Goal: Transaction & Acquisition: Purchase product/service

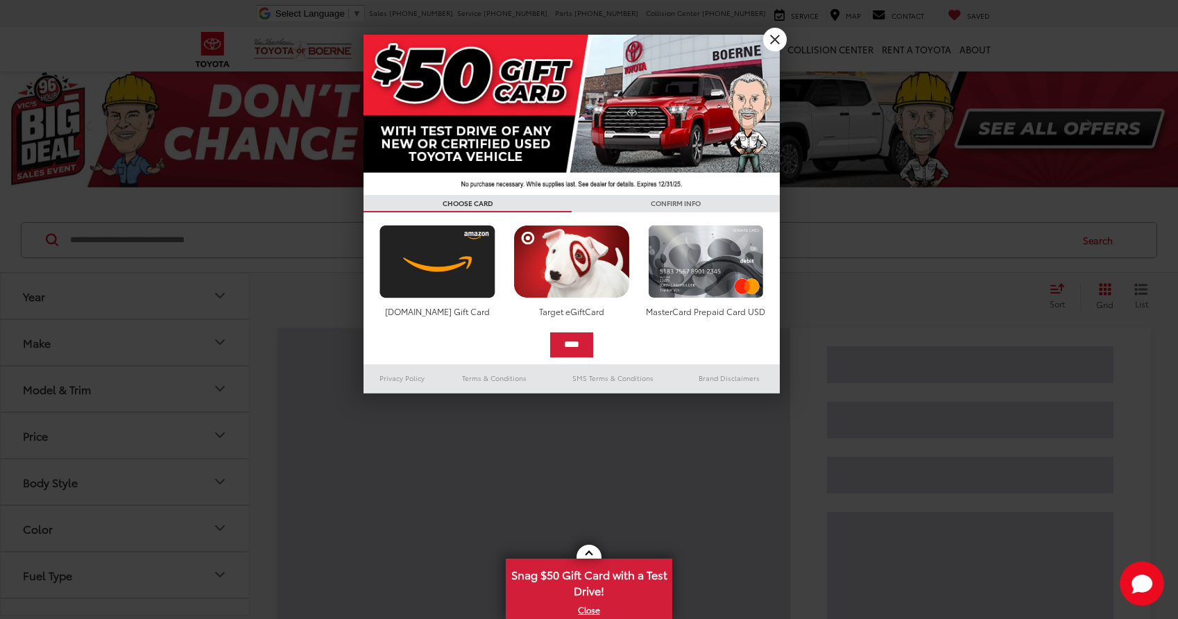
click at [776, 31] on link "X" at bounding box center [775, 40] width 24 height 24
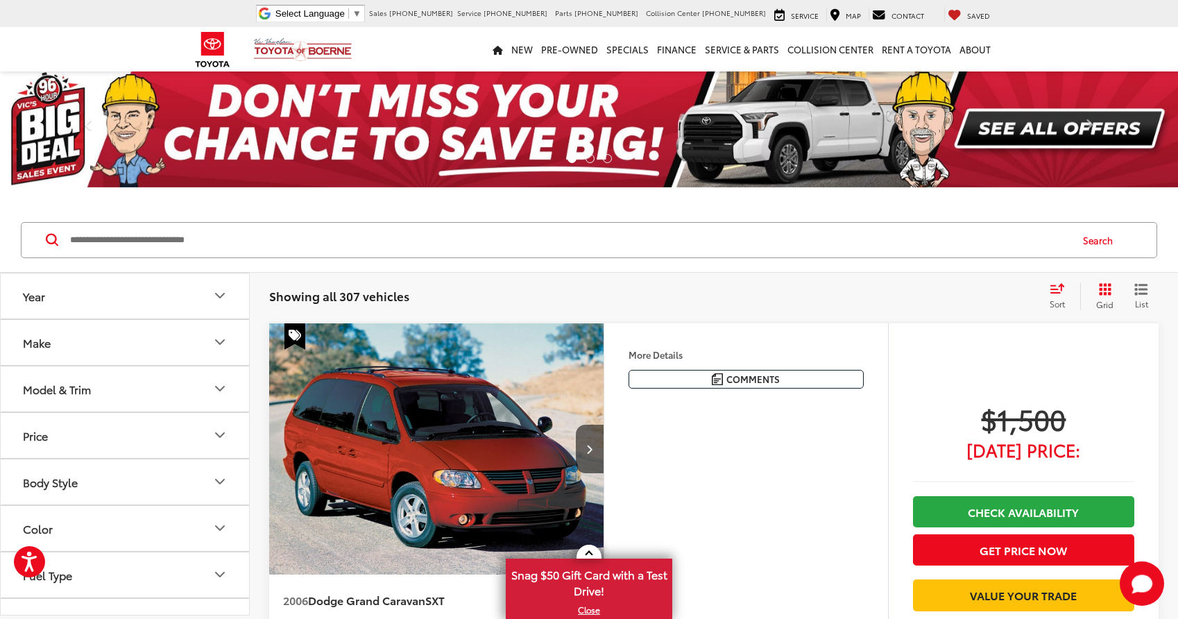
click at [74, 351] on button "Make" at bounding box center [126, 342] width 250 height 45
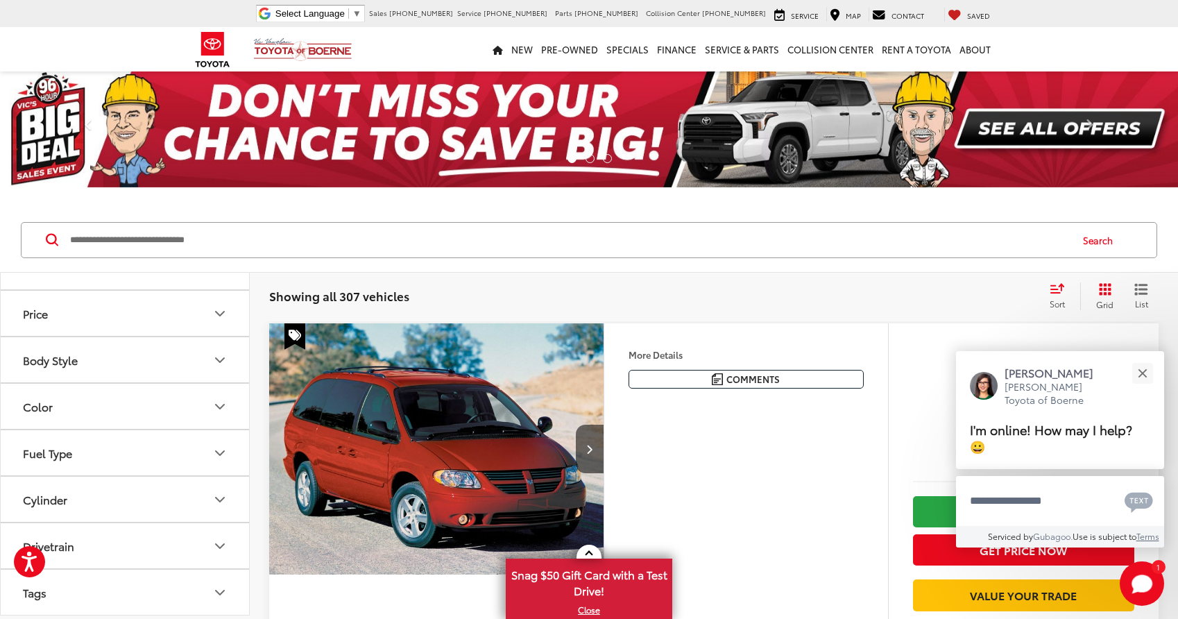
scroll to position [666, 0]
click at [106, 137] on label "Toyota (209)" at bounding box center [125, 126] width 56 height 24
click at [108, 206] on button "Model & Trim" at bounding box center [126, 183] width 250 height 45
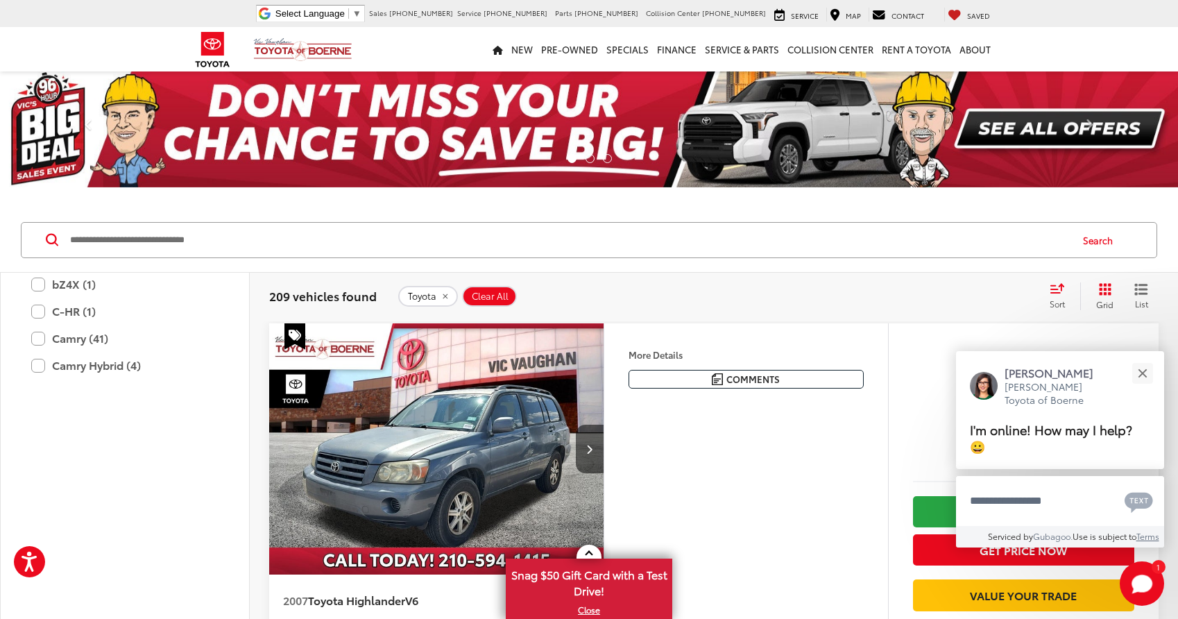
scroll to position [71, 0]
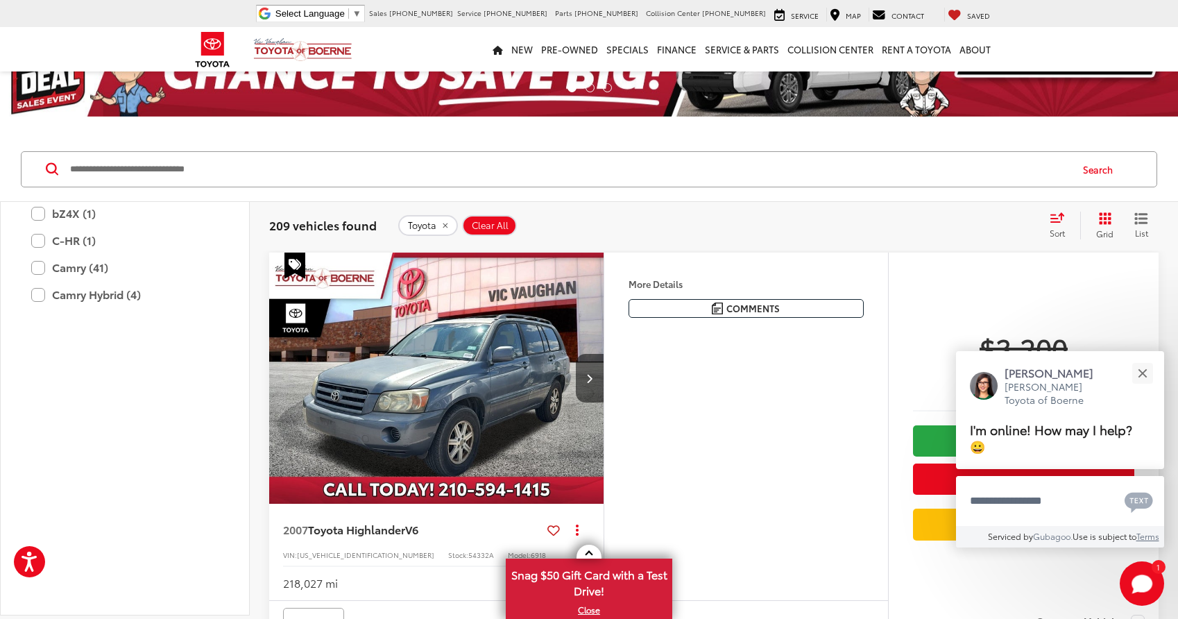
click at [83, 171] on label "4Runner (19)" at bounding box center [124, 159] width 187 height 24
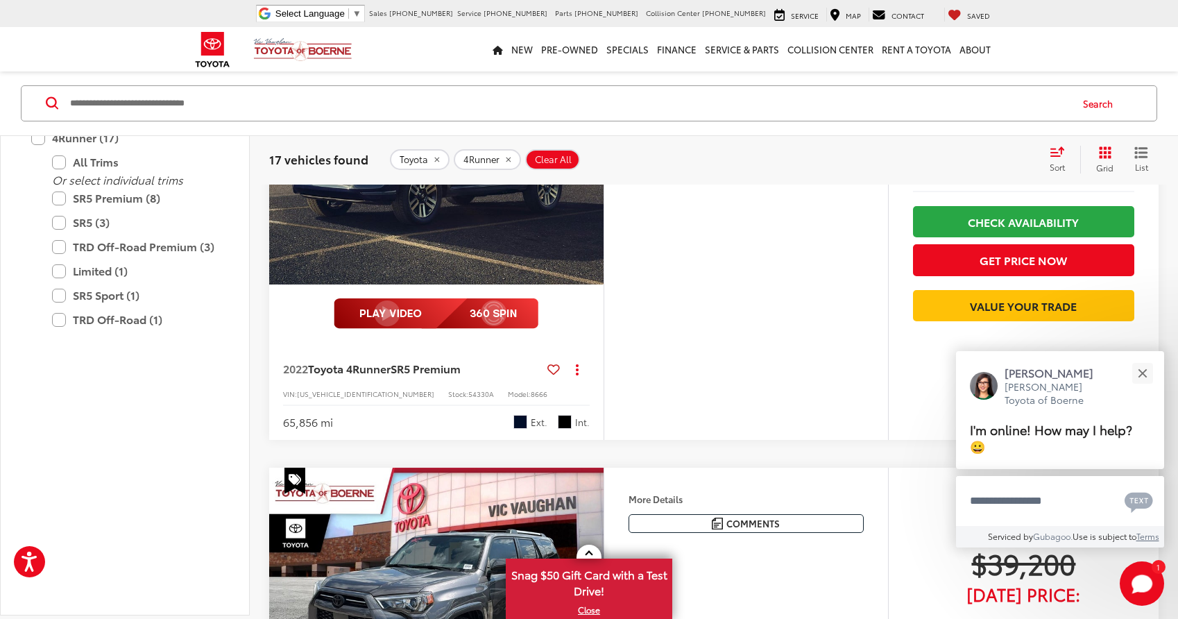
scroll to position [4386, 0]
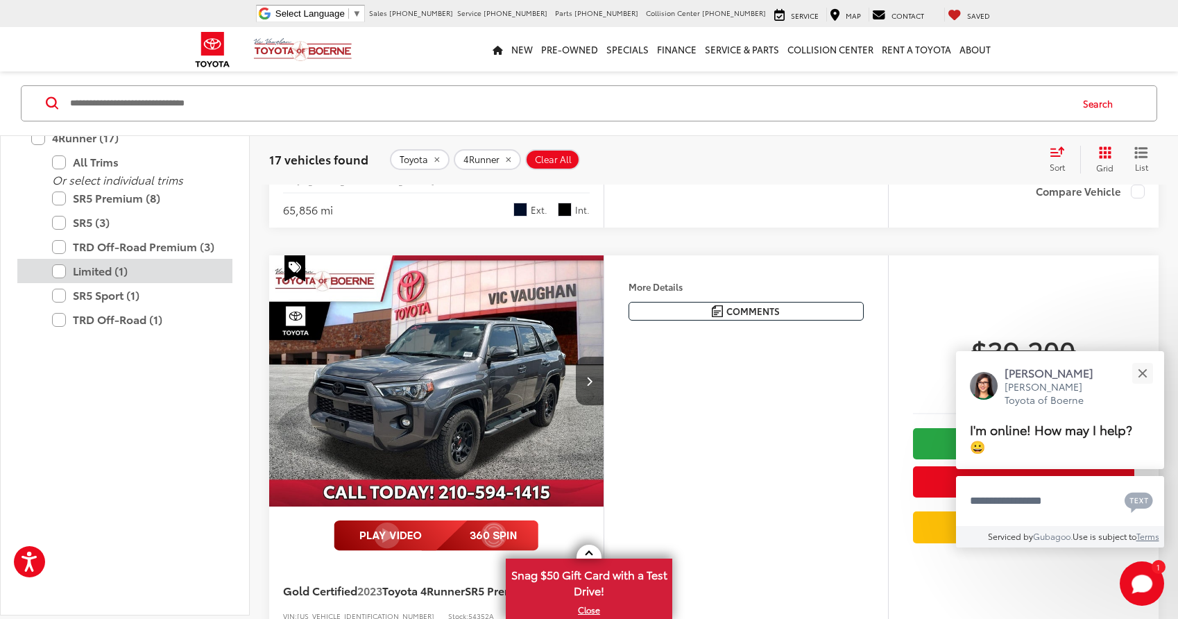
click at [103, 284] on label "Limited (1)" at bounding box center [135, 271] width 166 height 24
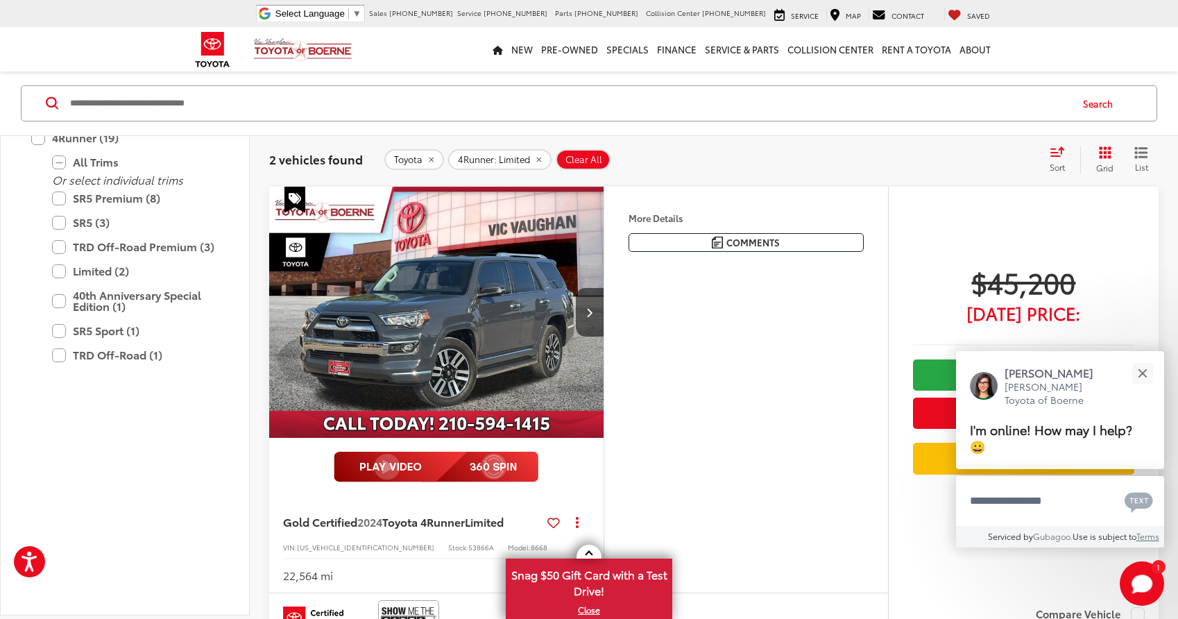
click at [485, 327] on img "2024 Toyota 4Runner Limited 0" at bounding box center [436, 313] width 336 height 252
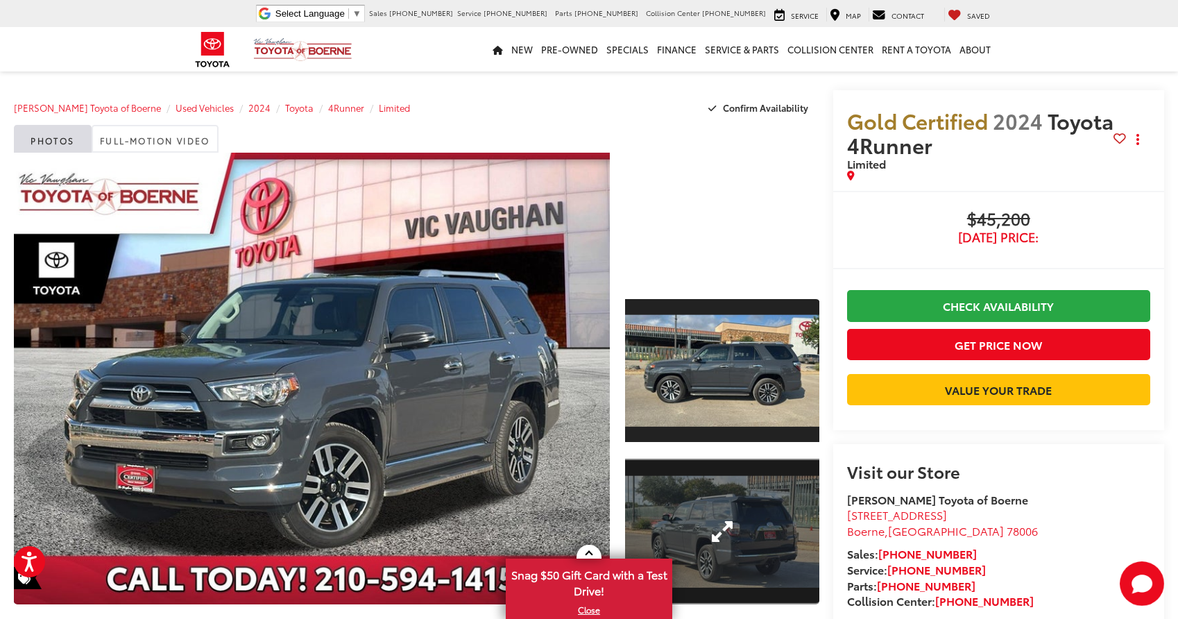
scroll to position [141, 0]
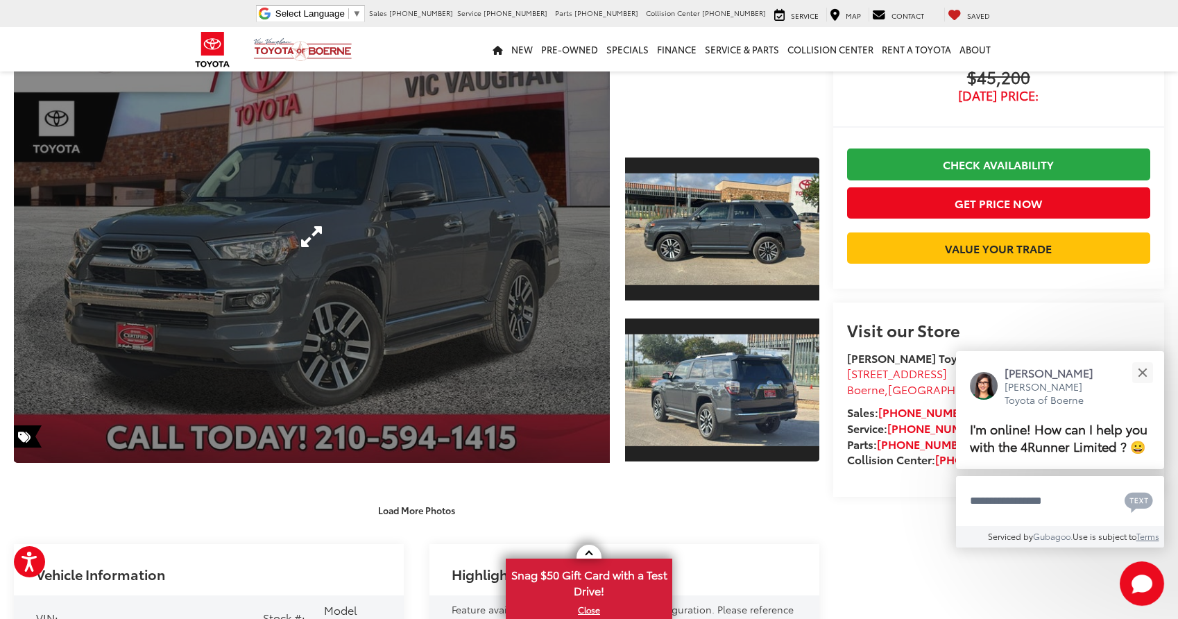
click at [447, 267] on link "Expand Photo 0" at bounding box center [312, 237] width 596 height 452
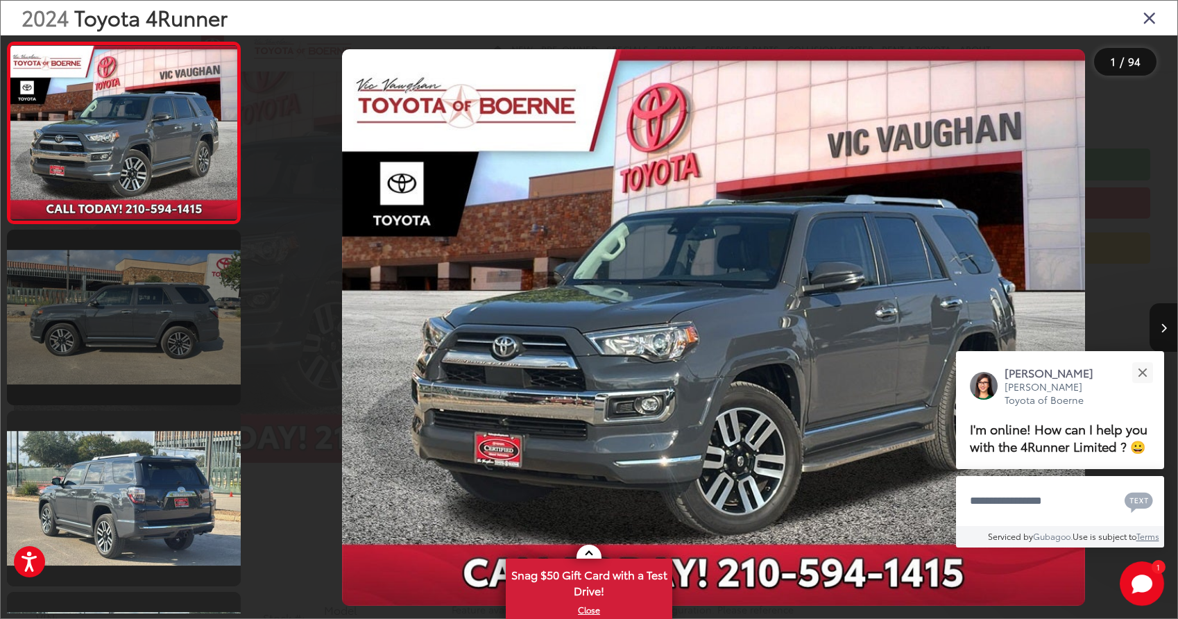
click at [132, 314] on link at bounding box center [124, 317] width 234 height 175
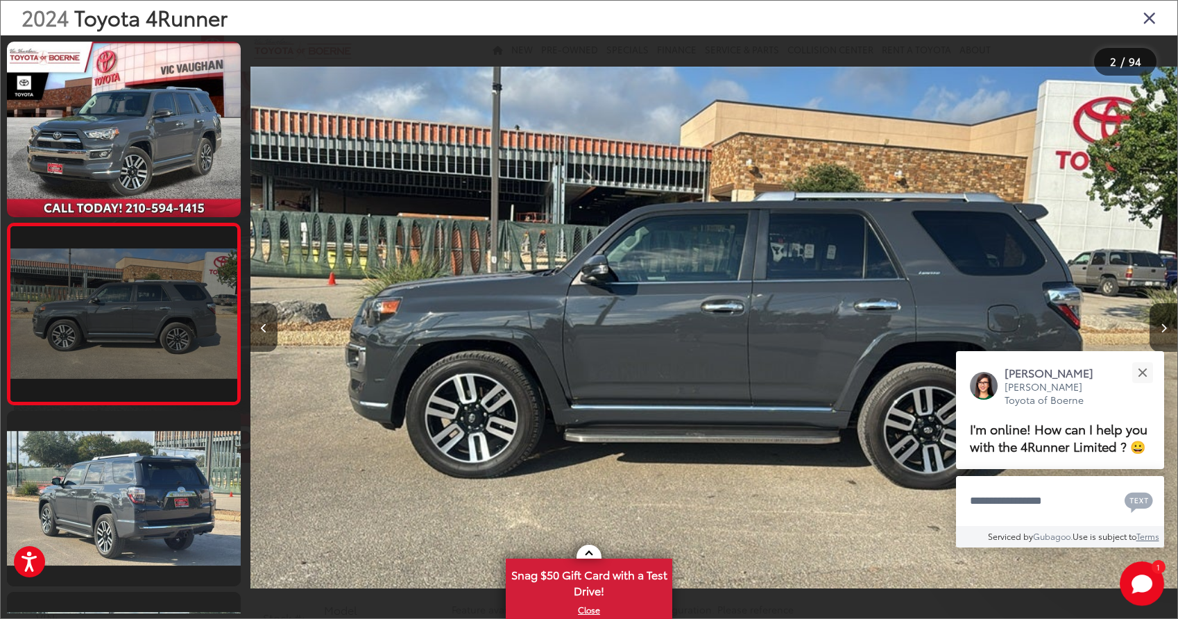
scroll to position [27, 0]
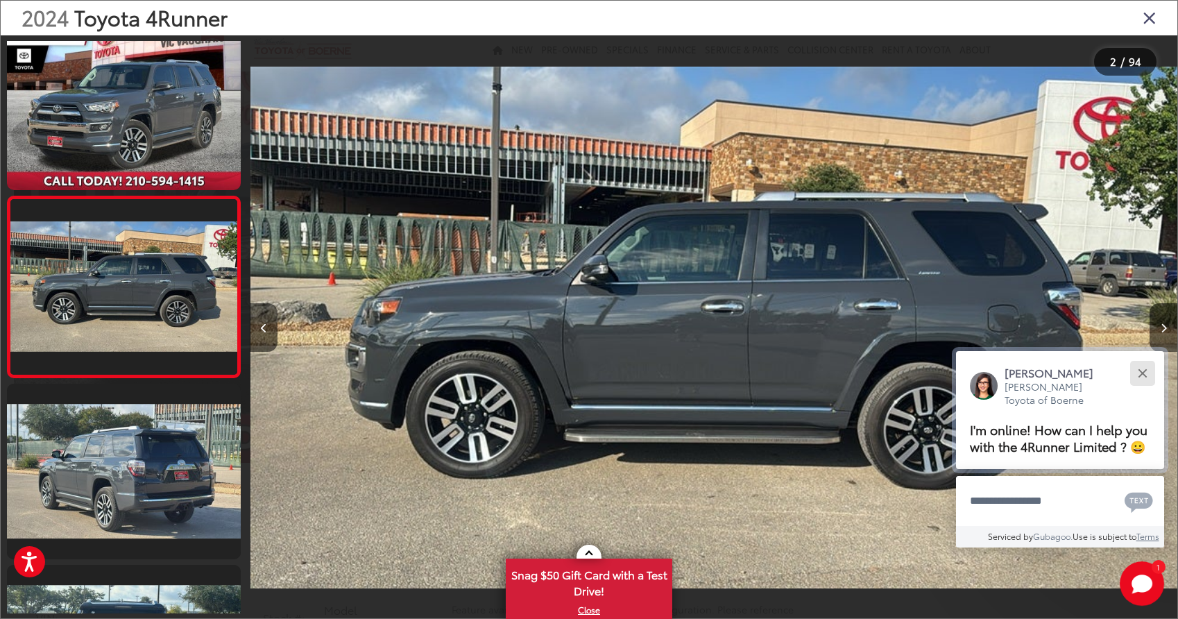
click at [1142, 368] on div "Close" at bounding box center [1142, 372] width 9 height 9
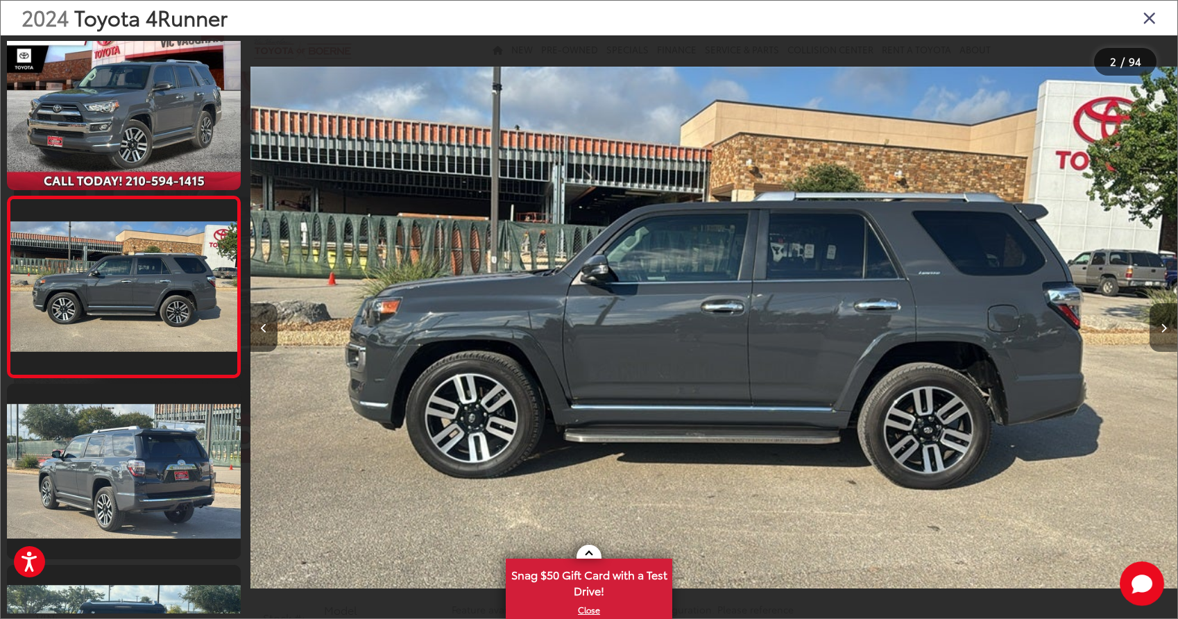
click at [1156, 324] on button "Next image" at bounding box center [1163, 327] width 28 height 49
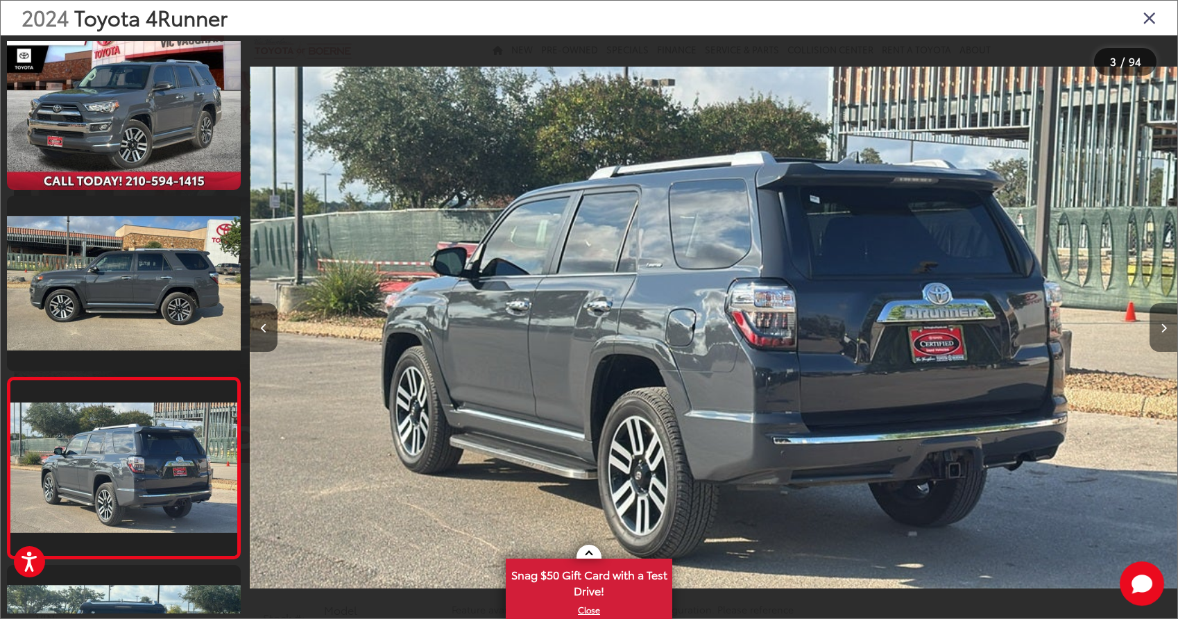
scroll to position [208, 0]
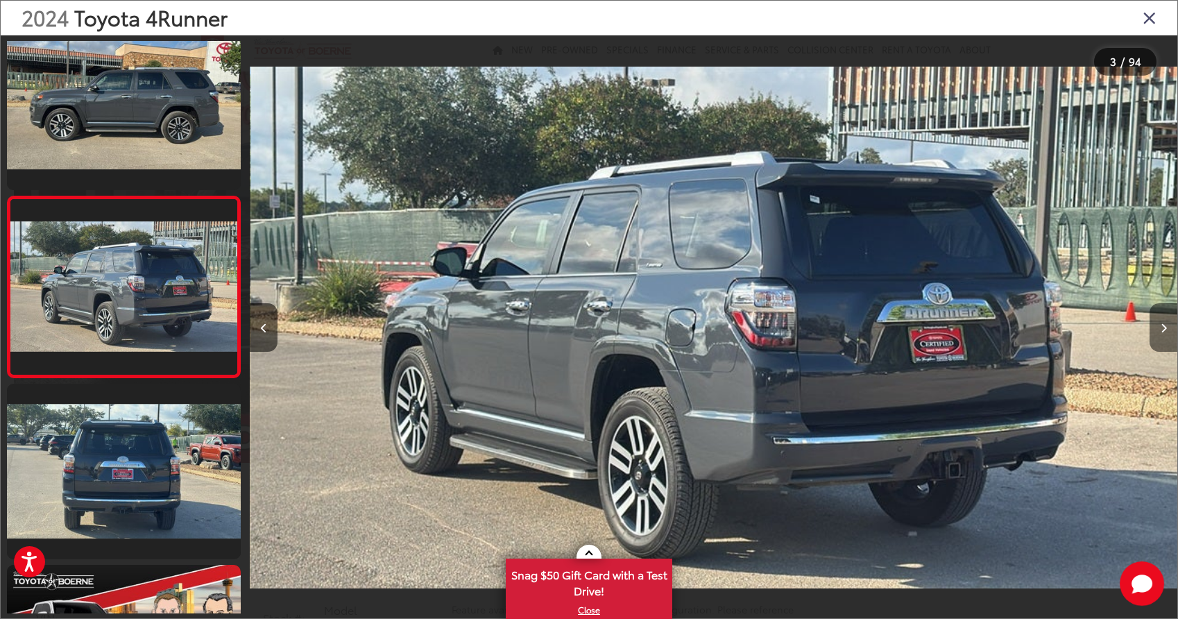
click at [1160, 325] on icon "Next image" at bounding box center [1163, 328] width 6 height 10
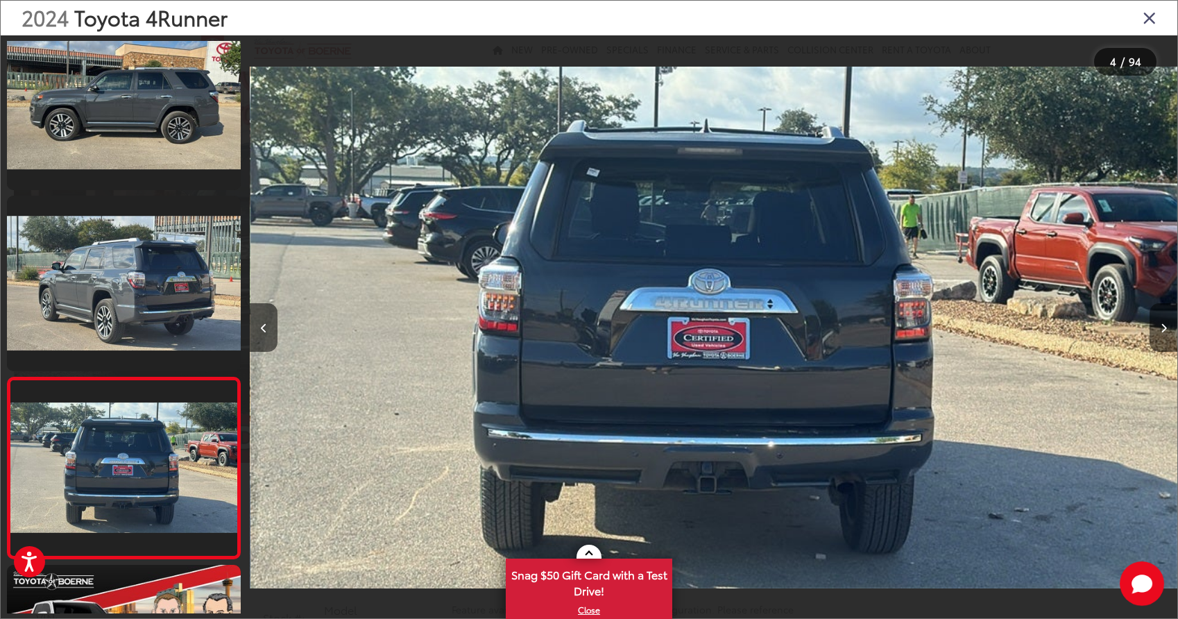
scroll to position [389, 0]
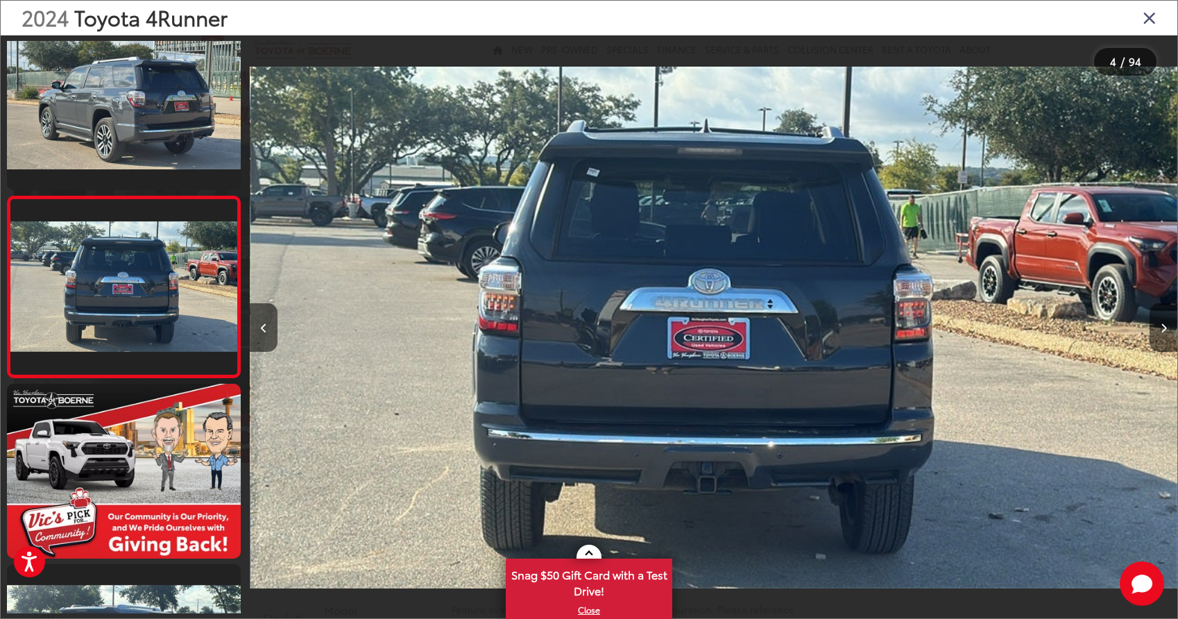
click at [1160, 325] on icon "Next image" at bounding box center [1163, 328] width 6 height 10
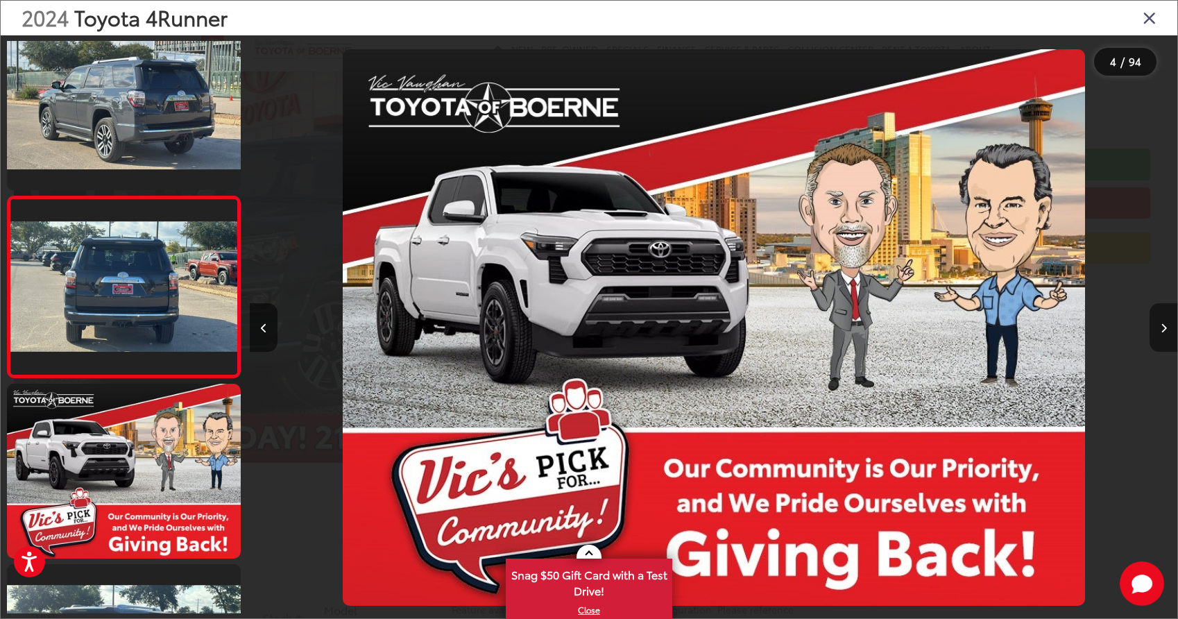
scroll to position [570, 0]
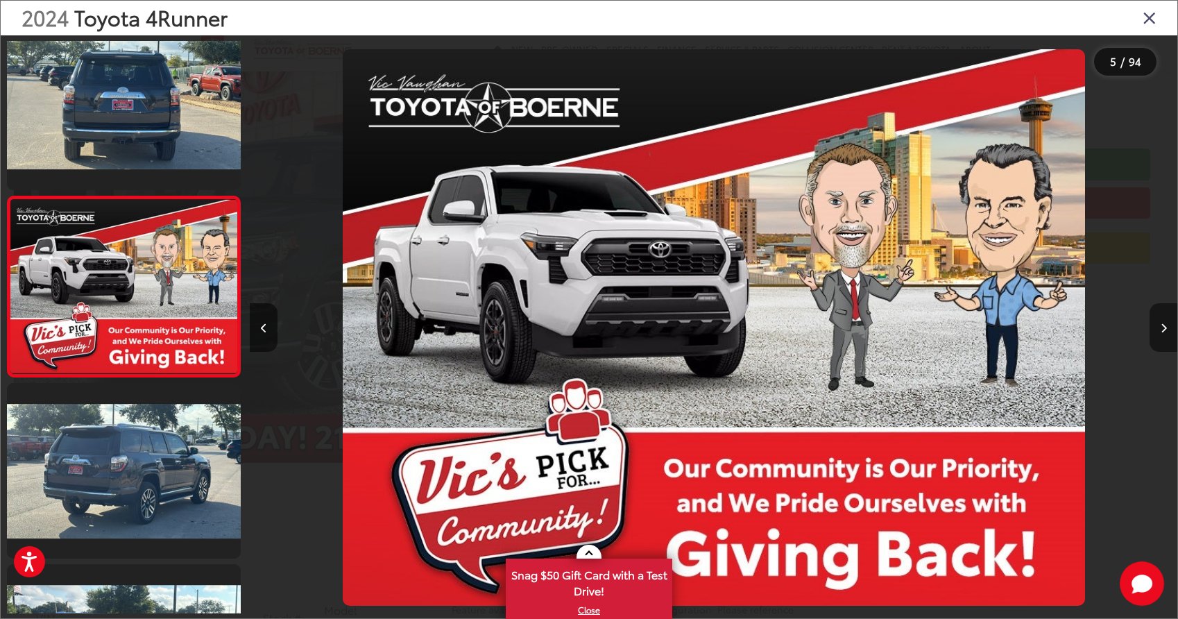
click at [1160, 325] on icon "Next image" at bounding box center [1163, 328] width 6 height 10
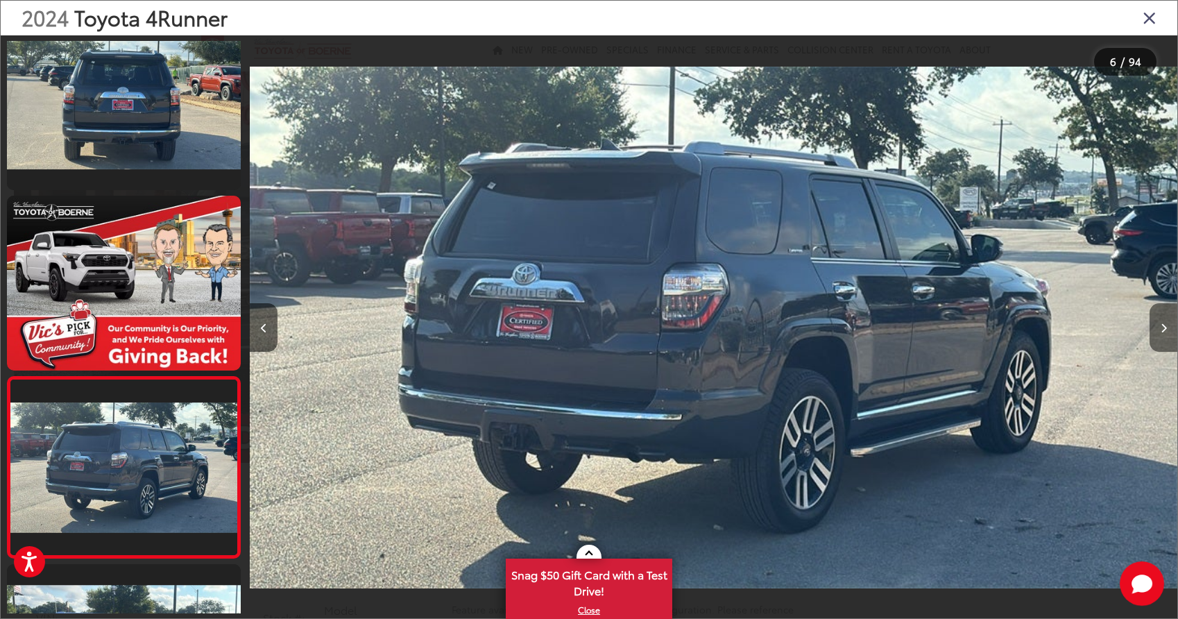
scroll to position [751, 0]
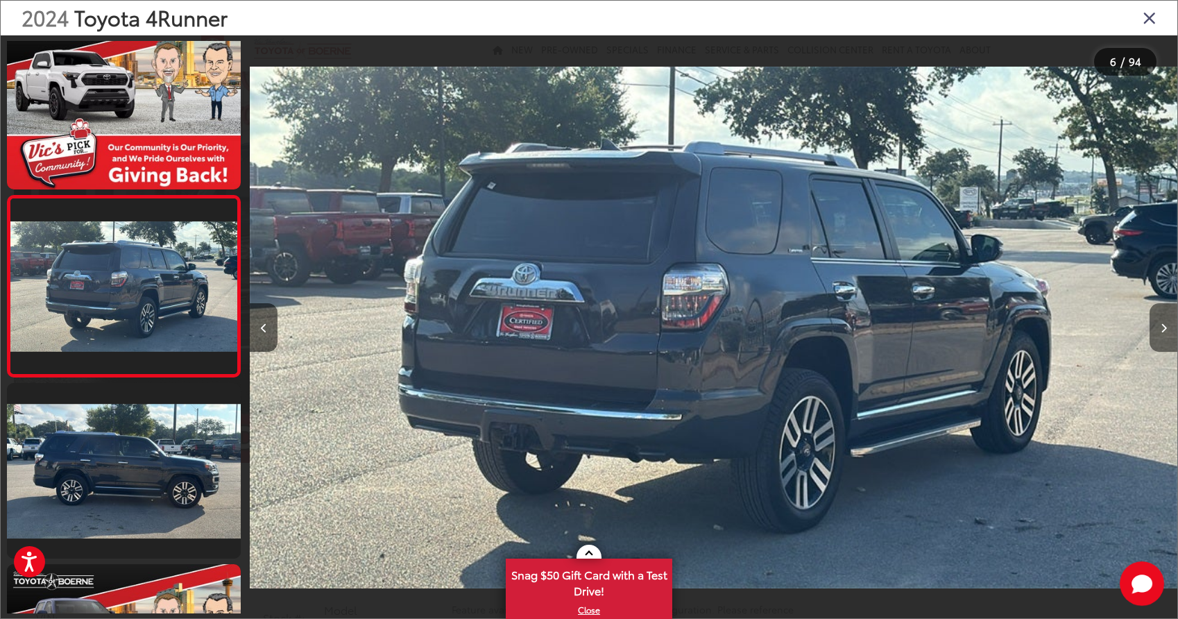
click at [1160, 325] on icon "Next image" at bounding box center [1163, 328] width 6 height 10
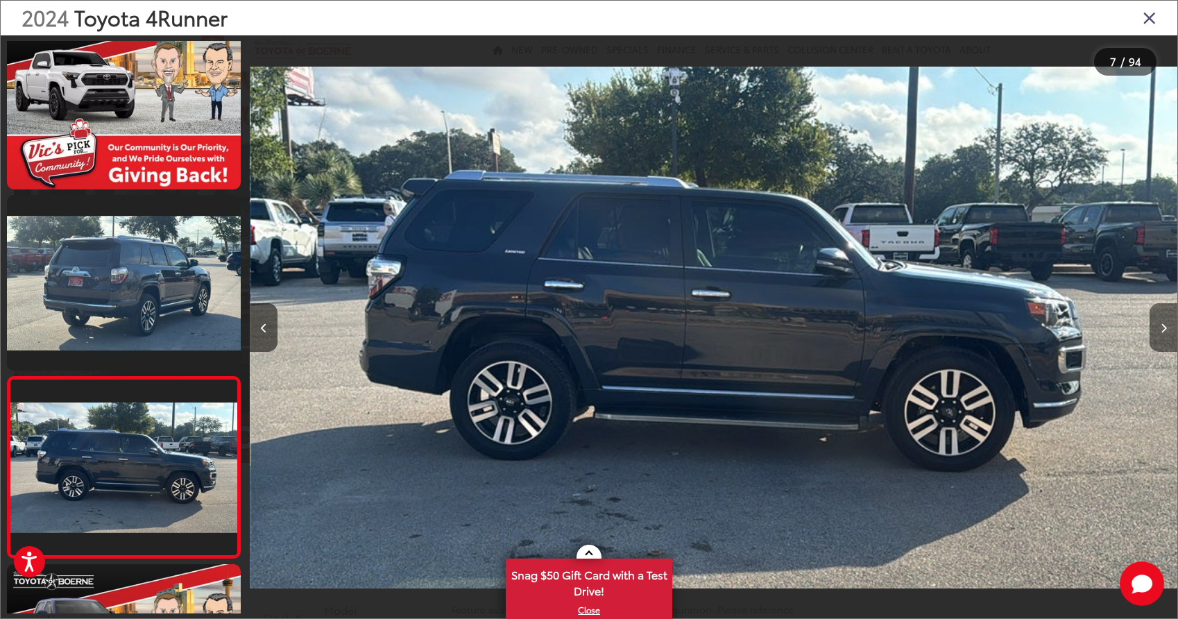
scroll to position [932, 0]
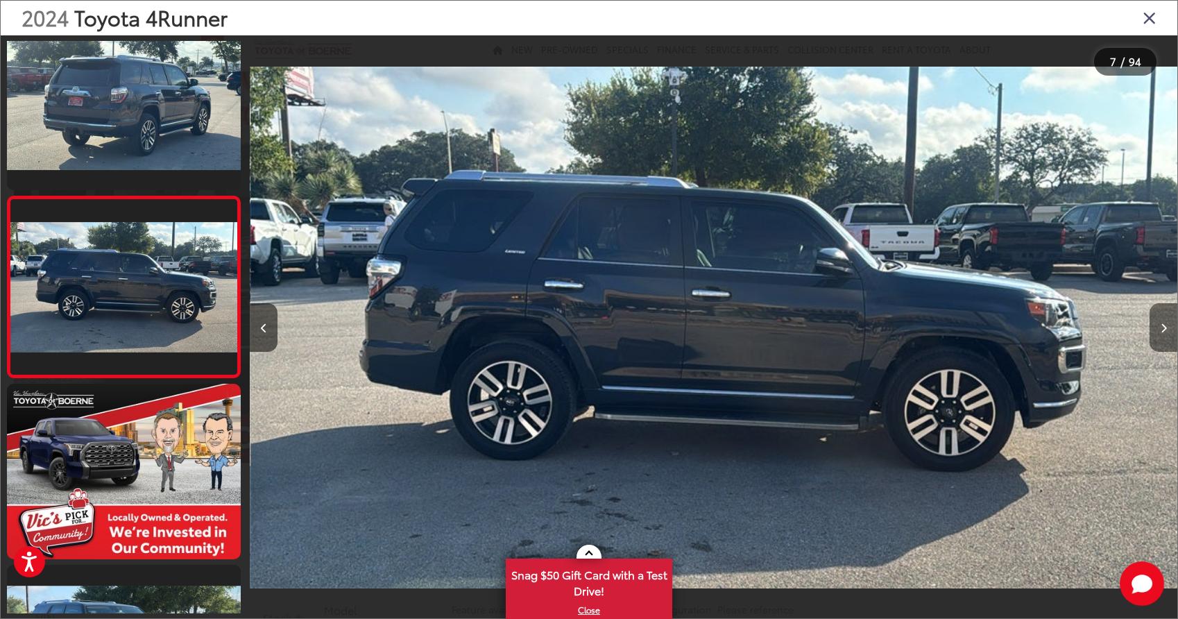
click at [1160, 325] on icon "Next image" at bounding box center [1163, 328] width 6 height 10
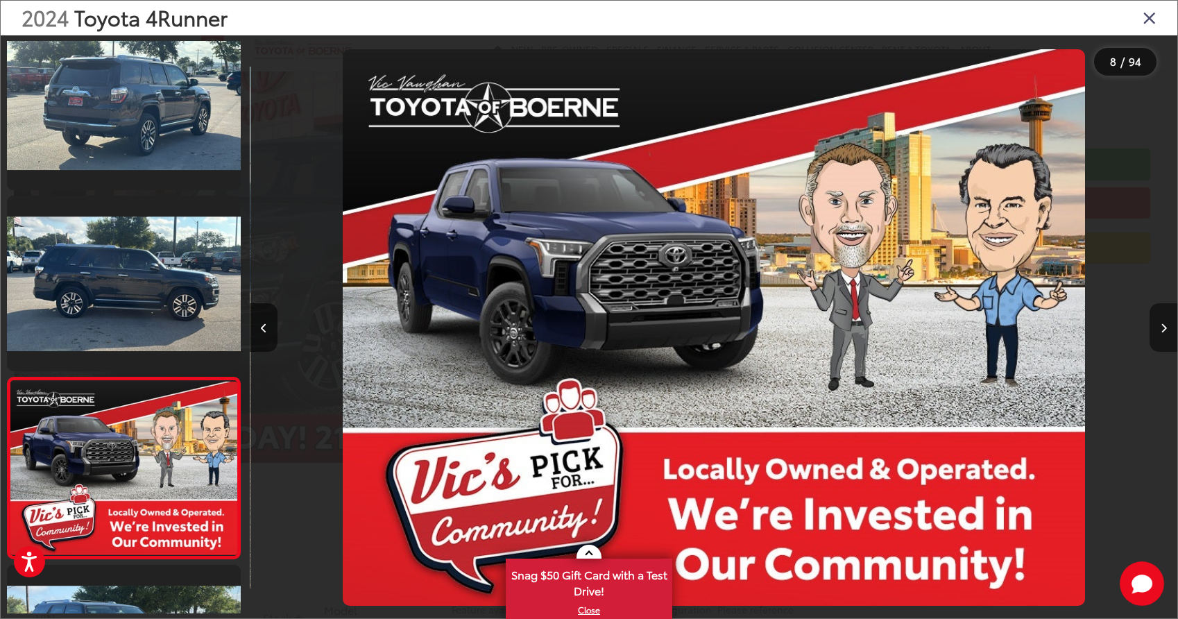
scroll to position [1113, 0]
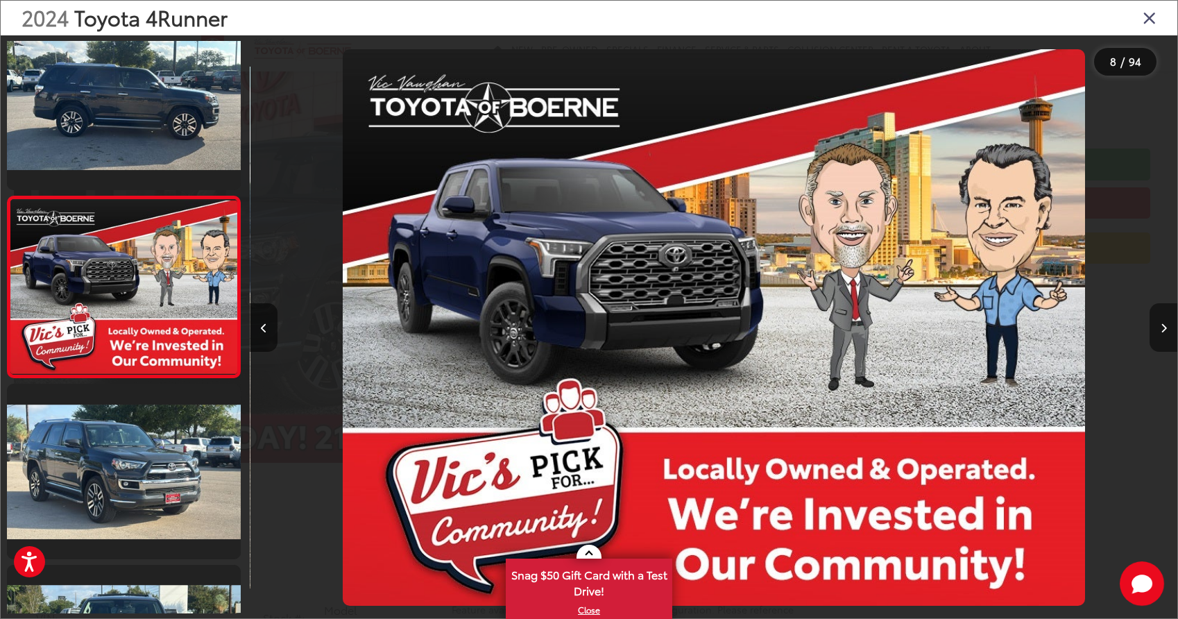
click at [1160, 325] on icon "Next image" at bounding box center [1163, 328] width 6 height 10
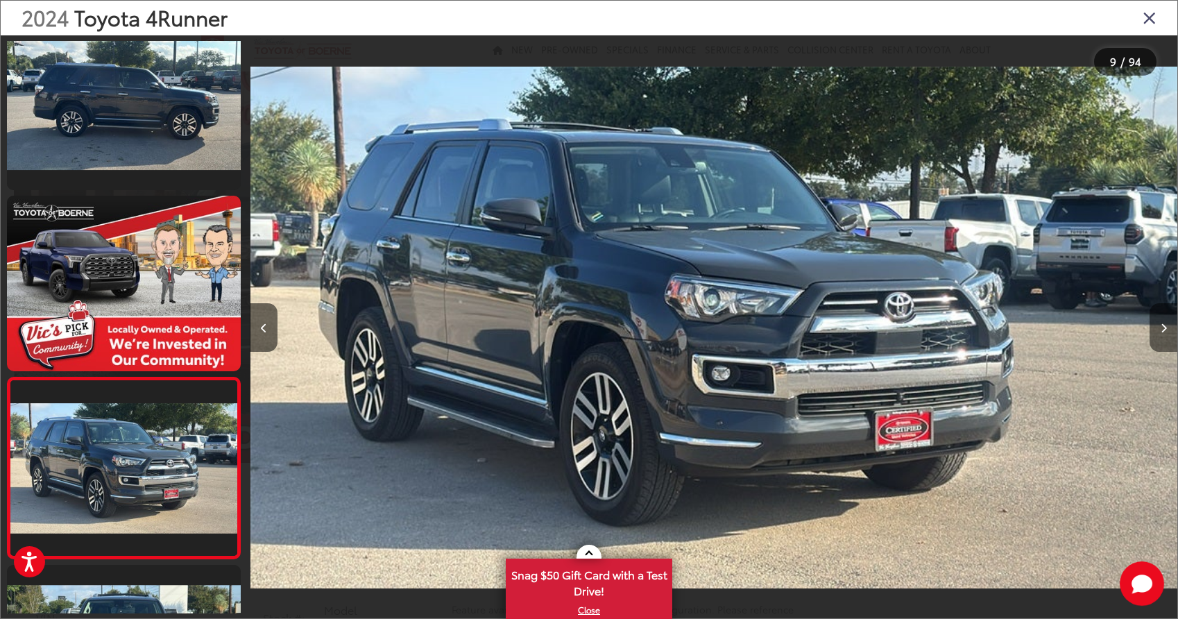
scroll to position [1294, 0]
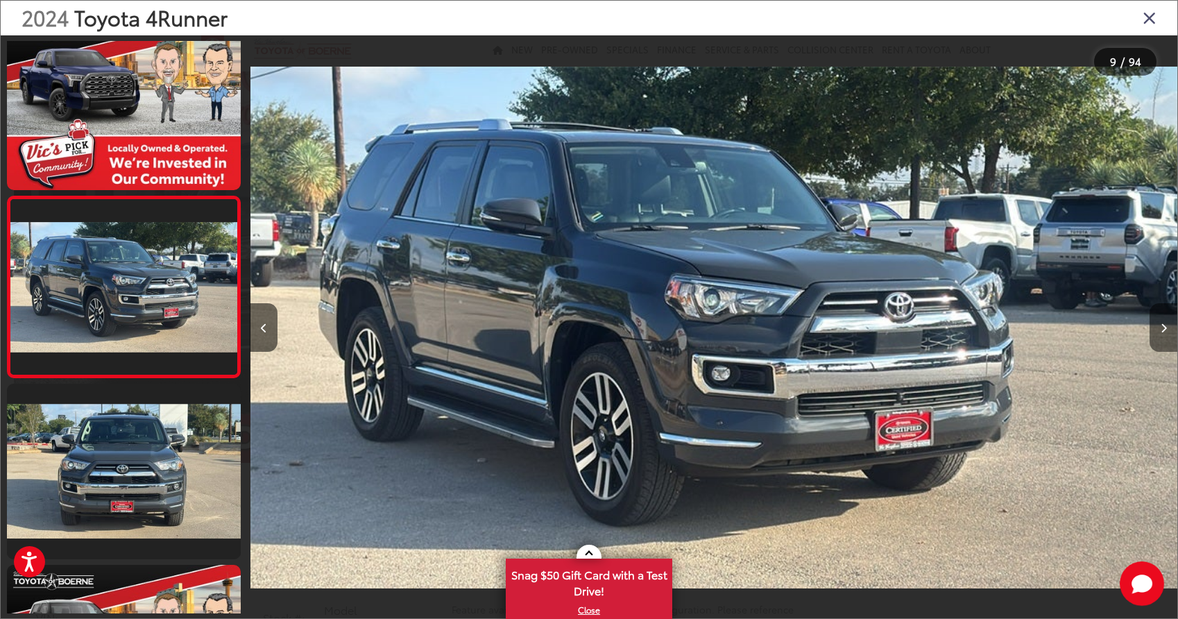
click at [1160, 325] on icon "Next image" at bounding box center [1163, 328] width 6 height 10
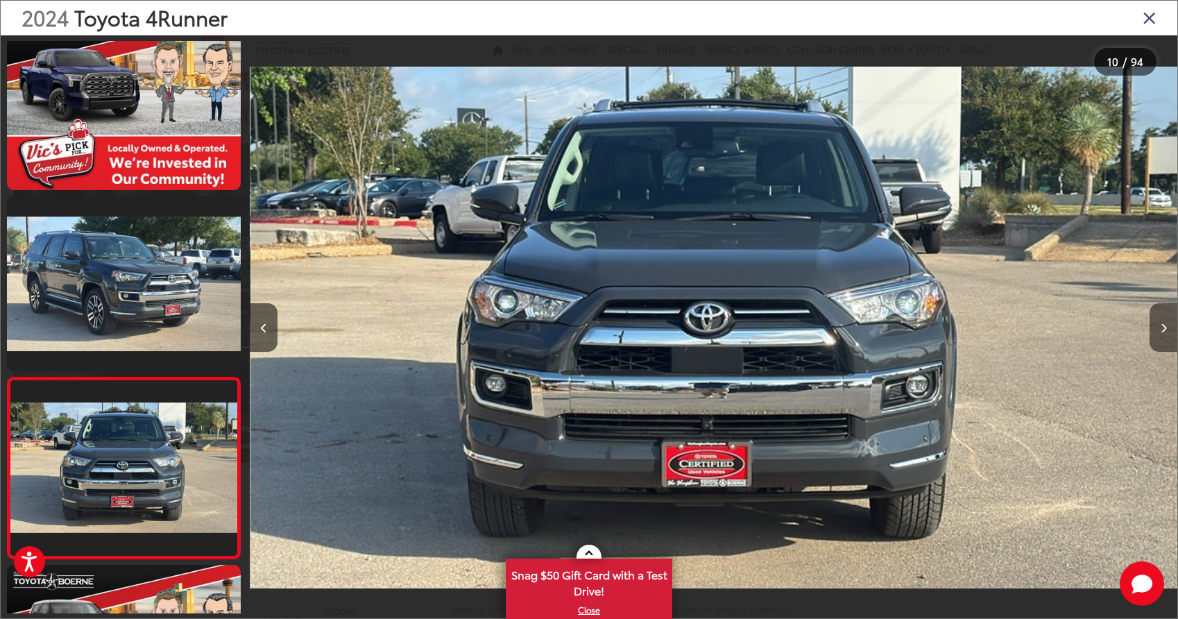
scroll to position [1475, 0]
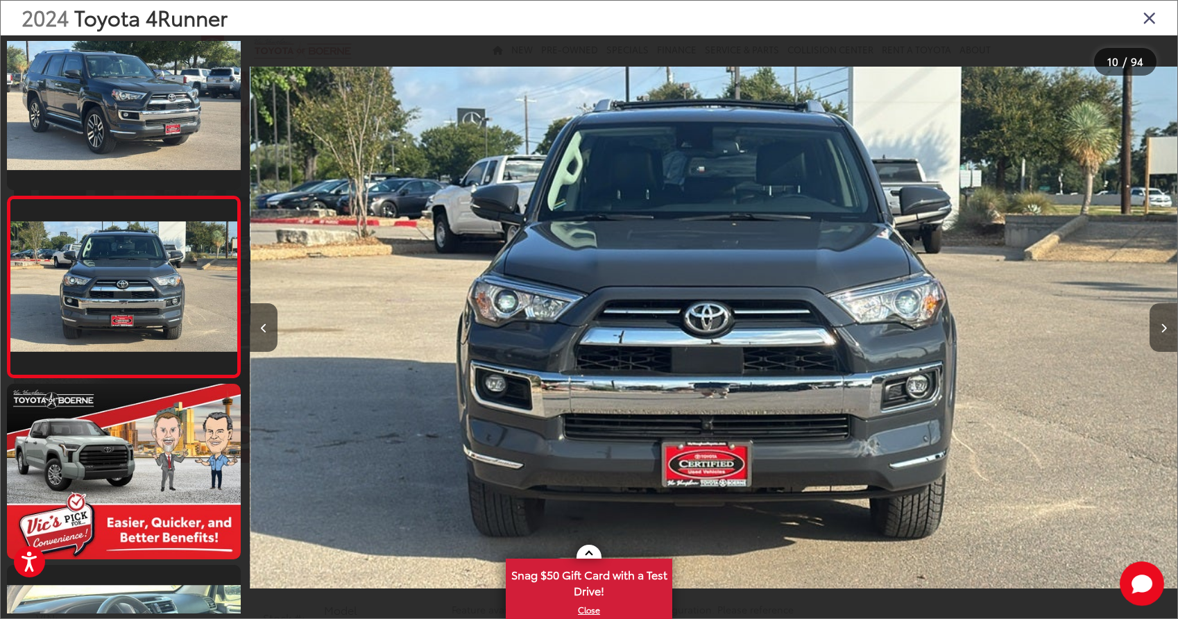
click at [1160, 325] on icon "Next image" at bounding box center [1163, 328] width 6 height 10
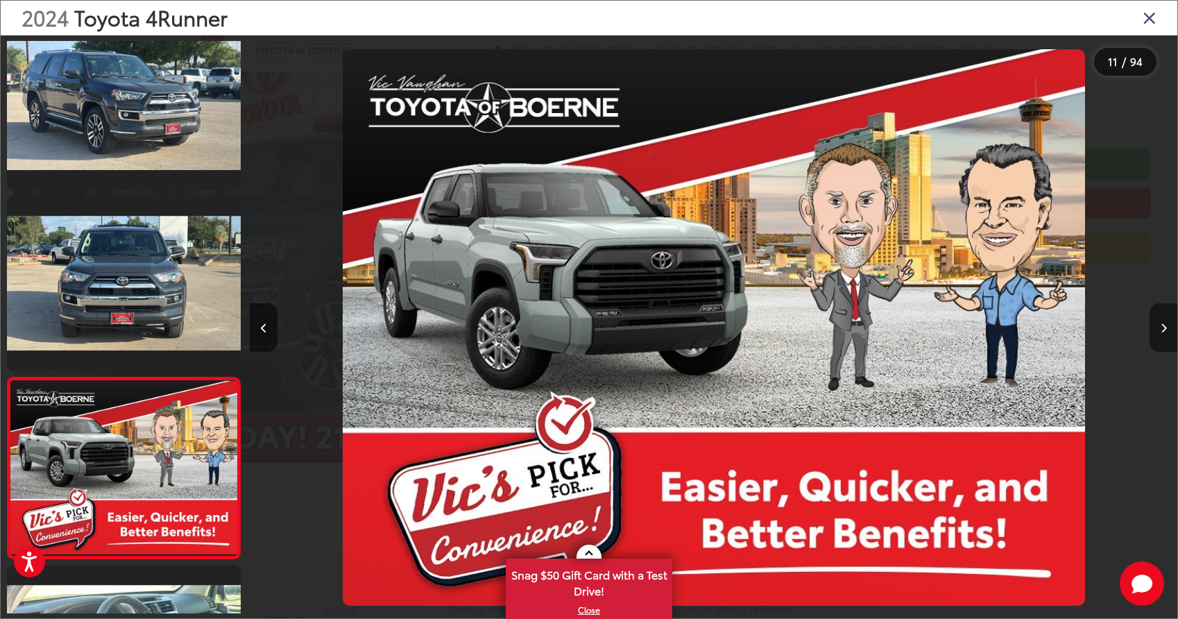
scroll to position [1656, 0]
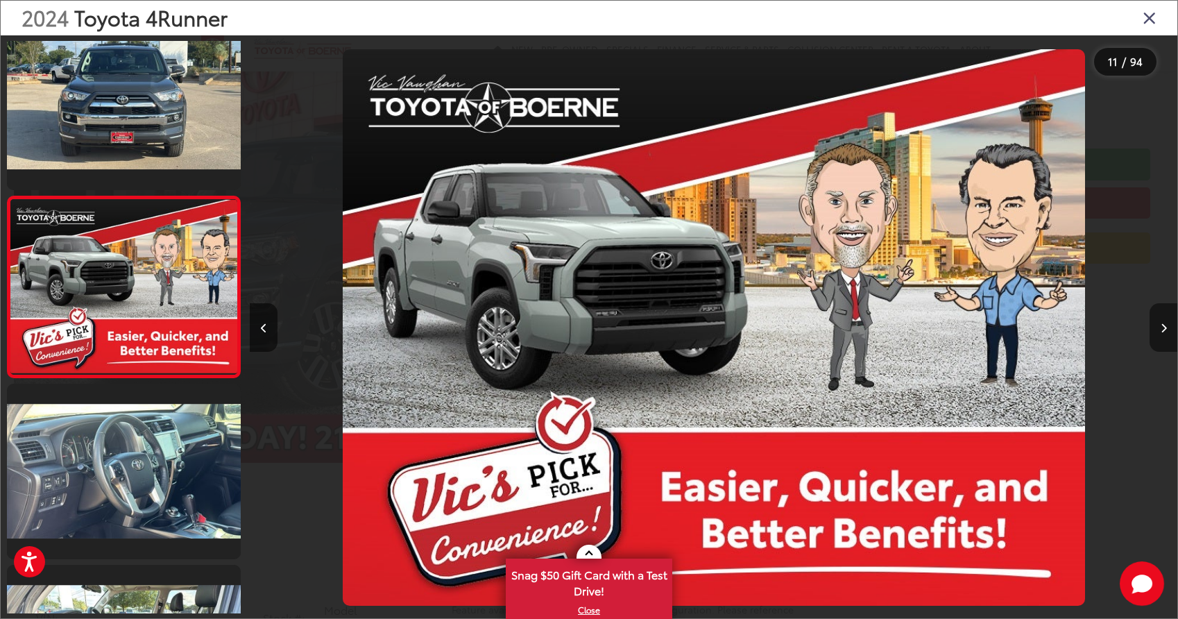
click at [1160, 325] on icon "Next image" at bounding box center [1163, 328] width 6 height 10
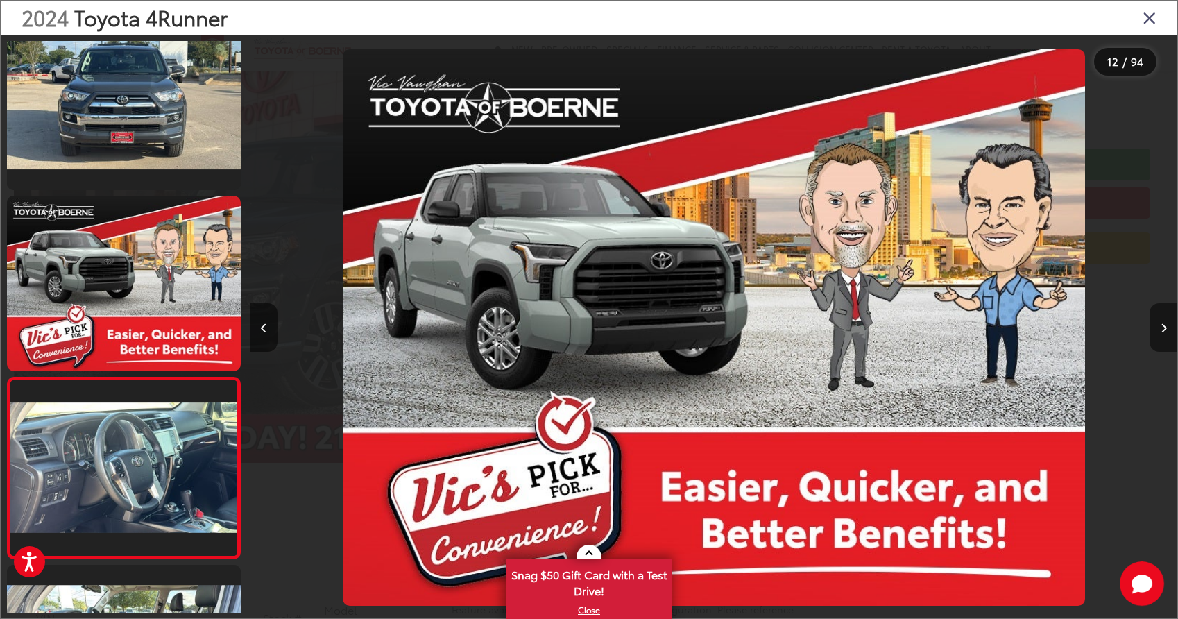
scroll to position [1837, 0]
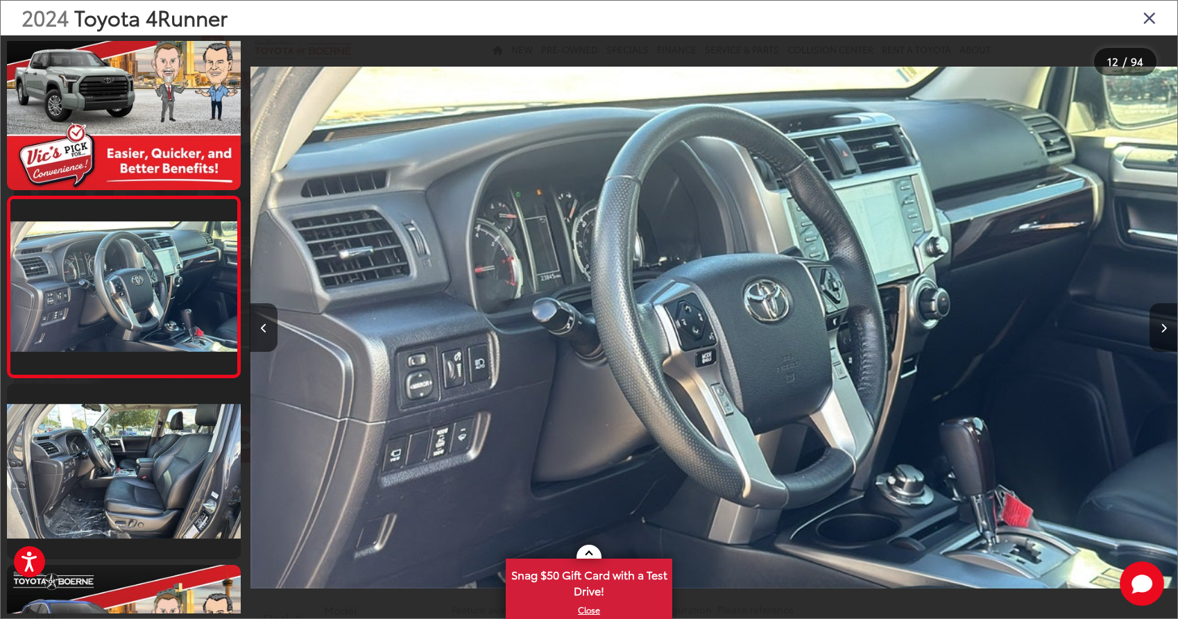
click at [1159, 323] on button "Next image" at bounding box center [1163, 327] width 28 height 49
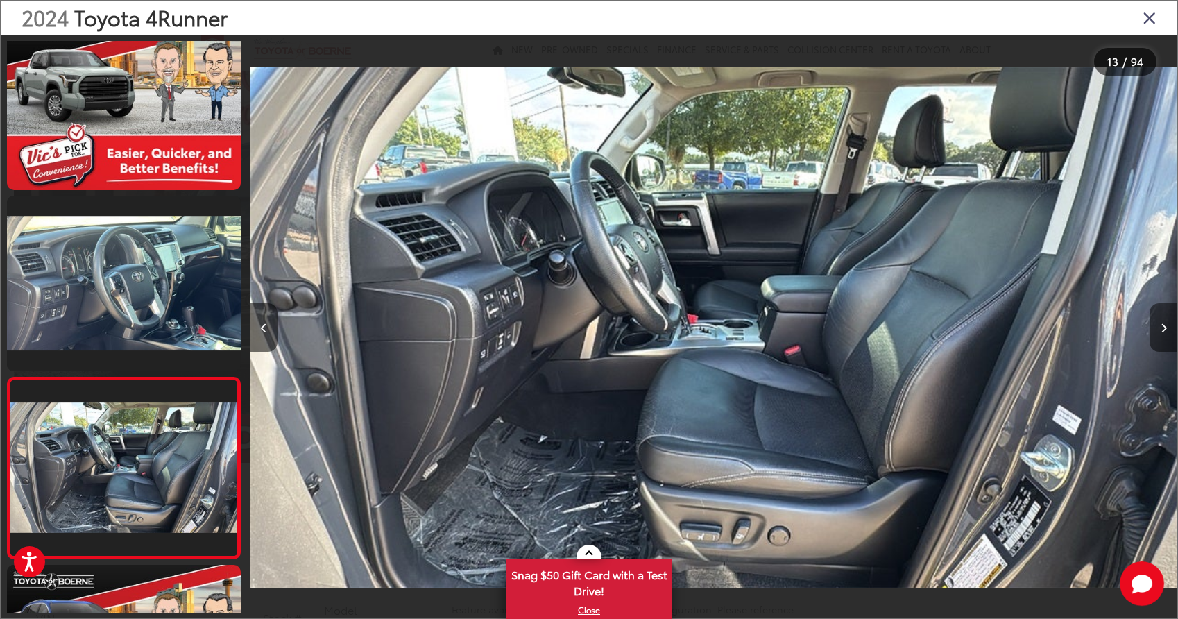
scroll to position [2018, 0]
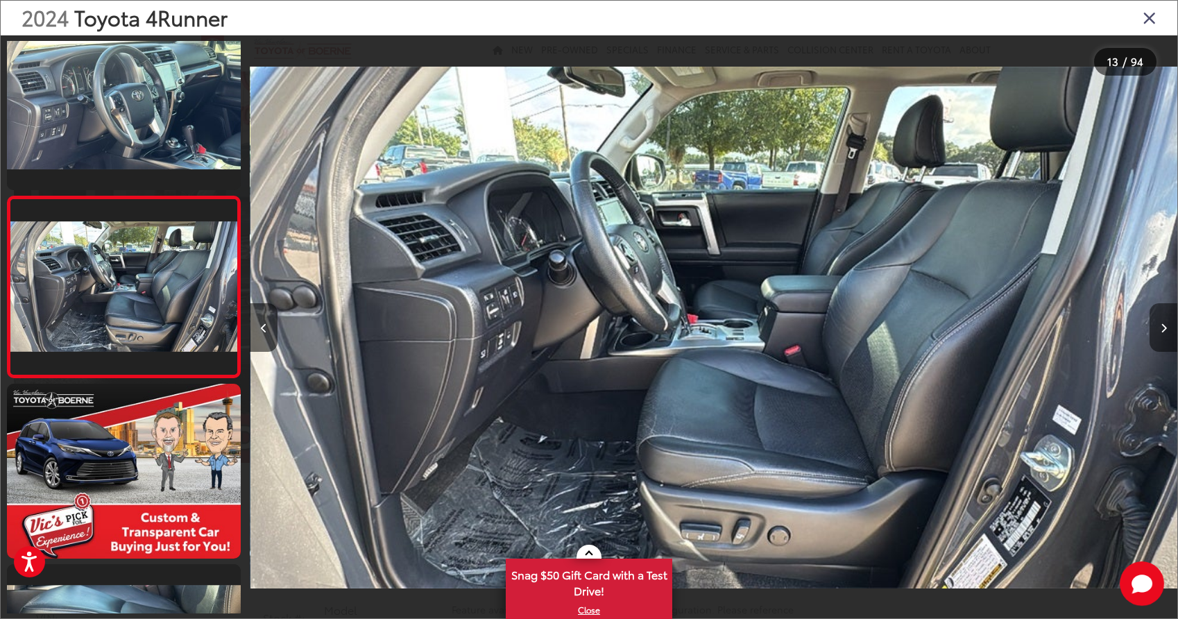
click at [1159, 325] on button "Next image" at bounding box center [1163, 327] width 28 height 49
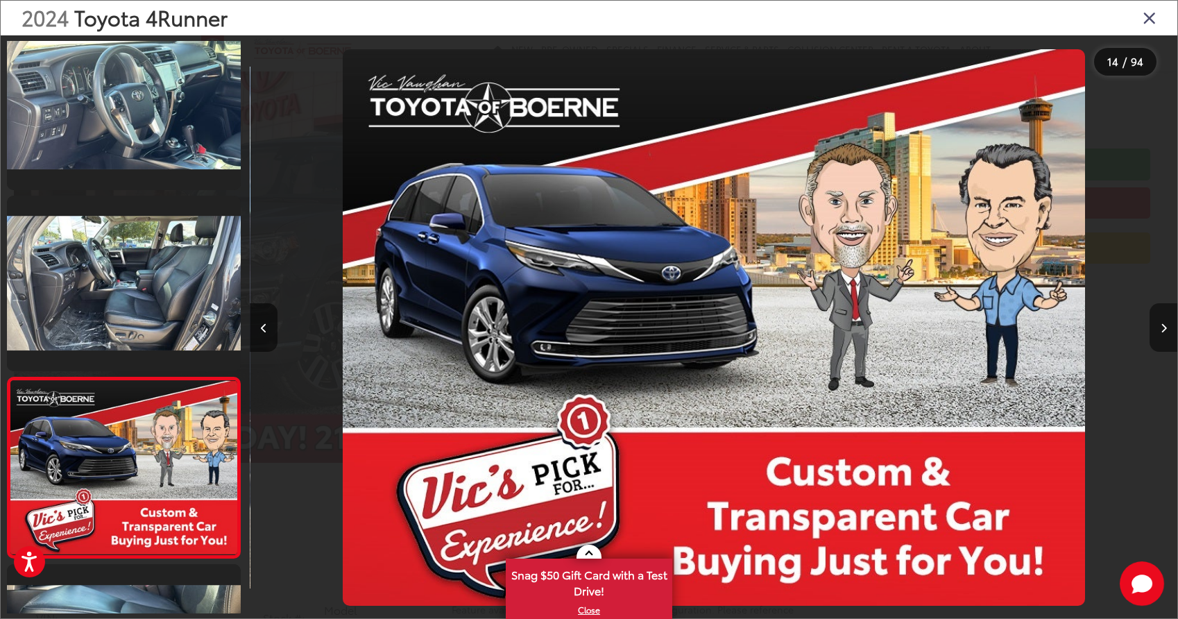
scroll to position [2199, 0]
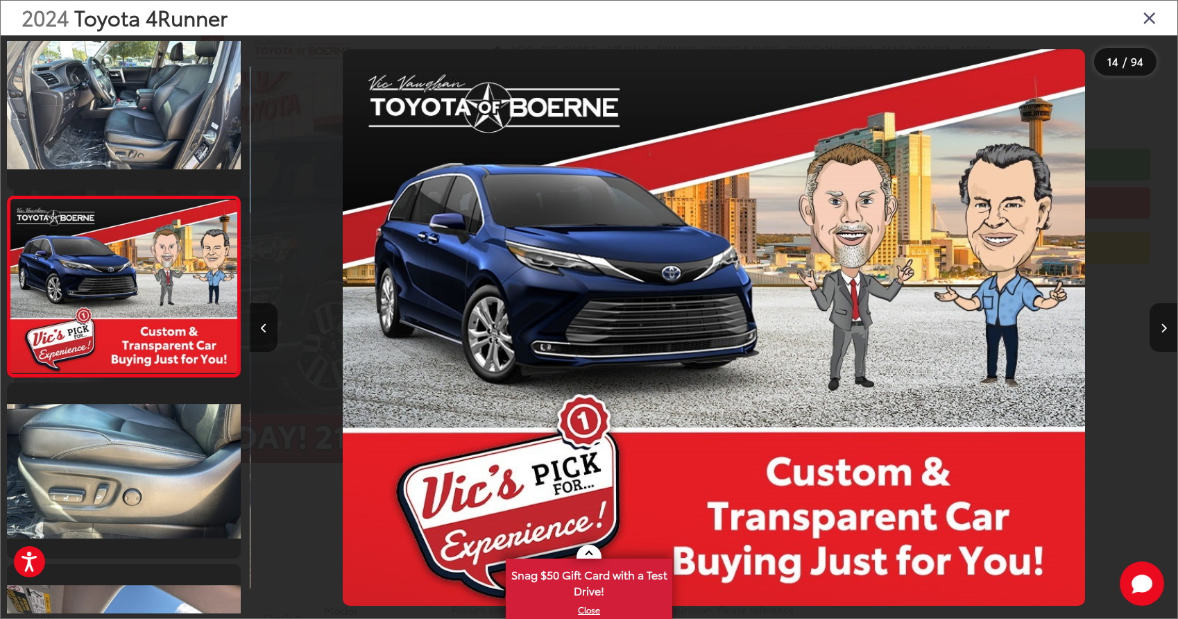
click at [1159, 325] on button "Next image" at bounding box center [1163, 327] width 28 height 49
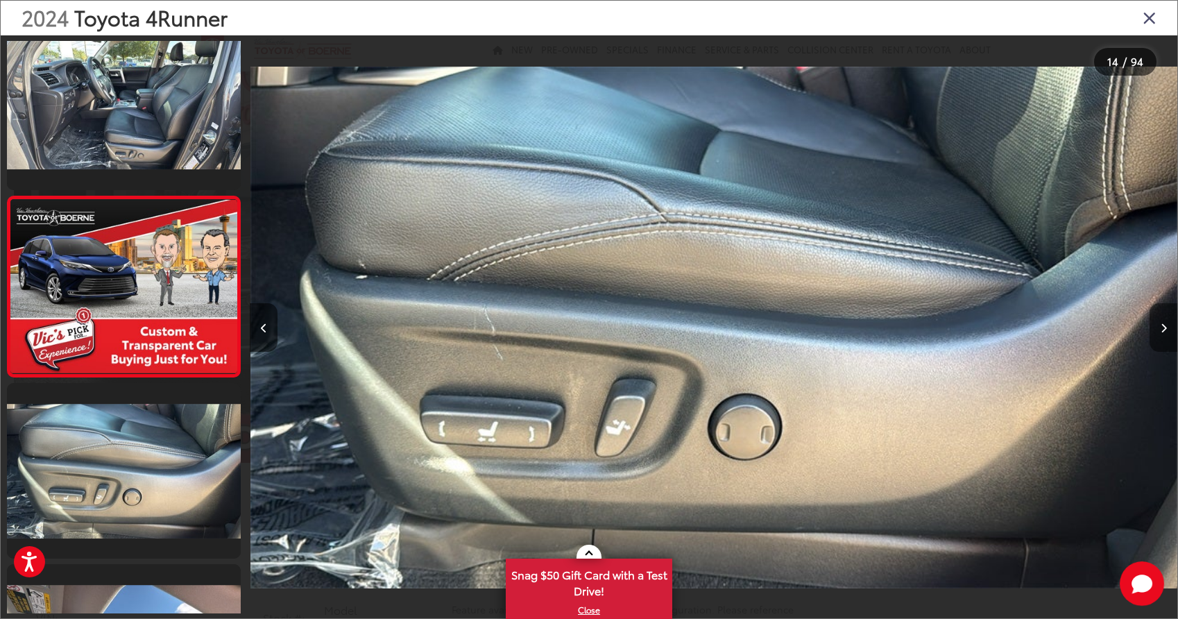
scroll to position [2380, 0]
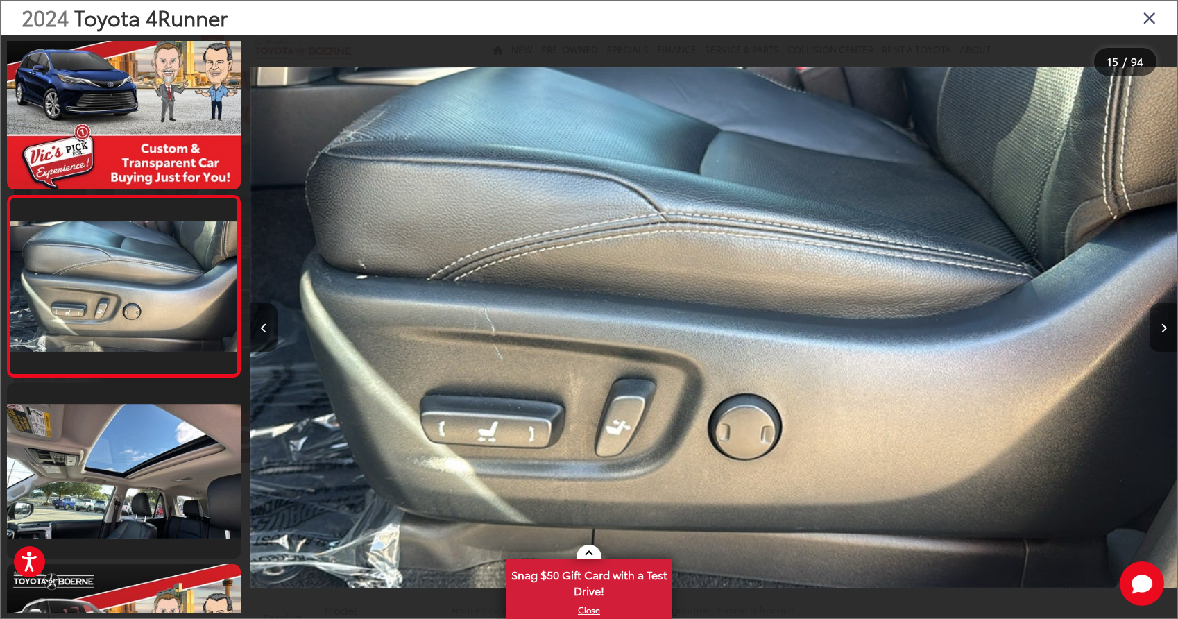
click at [1159, 325] on button "Next image" at bounding box center [1163, 327] width 28 height 49
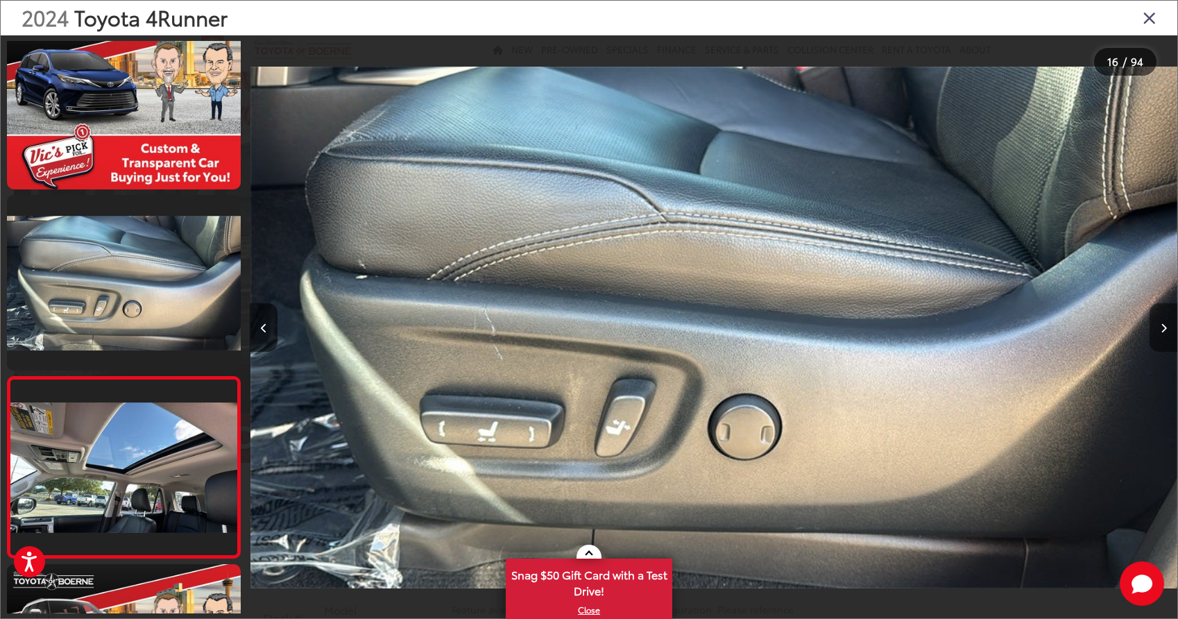
scroll to position [0, 0]
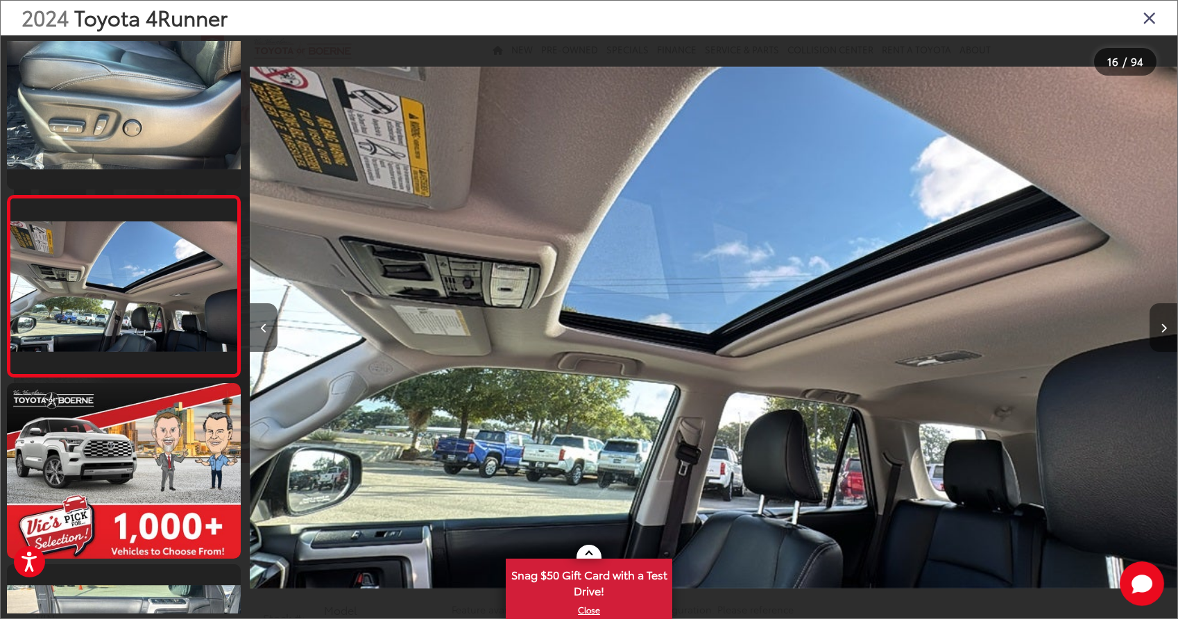
click at [1159, 325] on button "Next image" at bounding box center [1163, 327] width 28 height 49
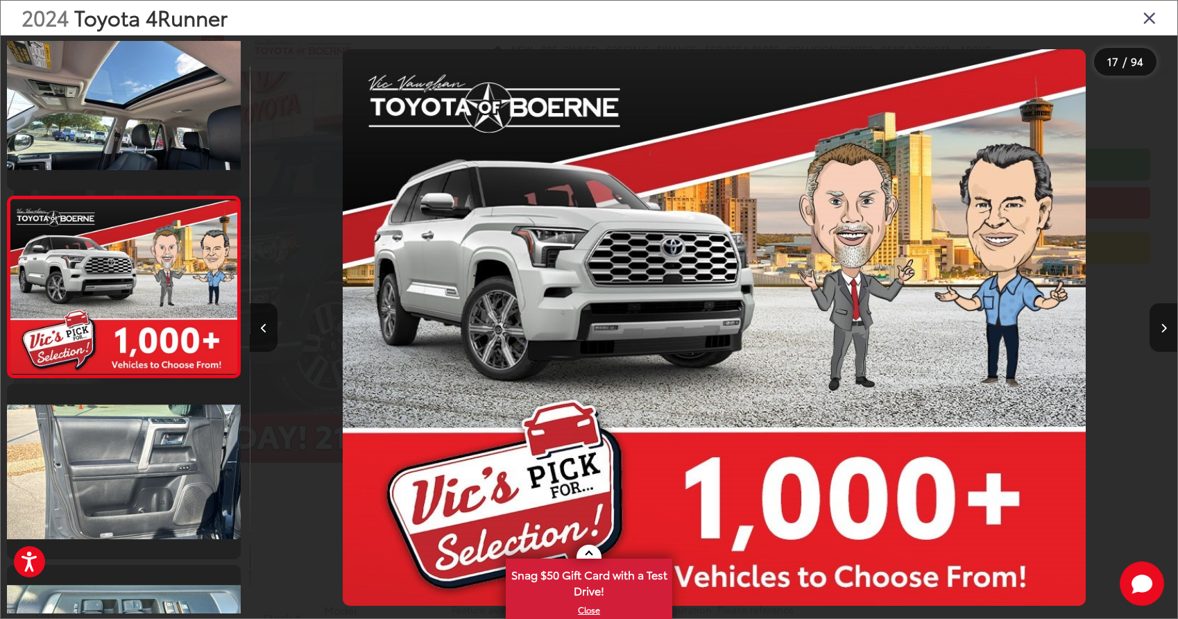
click at [1159, 325] on button "Next image" at bounding box center [1163, 327] width 28 height 49
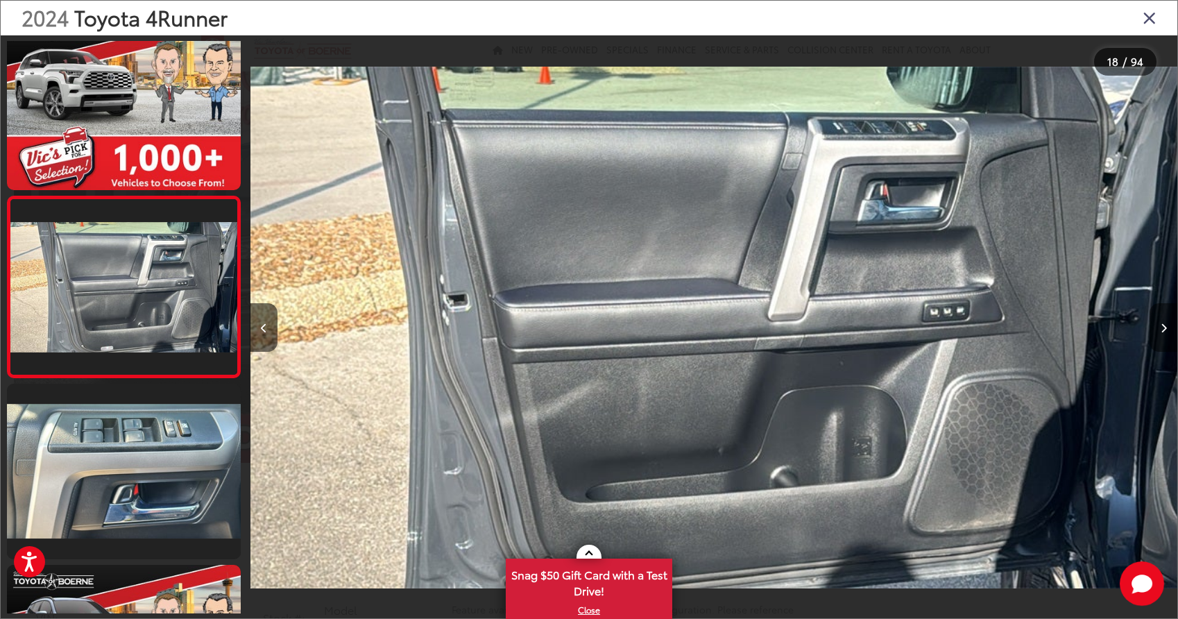
click at [1159, 325] on button "Next image" at bounding box center [1163, 327] width 28 height 49
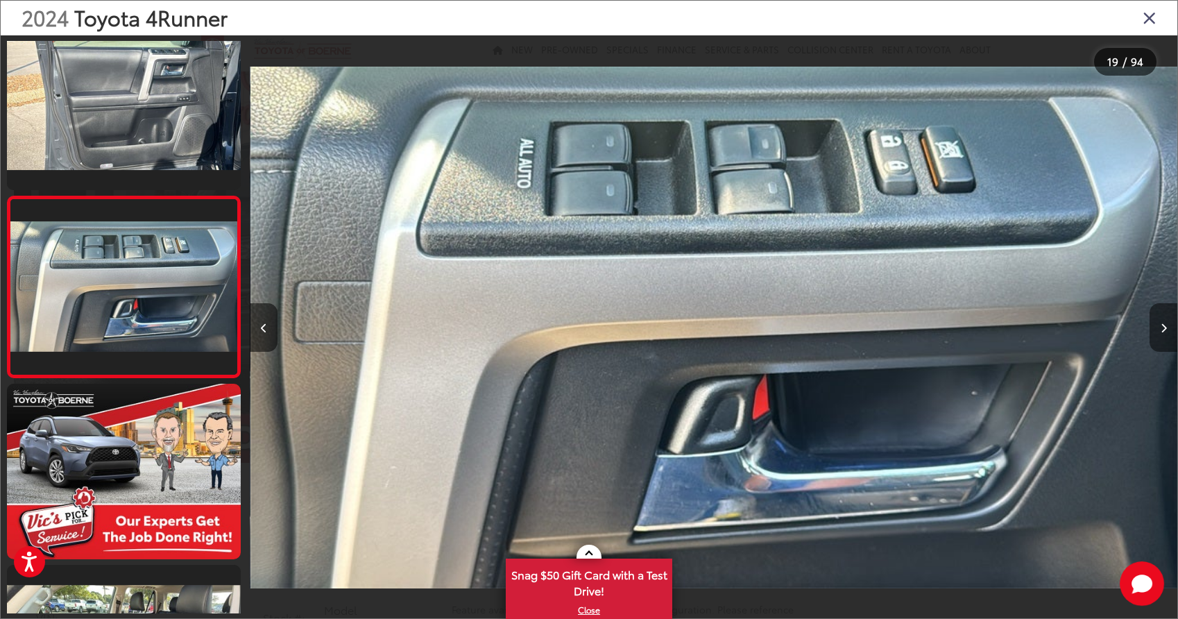
click at [1159, 325] on button "Next image" at bounding box center [1163, 327] width 28 height 49
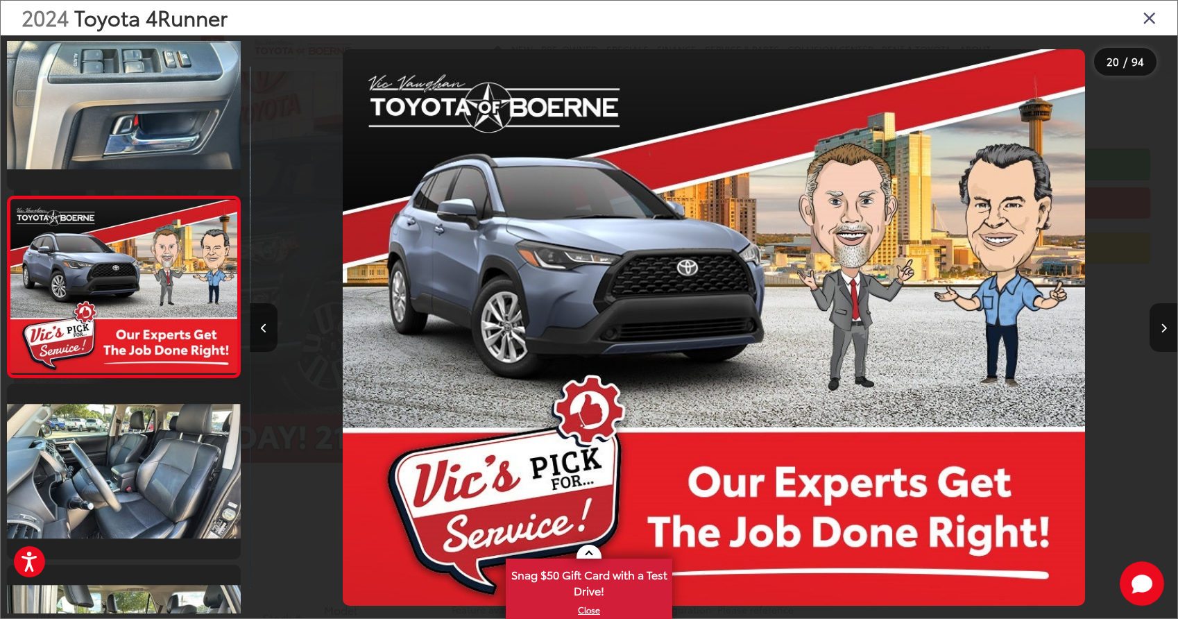
click at [1159, 325] on button "Next image" at bounding box center [1163, 327] width 28 height 49
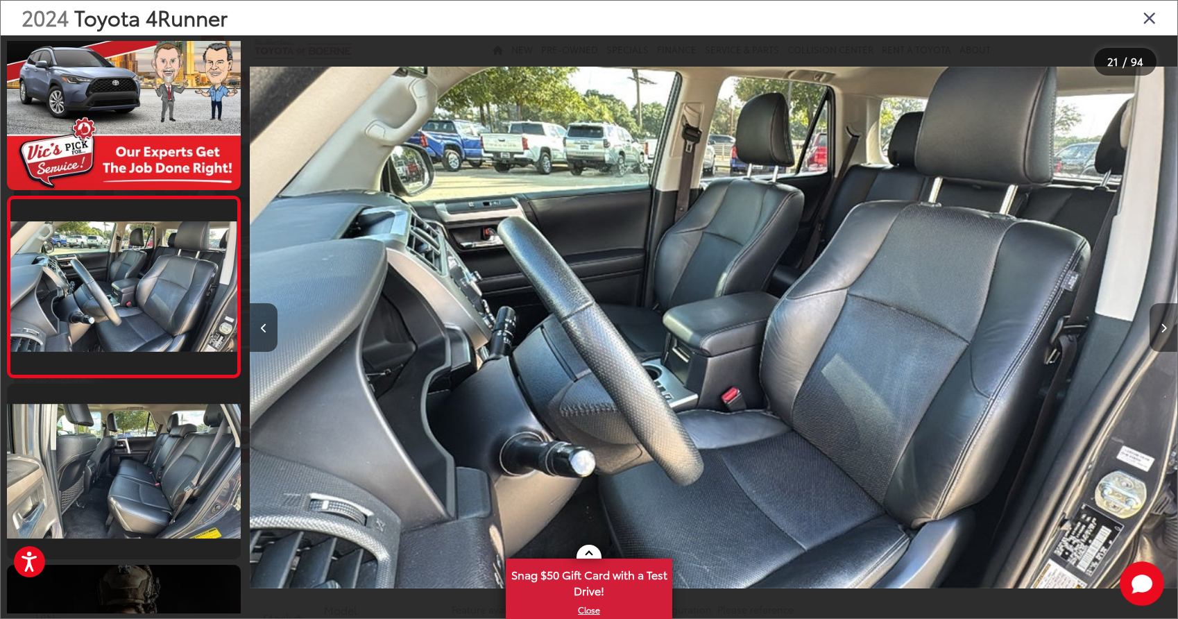
click at [1159, 325] on button "Next image" at bounding box center [1163, 327] width 28 height 49
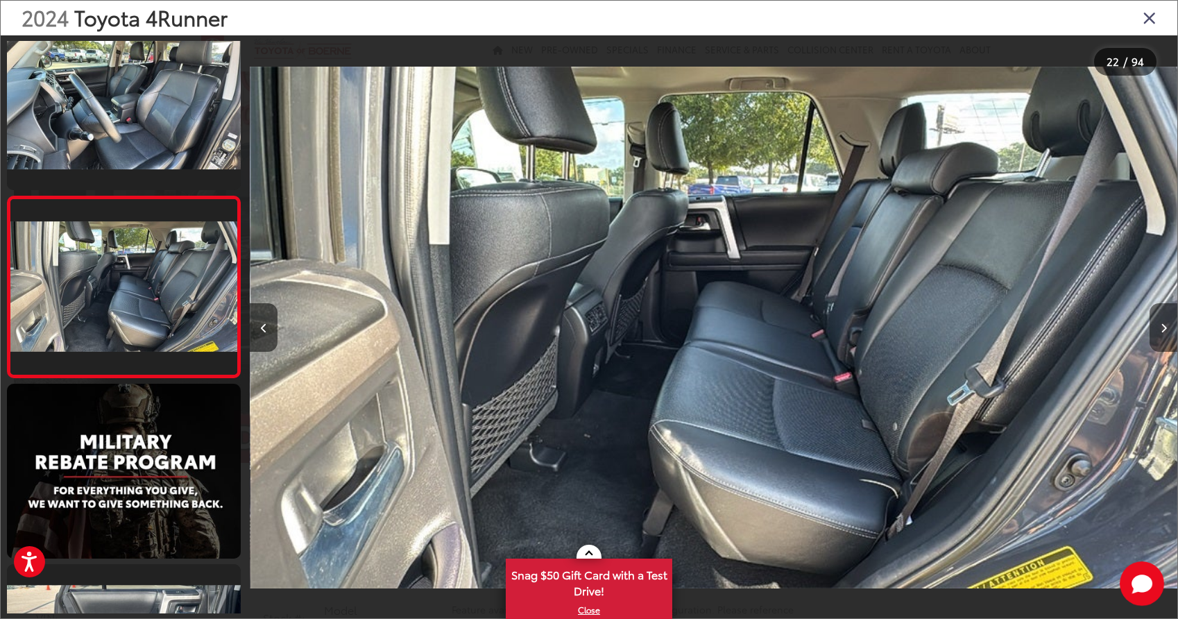
click at [1159, 325] on button "Next image" at bounding box center [1163, 327] width 28 height 49
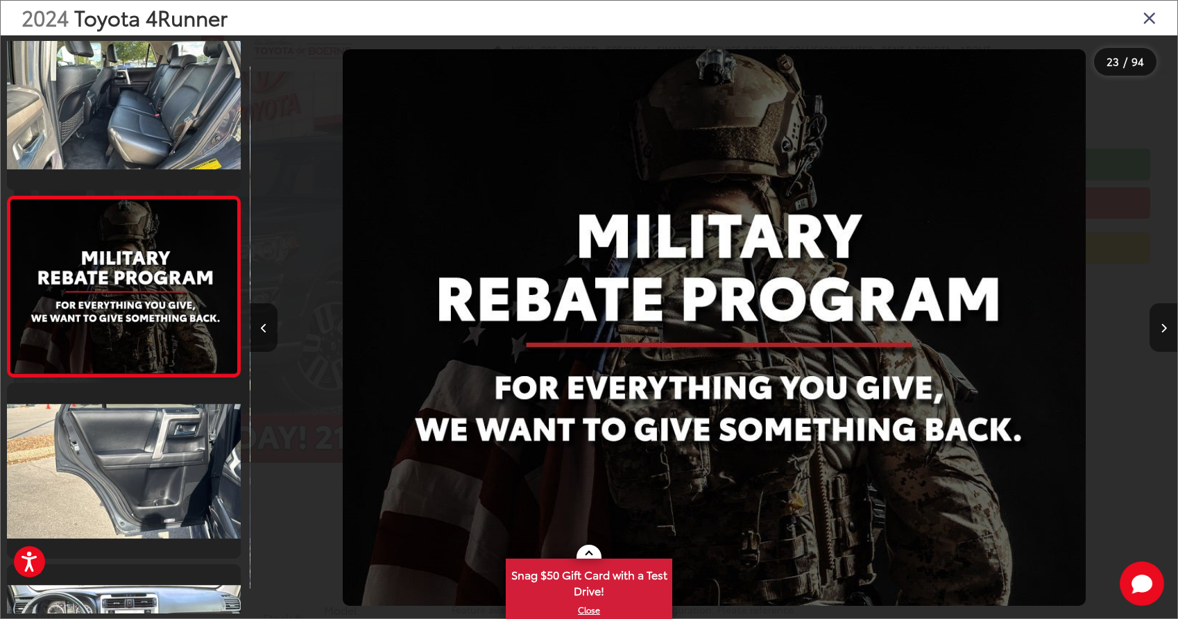
click at [1159, 325] on button "Next image" at bounding box center [1163, 327] width 28 height 49
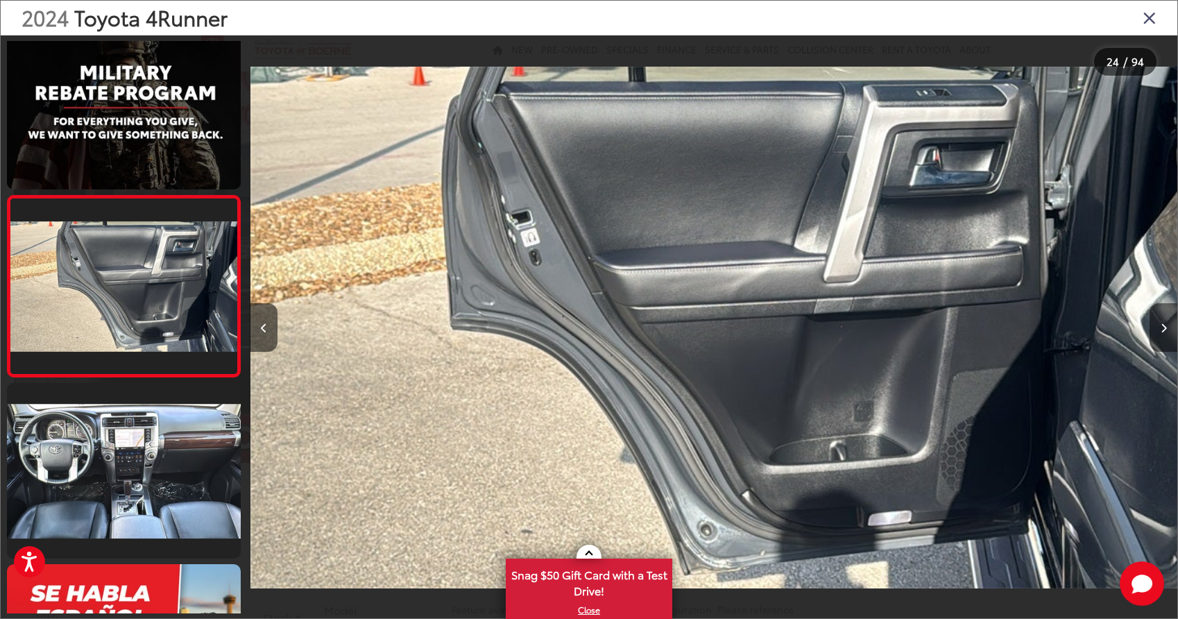
click at [1159, 325] on button "Next image" at bounding box center [1163, 327] width 28 height 49
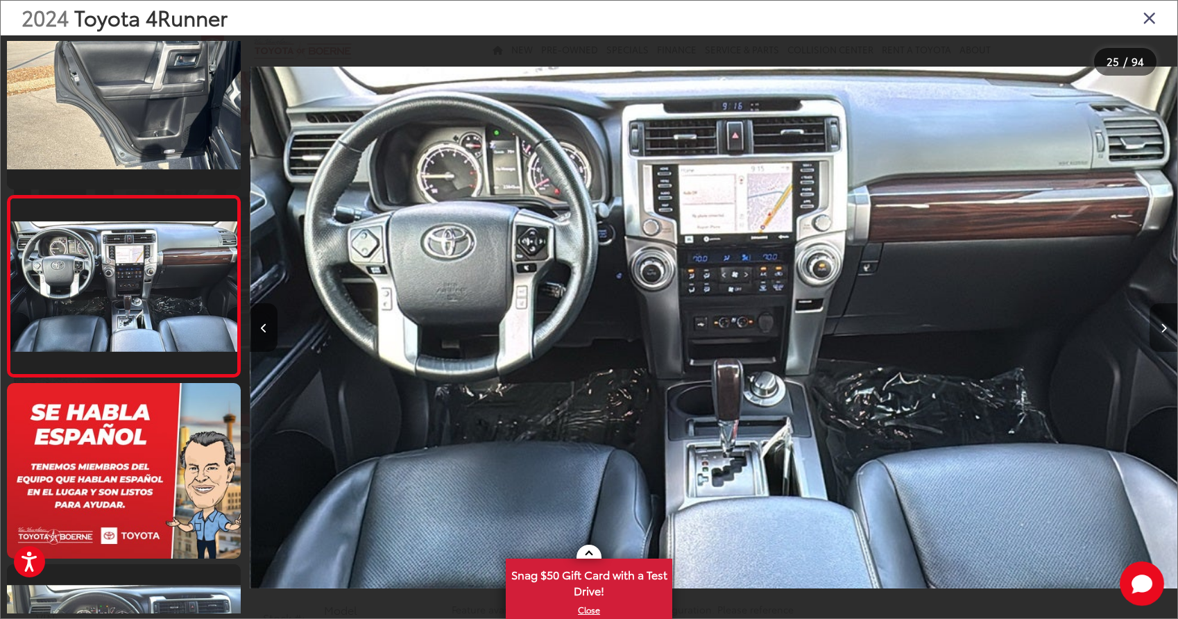
click at [1159, 325] on button "Next image" at bounding box center [1163, 327] width 28 height 49
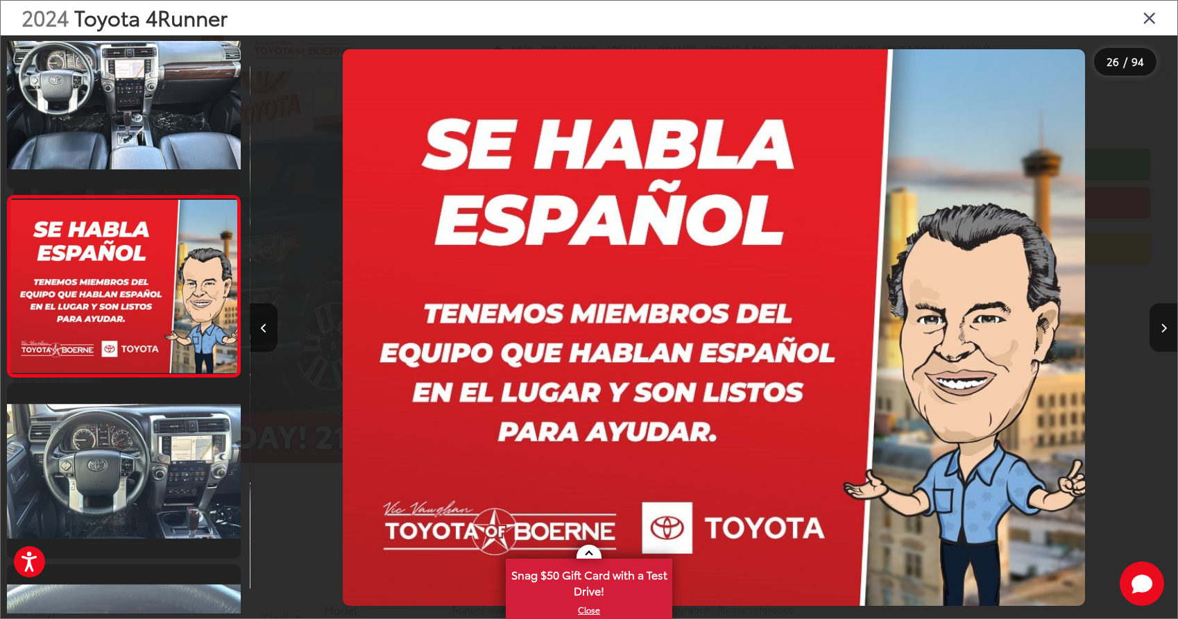
click at [1159, 325] on button "Next image" at bounding box center [1163, 327] width 28 height 49
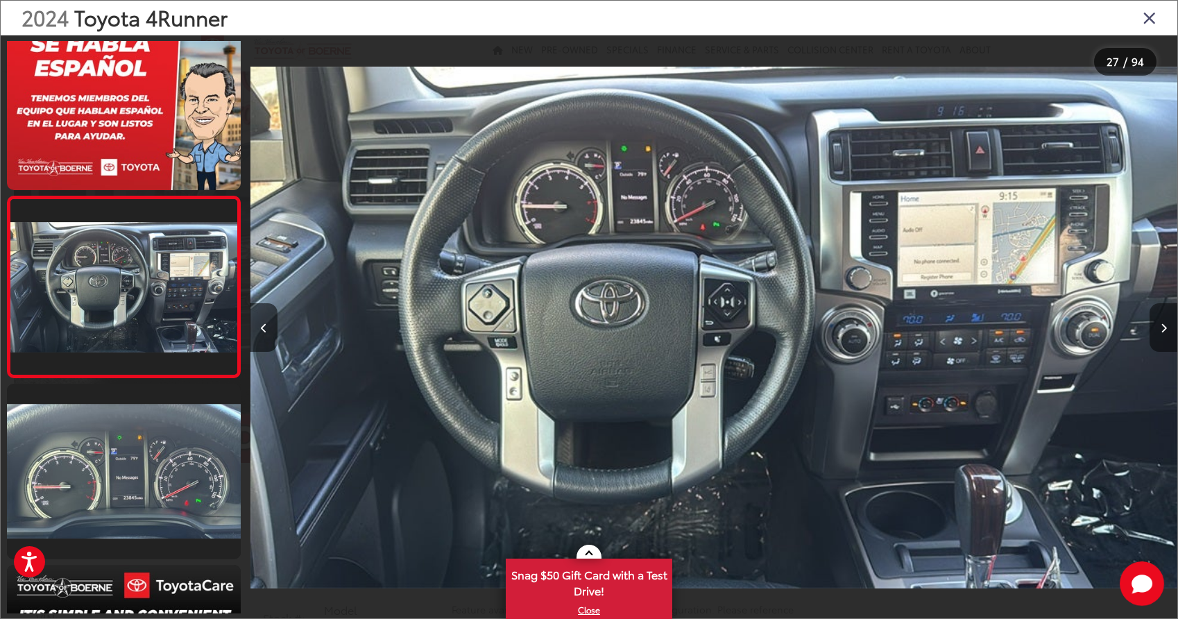
click at [1159, 325] on button "Next image" at bounding box center [1163, 327] width 28 height 49
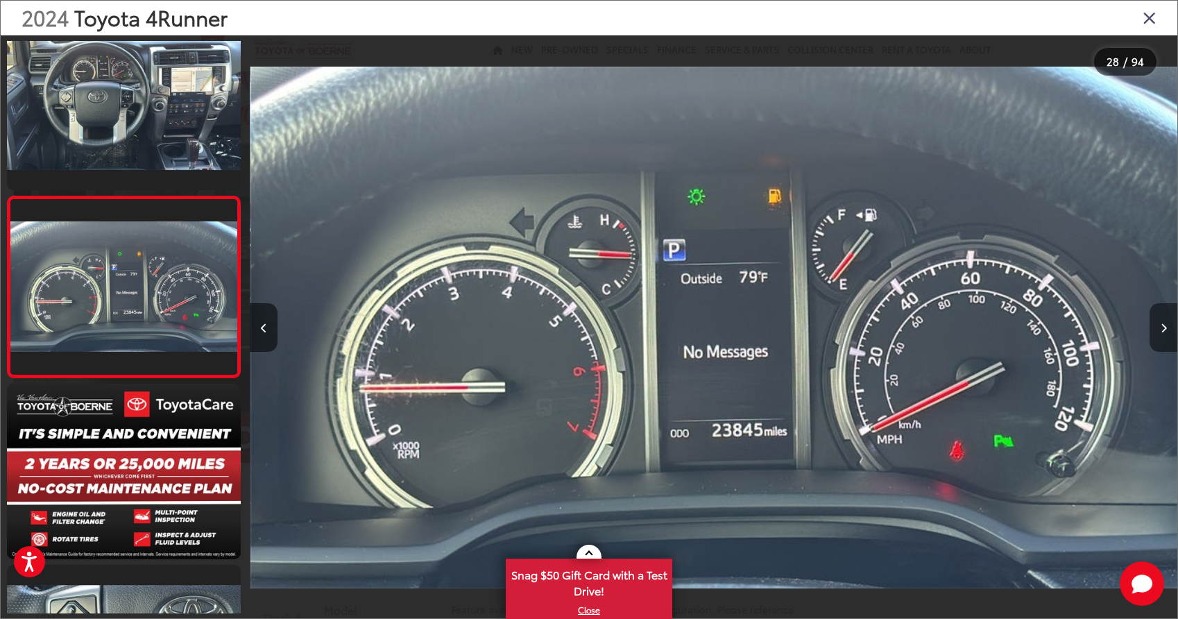
click at [1159, 325] on button "Next image" at bounding box center [1163, 327] width 28 height 49
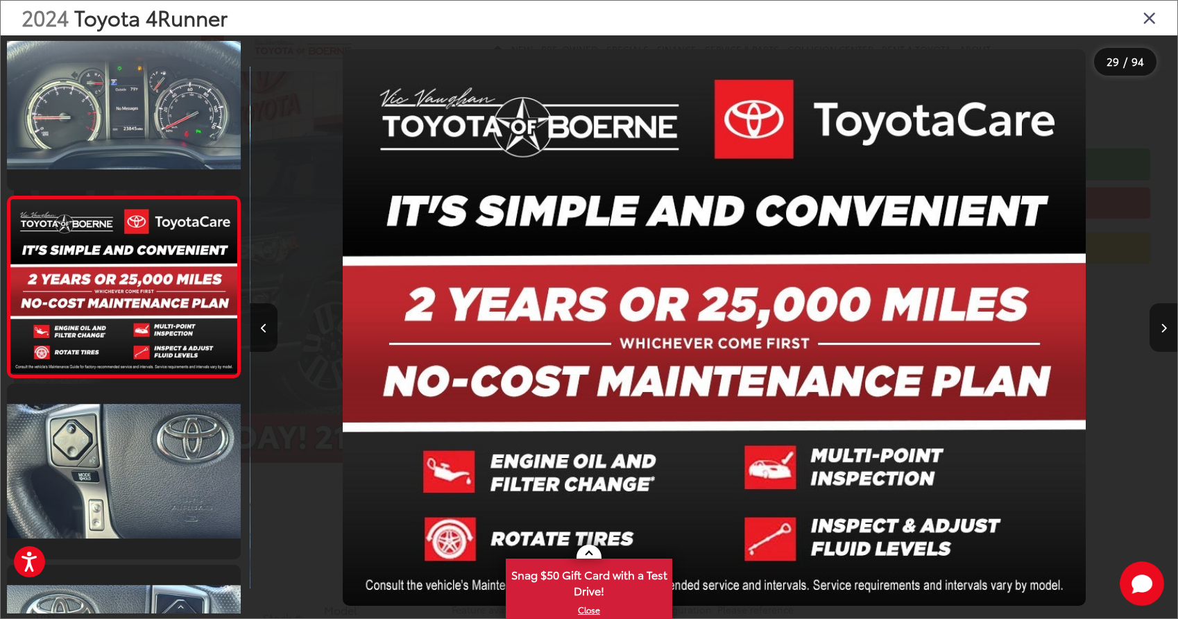
click at [1159, 325] on button "Next image" at bounding box center [1163, 327] width 28 height 49
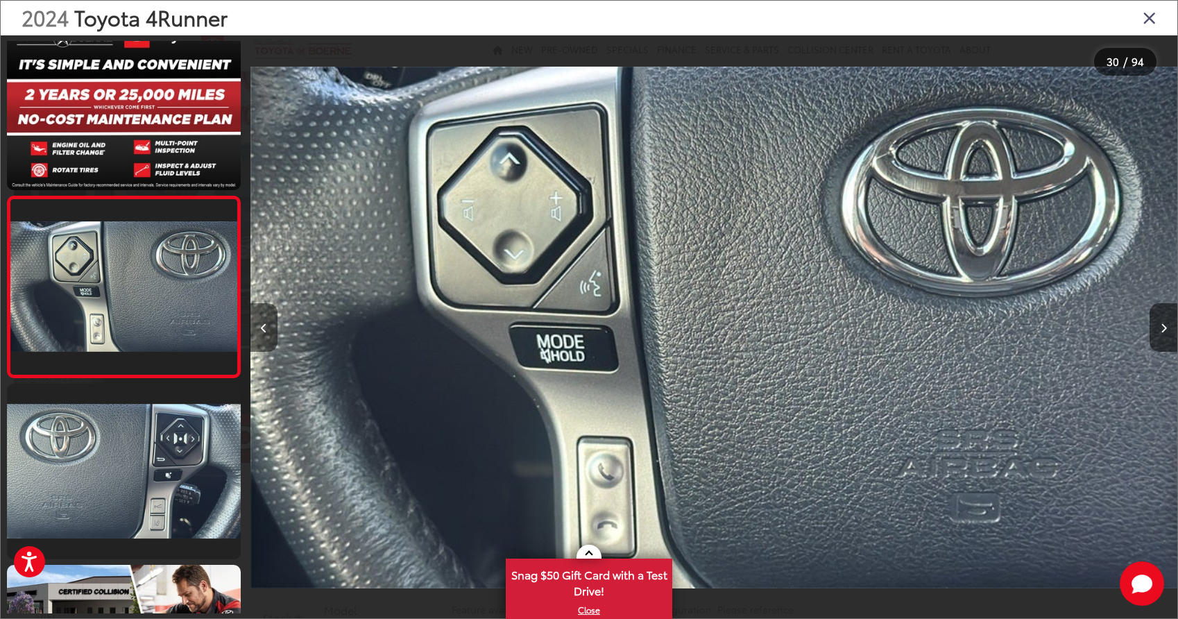
click at [263, 328] on icon "Previous image" at bounding box center [264, 328] width 6 height 10
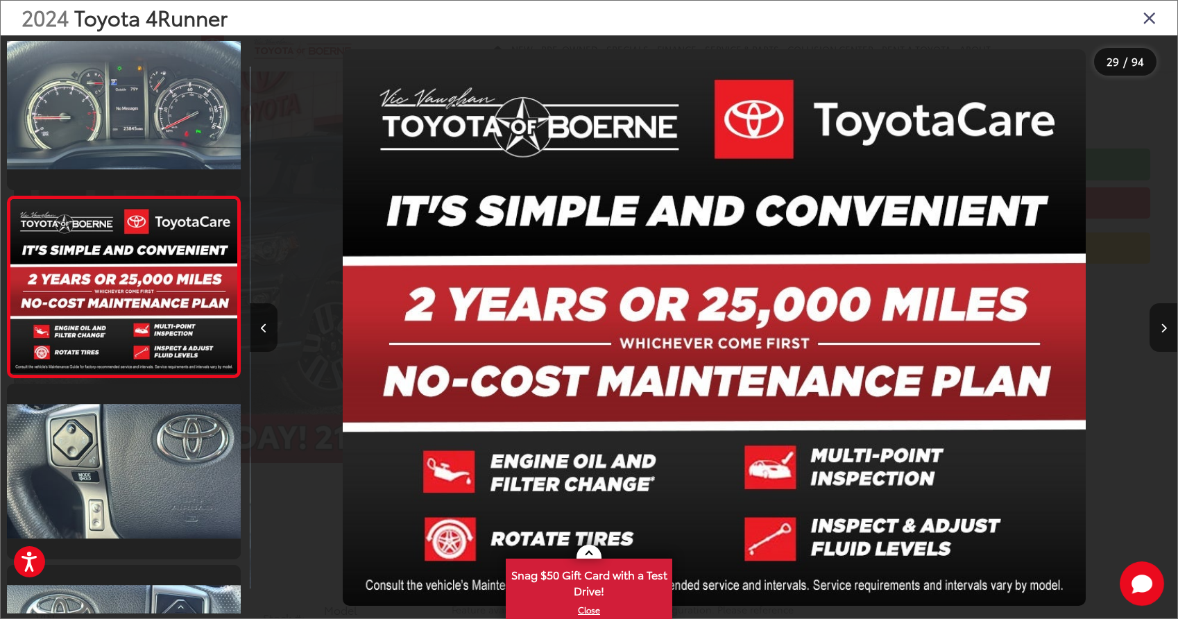
click at [1165, 326] on icon "Next image" at bounding box center [1163, 328] width 6 height 10
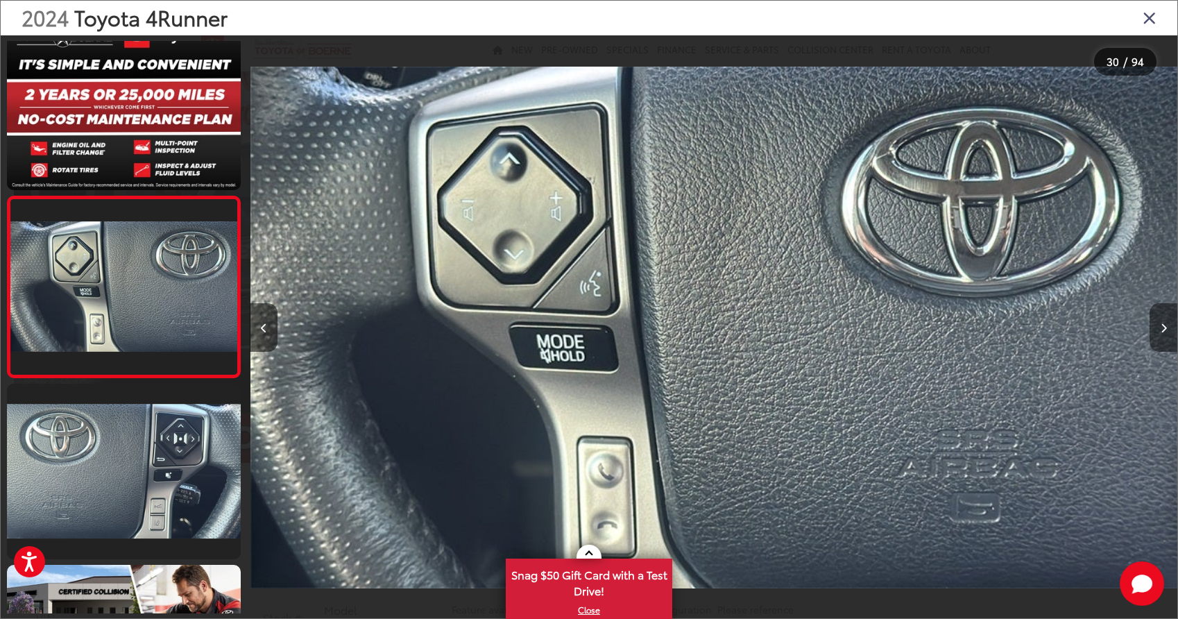
click at [1156, 330] on button "Next image" at bounding box center [1163, 327] width 28 height 49
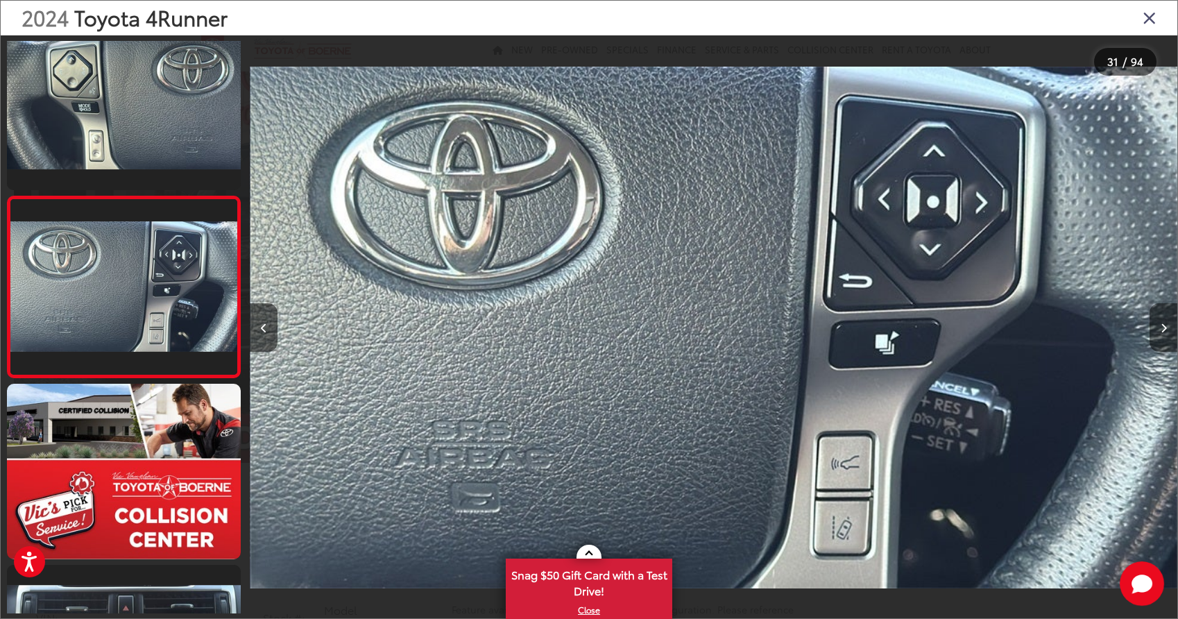
click at [1156, 330] on button "Next image" at bounding box center [1163, 327] width 28 height 49
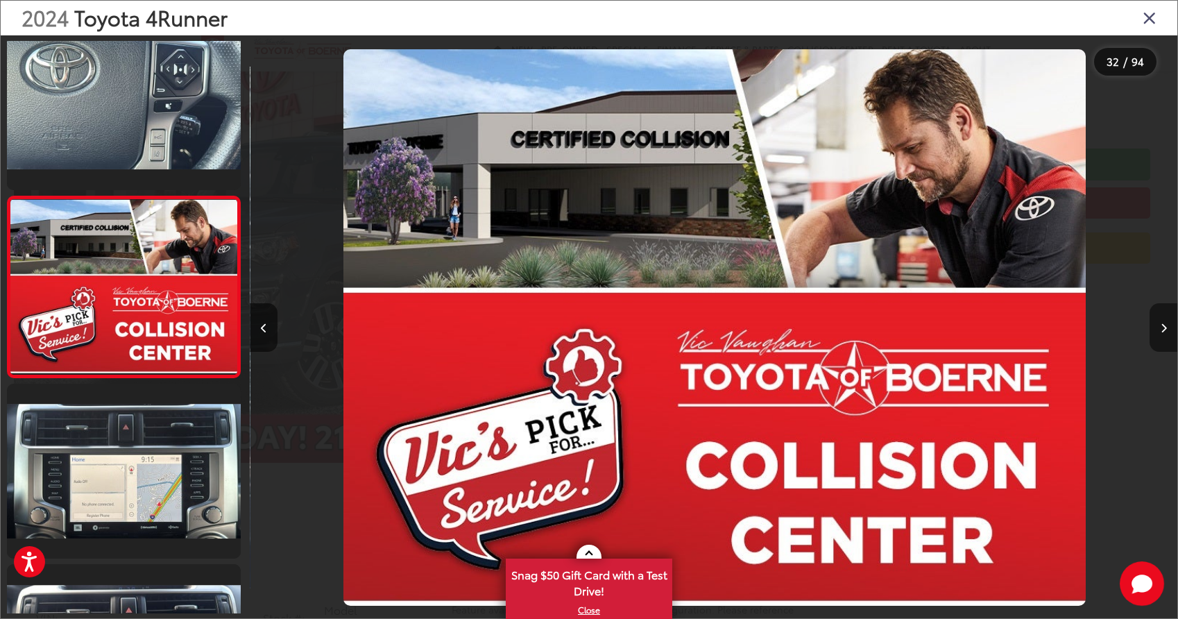
click at [1156, 330] on button "Next image" at bounding box center [1163, 327] width 28 height 49
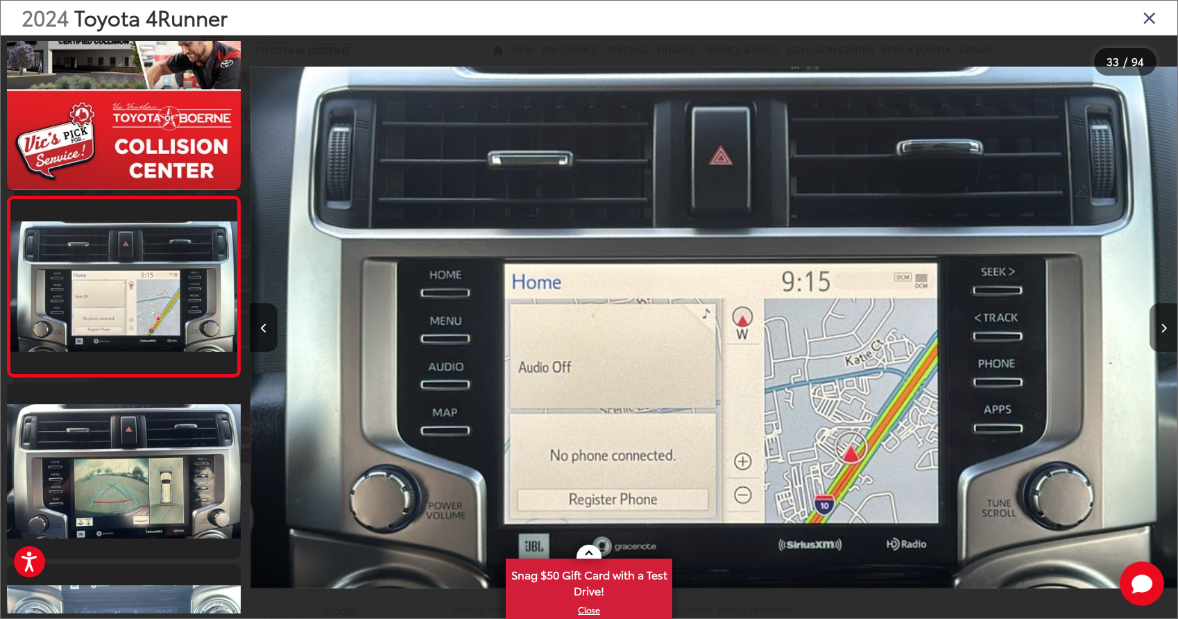
click at [1156, 330] on button "Next image" at bounding box center [1163, 327] width 28 height 49
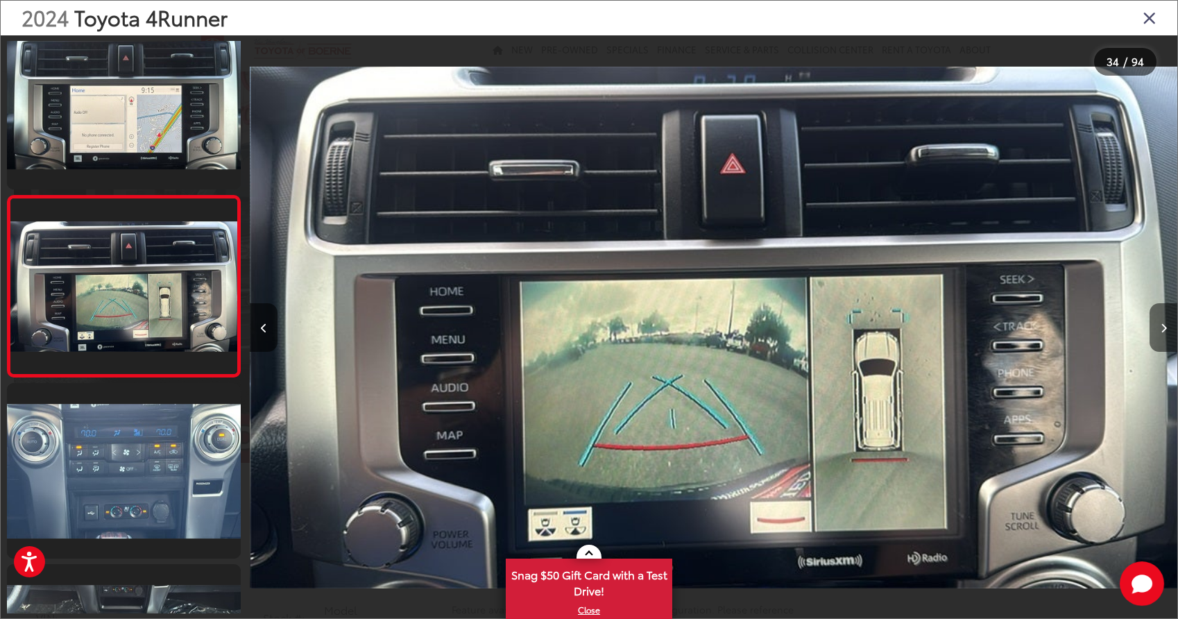
click at [1156, 330] on button "Next image" at bounding box center [1163, 327] width 28 height 49
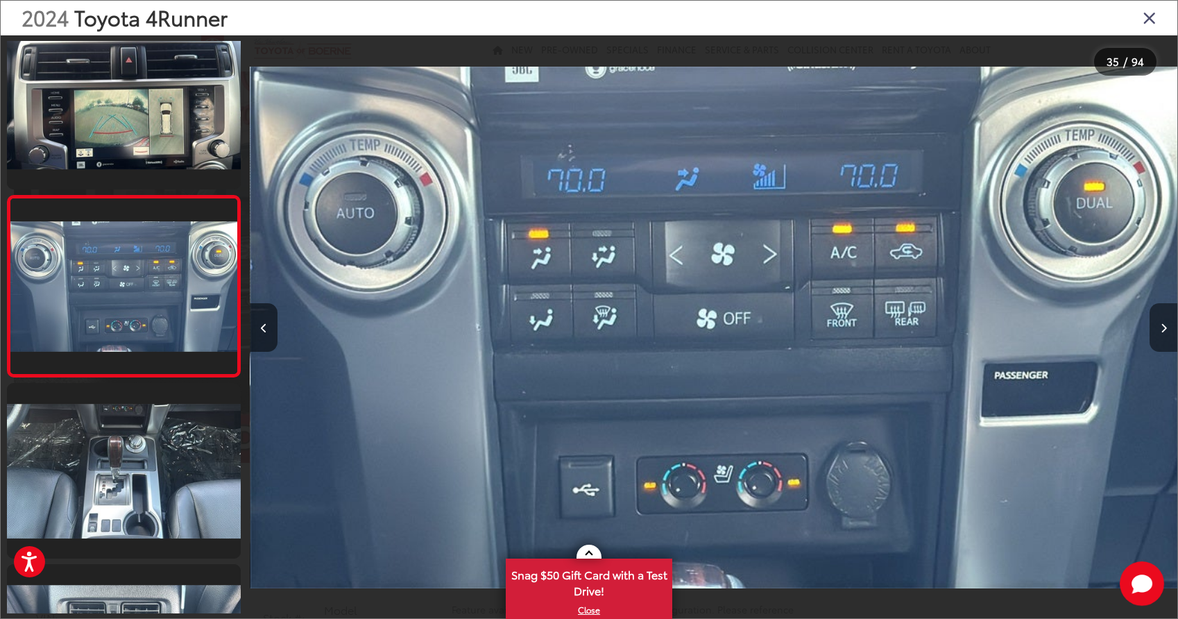
click at [1156, 330] on button "Next image" at bounding box center [1163, 327] width 28 height 49
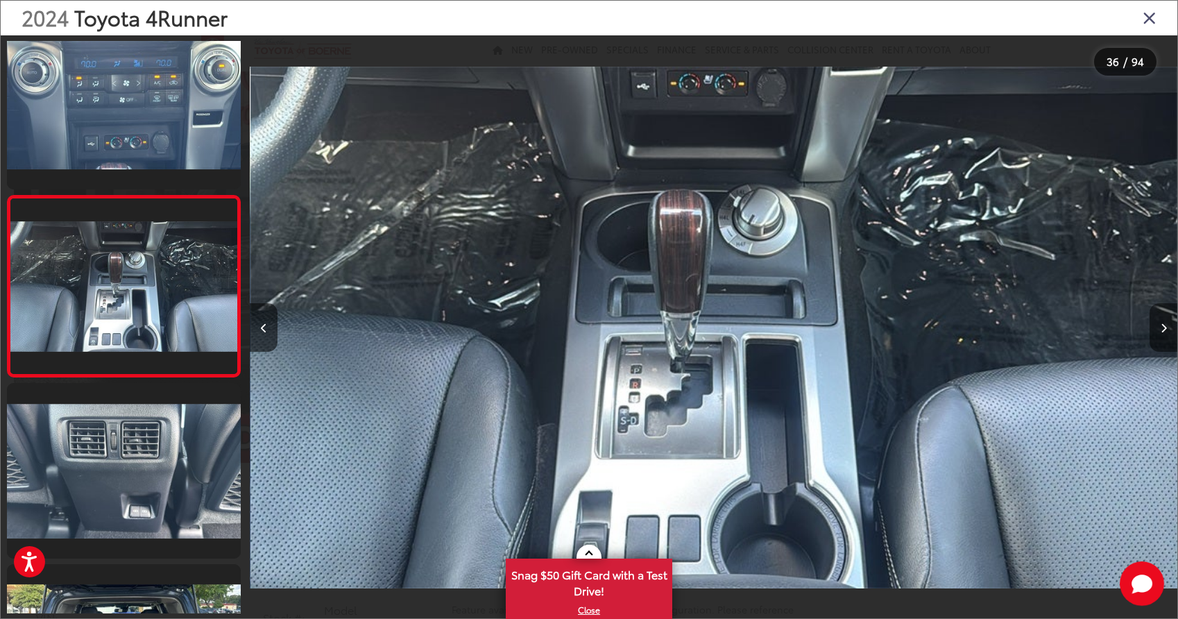
click at [1156, 330] on button "Next image" at bounding box center [1163, 327] width 28 height 49
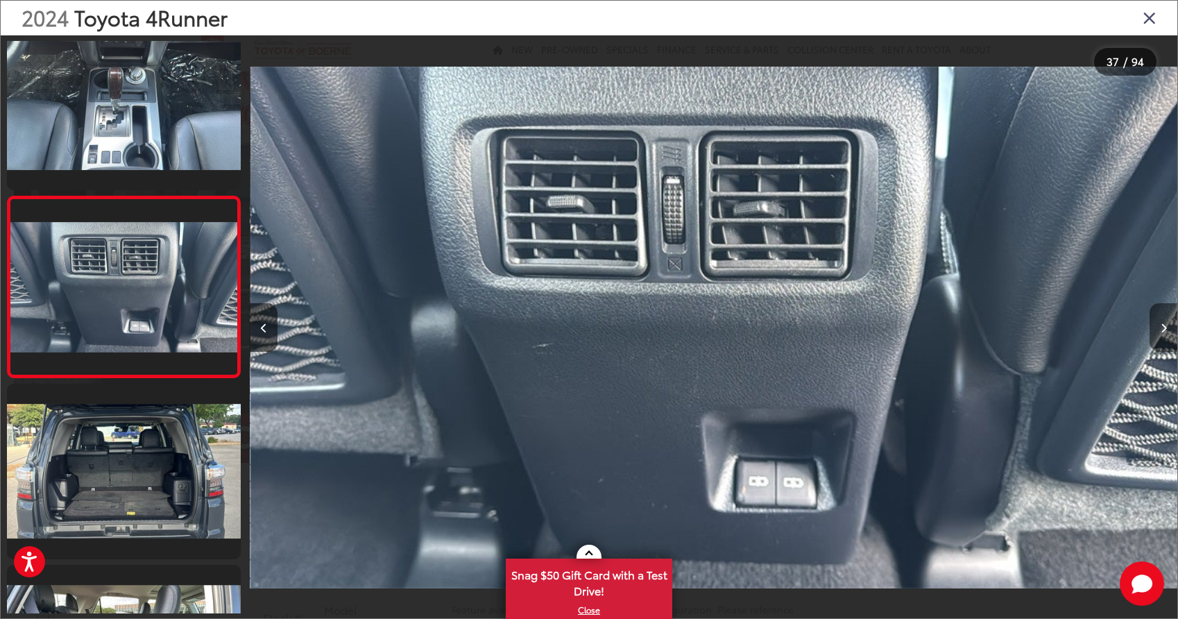
click at [1156, 330] on button "Next image" at bounding box center [1163, 327] width 28 height 49
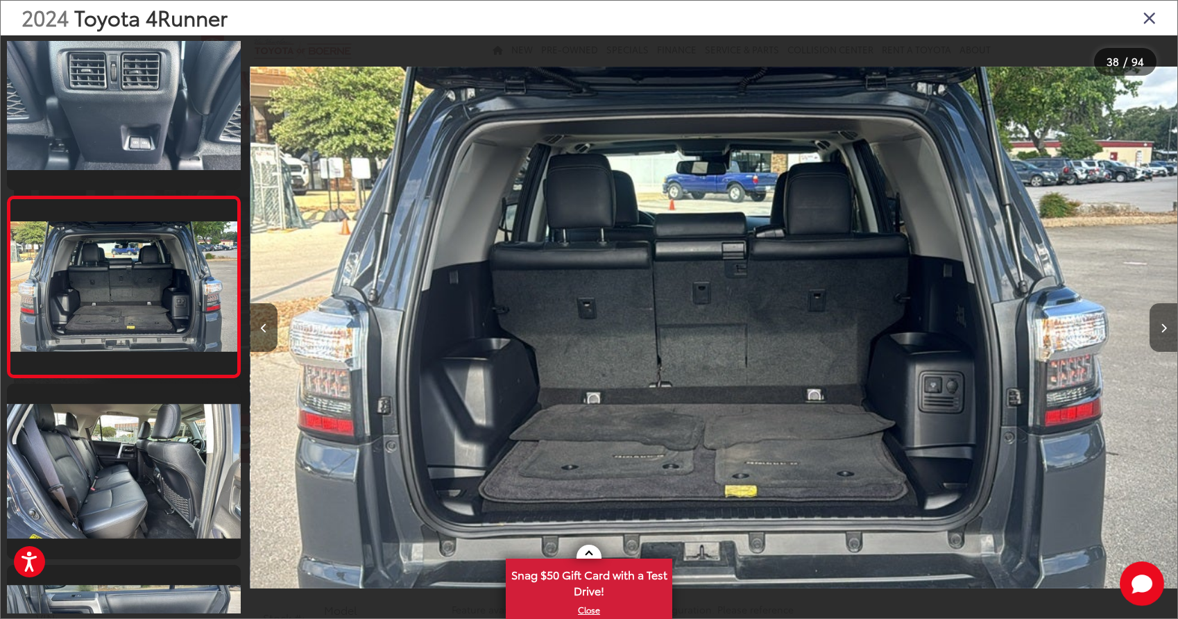
click at [1156, 330] on button "Next image" at bounding box center [1163, 327] width 28 height 49
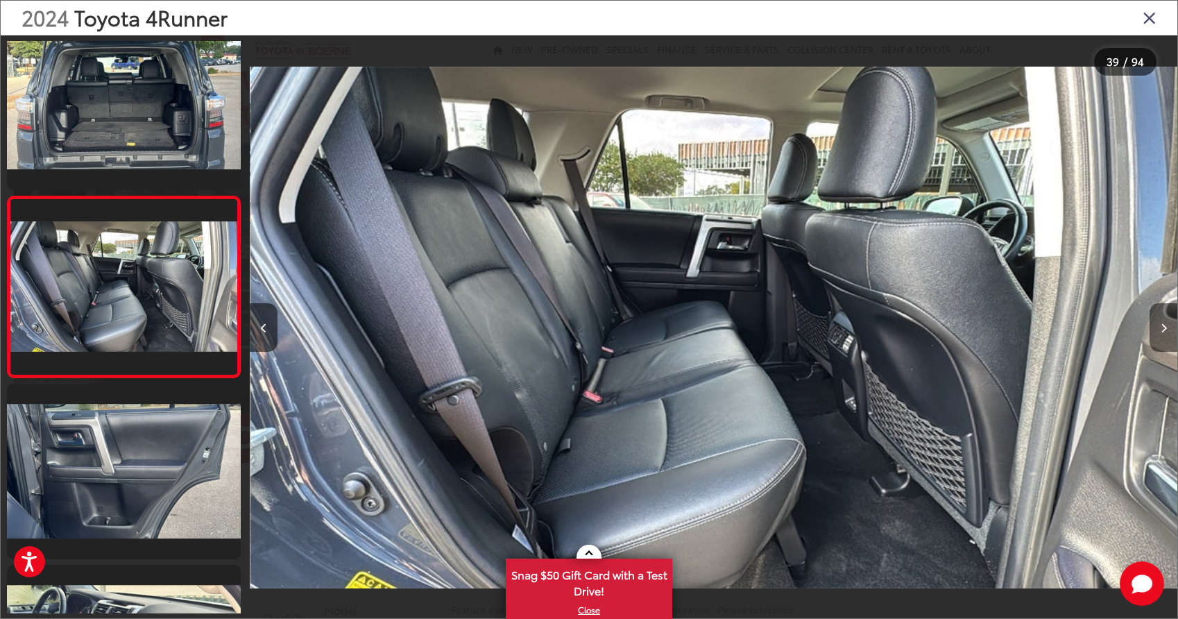
click at [1156, 331] on button "Next image" at bounding box center [1163, 327] width 28 height 49
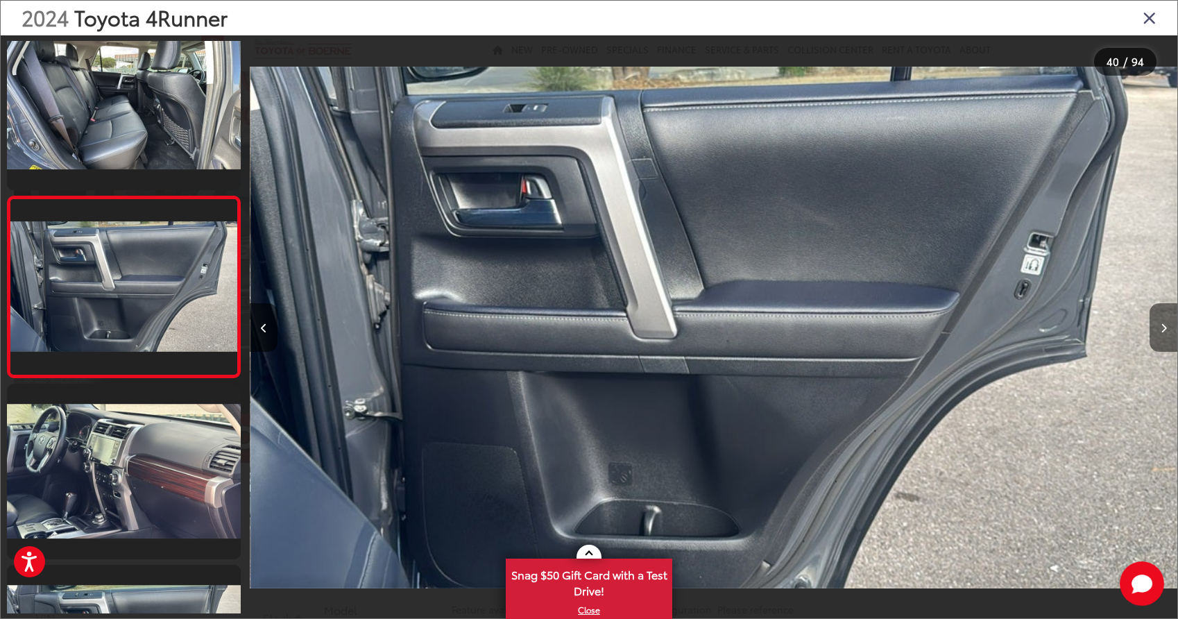
click at [1156, 331] on button "Next image" at bounding box center [1163, 327] width 28 height 49
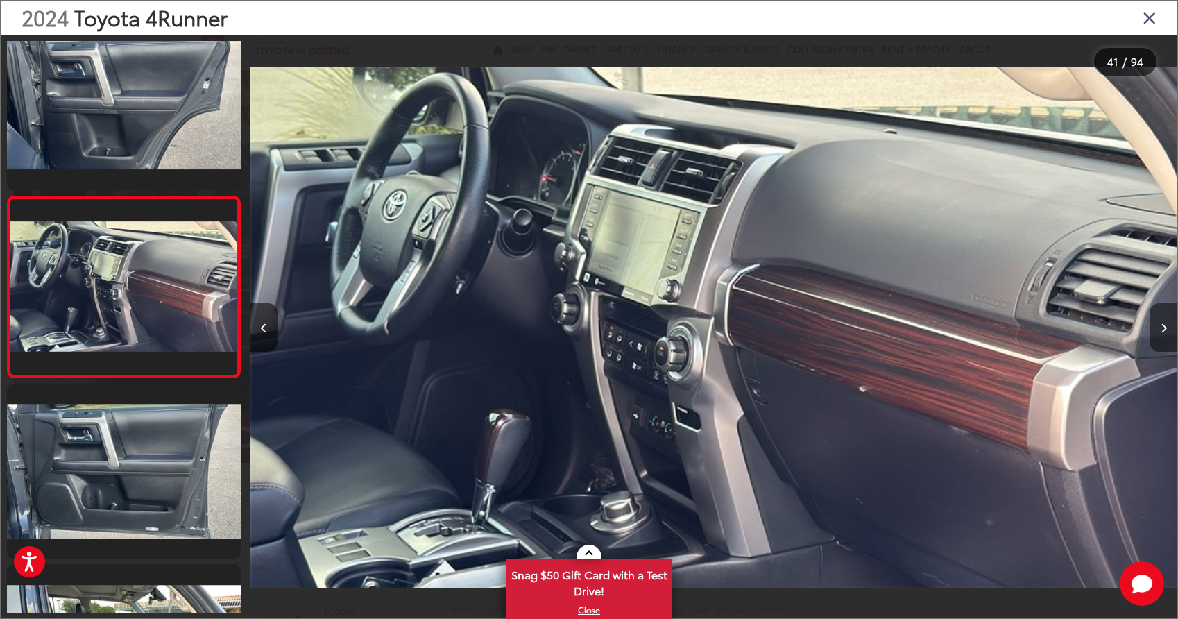
click at [1156, 331] on button "Next image" at bounding box center [1163, 327] width 28 height 49
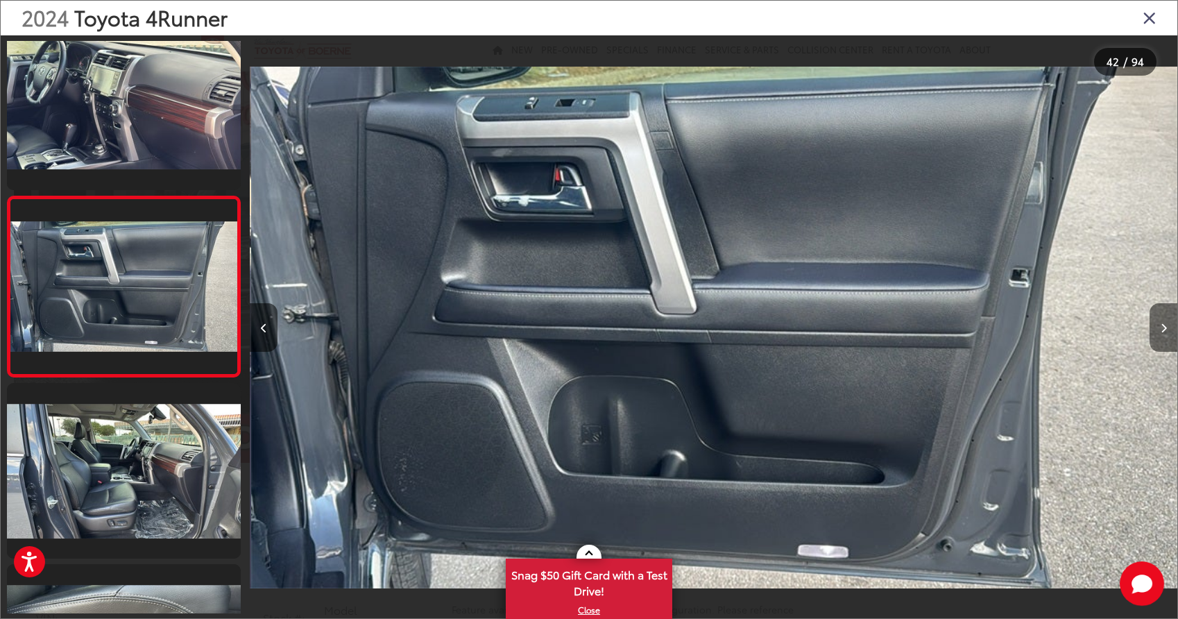
click at [1156, 331] on button "Next image" at bounding box center [1163, 327] width 28 height 49
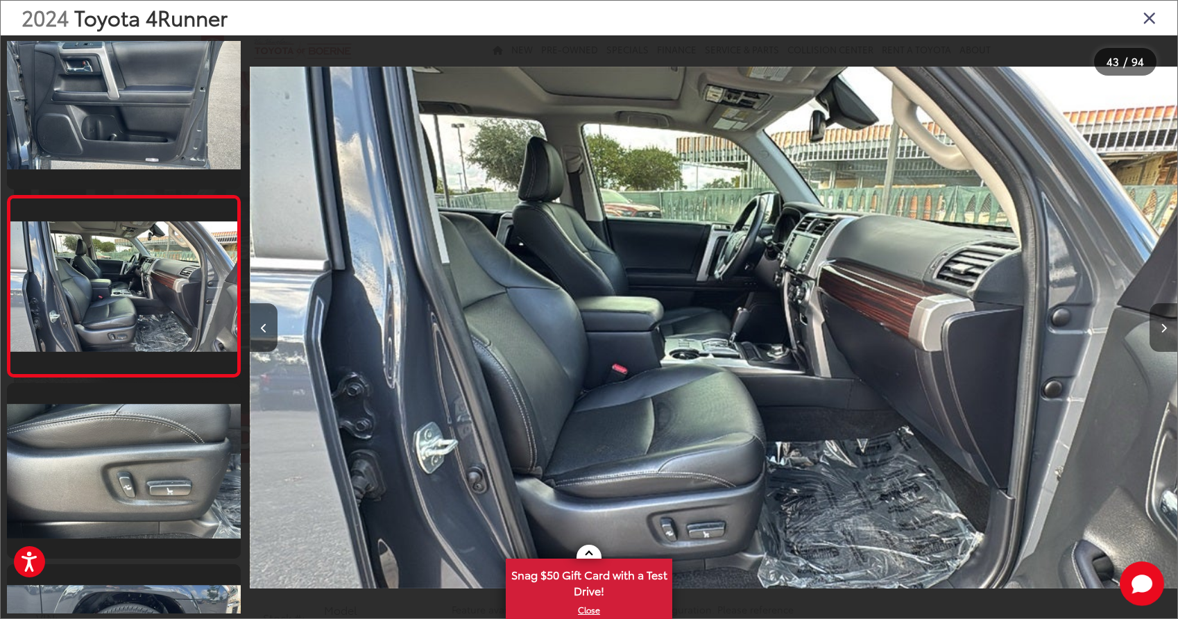
click at [1156, 331] on button "Next image" at bounding box center [1163, 327] width 28 height 49
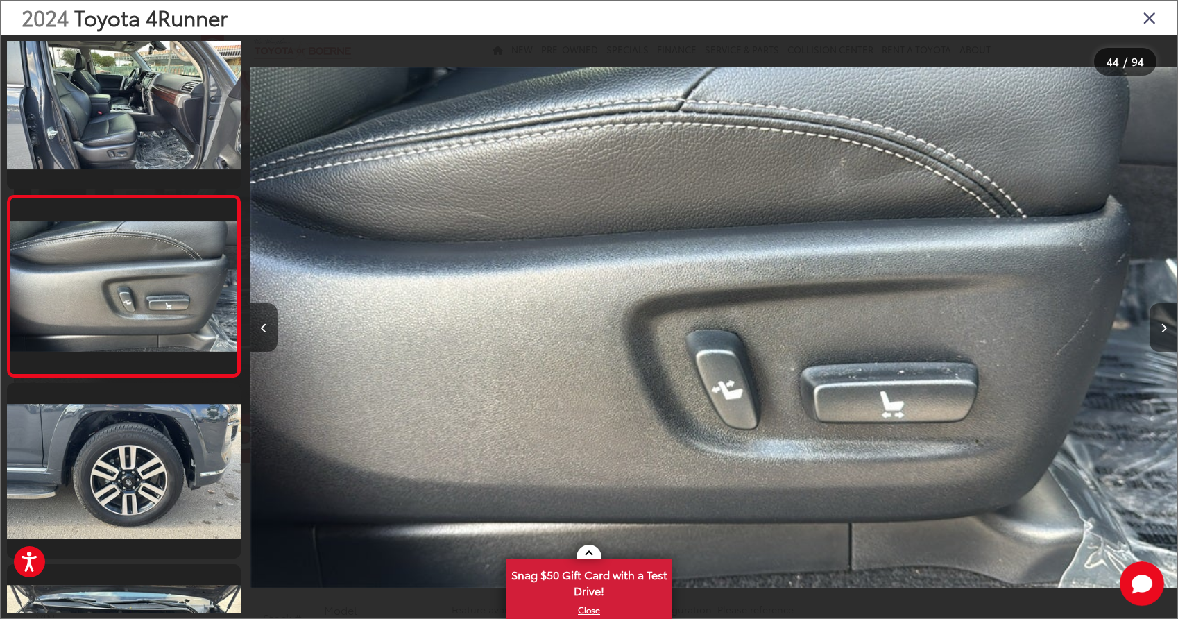
click at [1156, 331] on button "Next image" at bounding box center [1163, 327] width 28 height 49
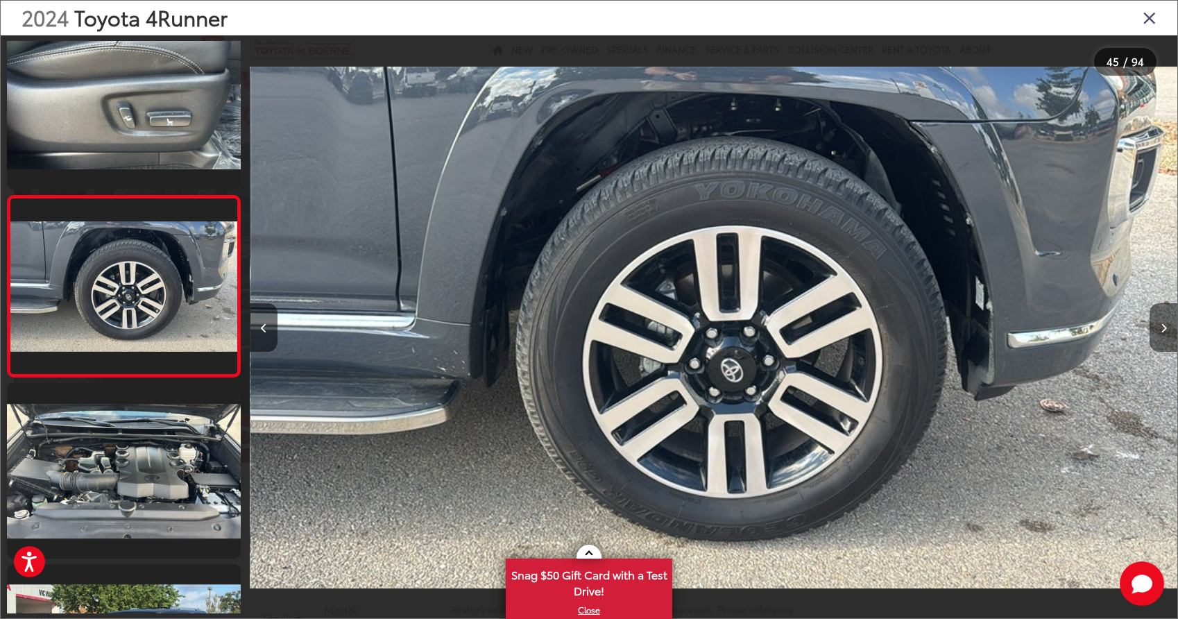
click at [1156, 331] on button "Next image" at bounding box center [1163, 327] width 28 height 49
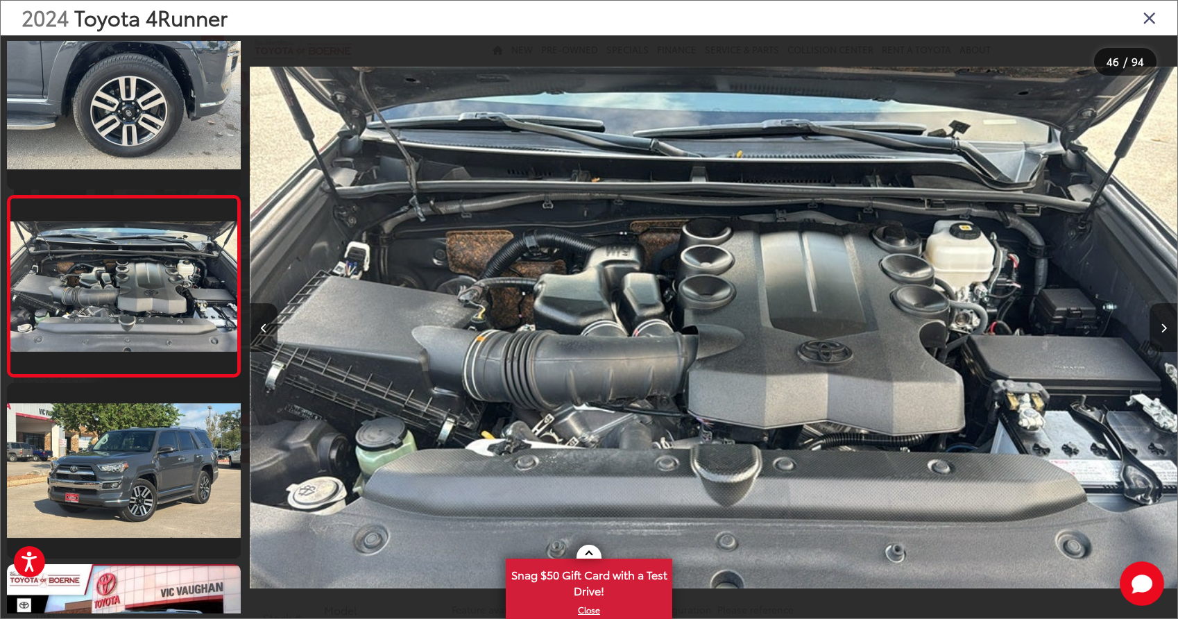
click at [1156, 331] on button "Next image" at bounding box center [1163, 327] width 28 height 49
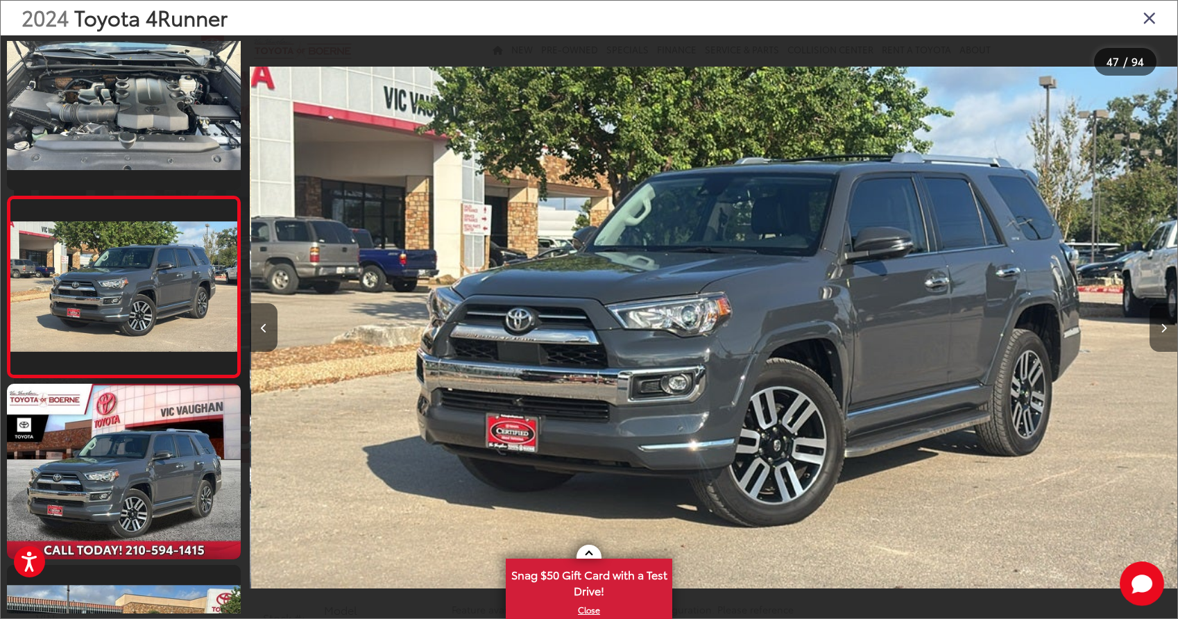
click at [1160, 333] on button "Next image" at bounding box center [1163, 327] width 28 height 49
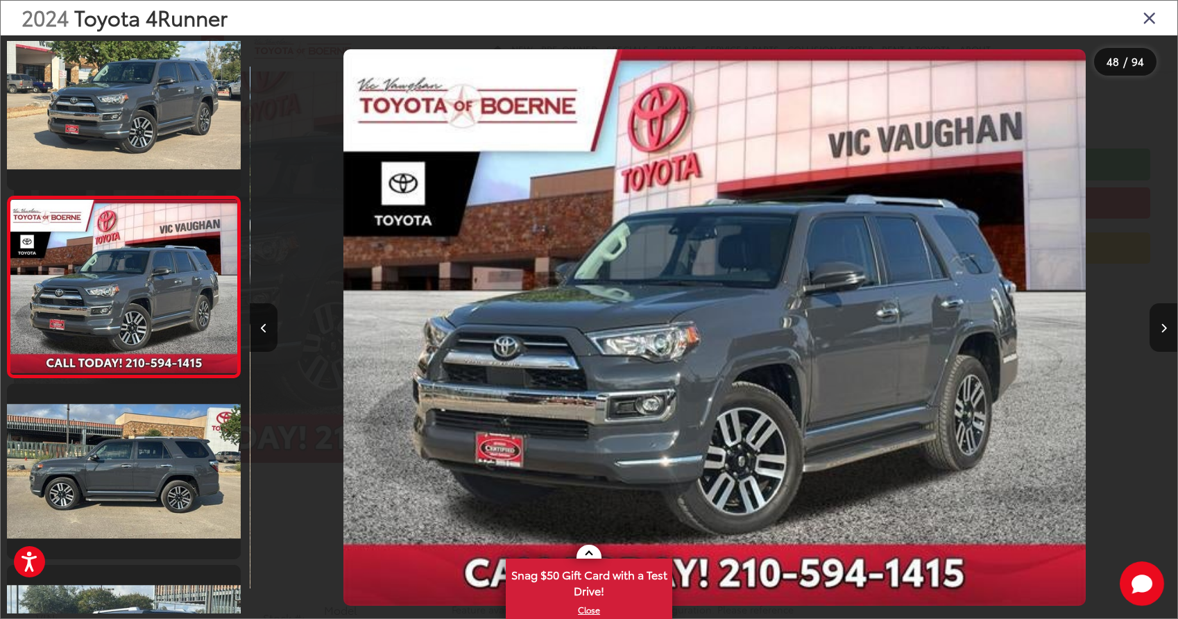
click at [1160, 333] on button "Next image" at bounding box center [1163, 327] width 28 height 49
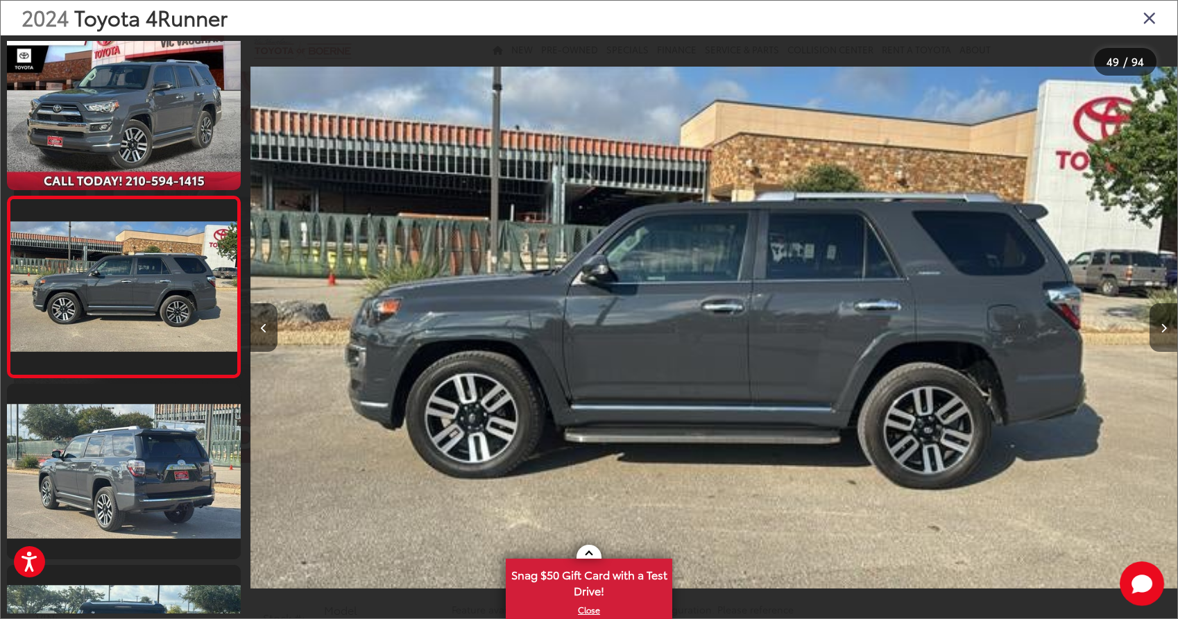
click at [1160, 333] on button "Next image" at bounding box center [1163, 327] width 28 height 49
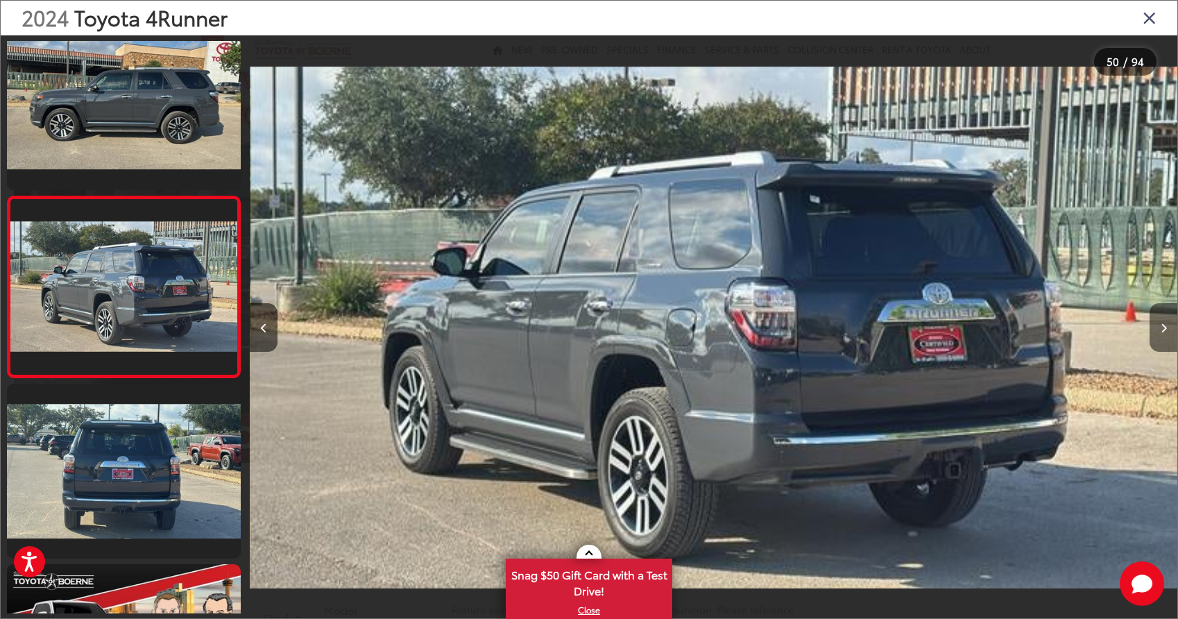
click at [1160, 333] on button "Next image" at bounding box center [1163, 327] width 28 height 49
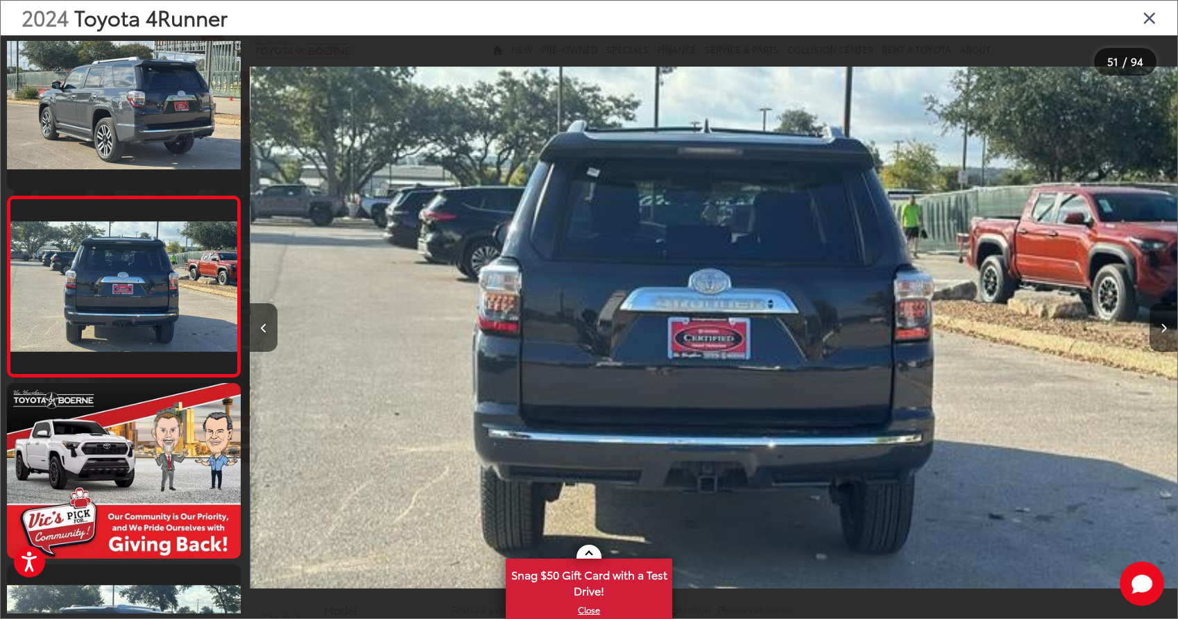
click at [1167, 329] on button "Next image" at bounding box center [1163, 327] width 28 height 49
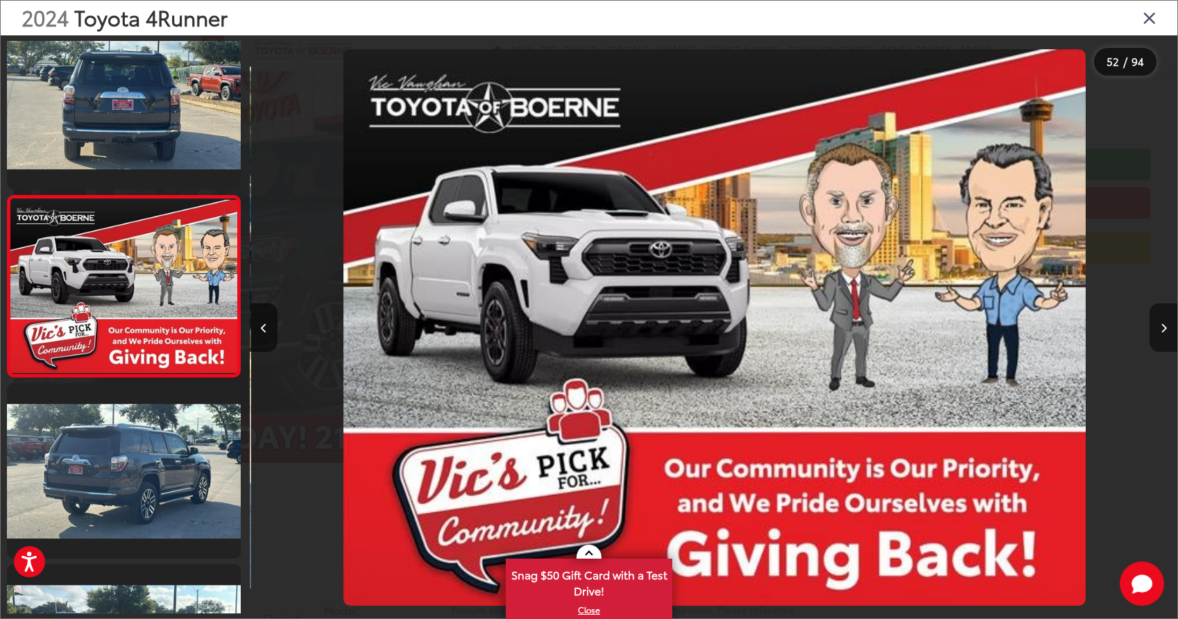
click at [1167, 329] on button "Next image" at bounding box center [1163, 327] width 28 height 49
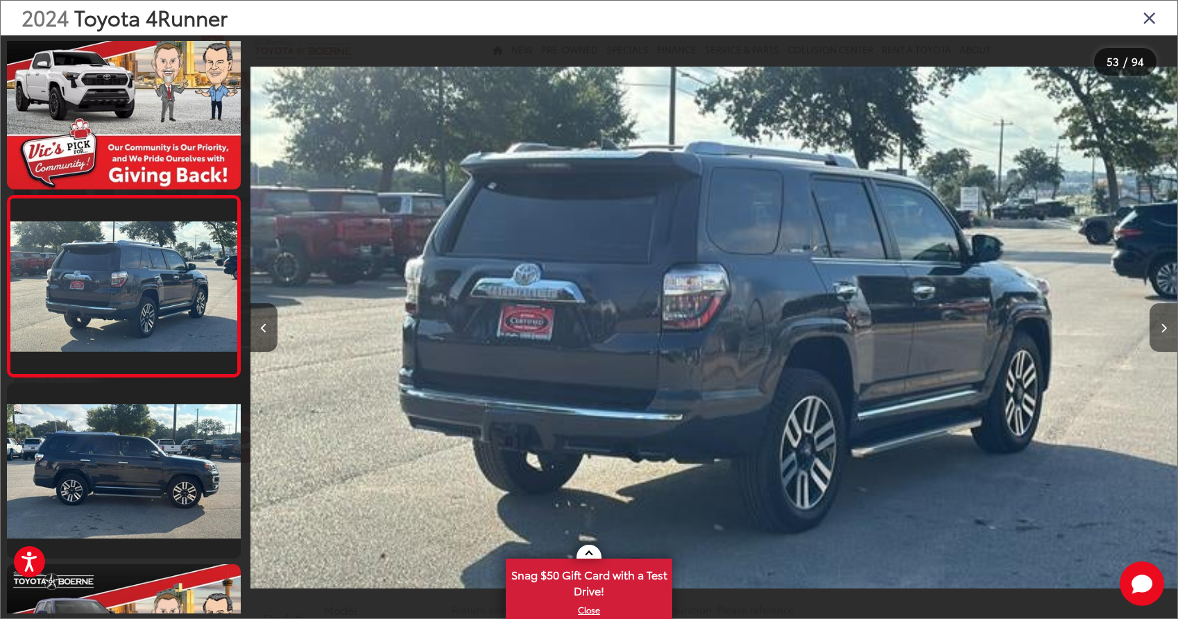
click at [1167, 329] on button "Next image" at bounding box center [1163, 327] width 28 height 49
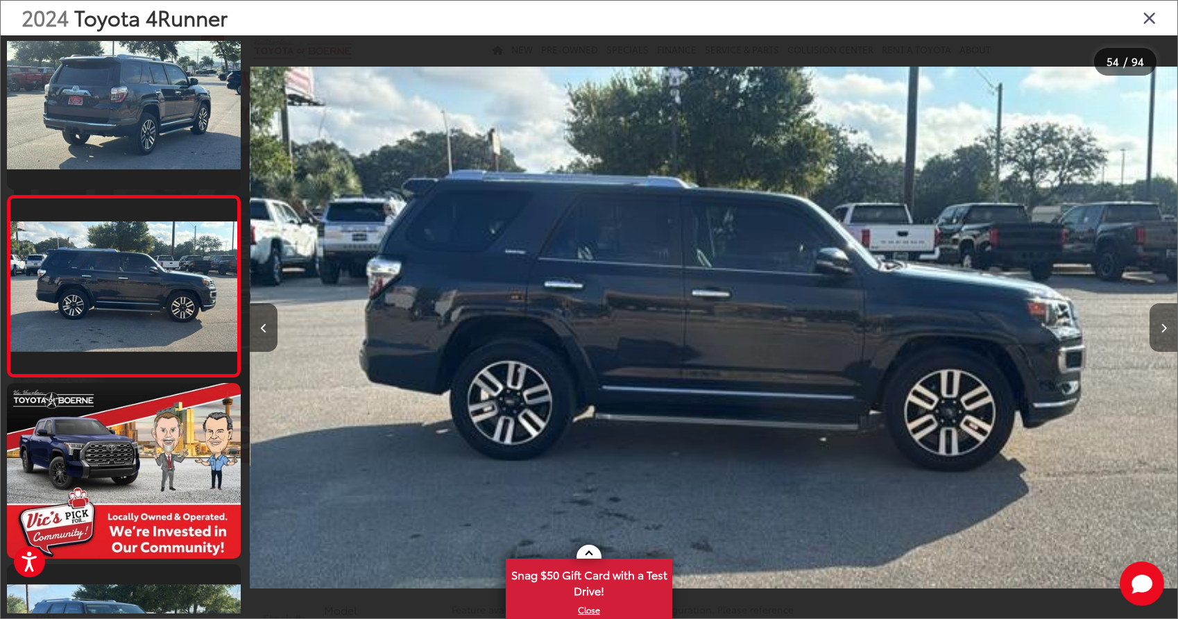
click at [1167, 329] on button "Next image" at bounding box center [1163, 327] width 28 height 49
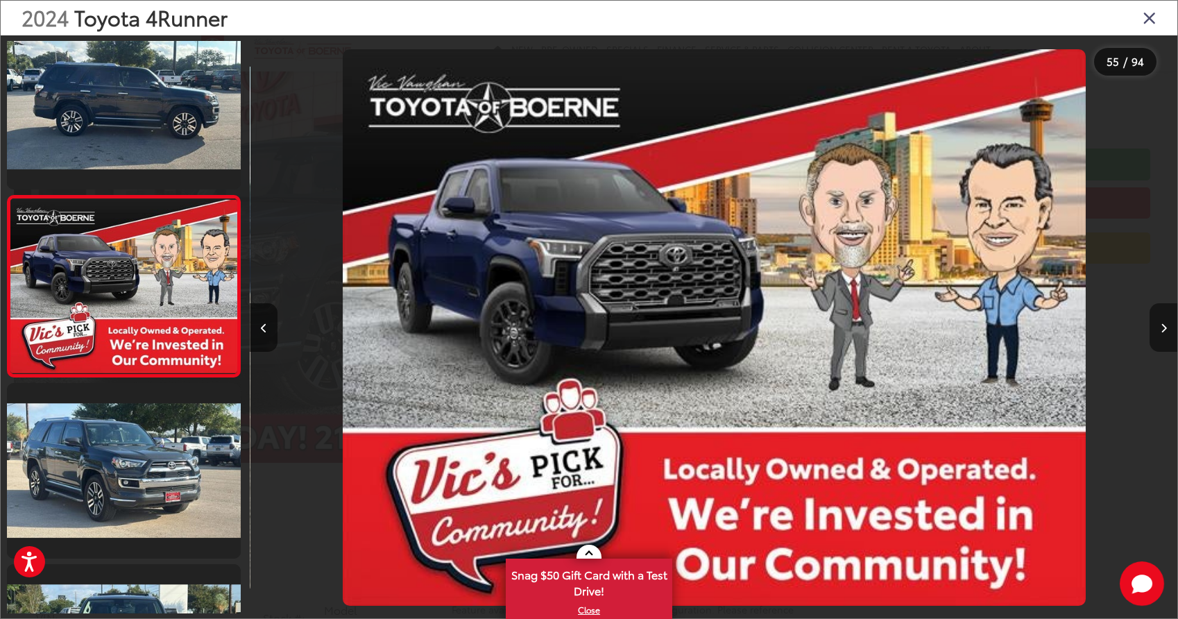
click at [1167, 330] on button "Next image" at bounding box center [1163, 327] width 28 height 49
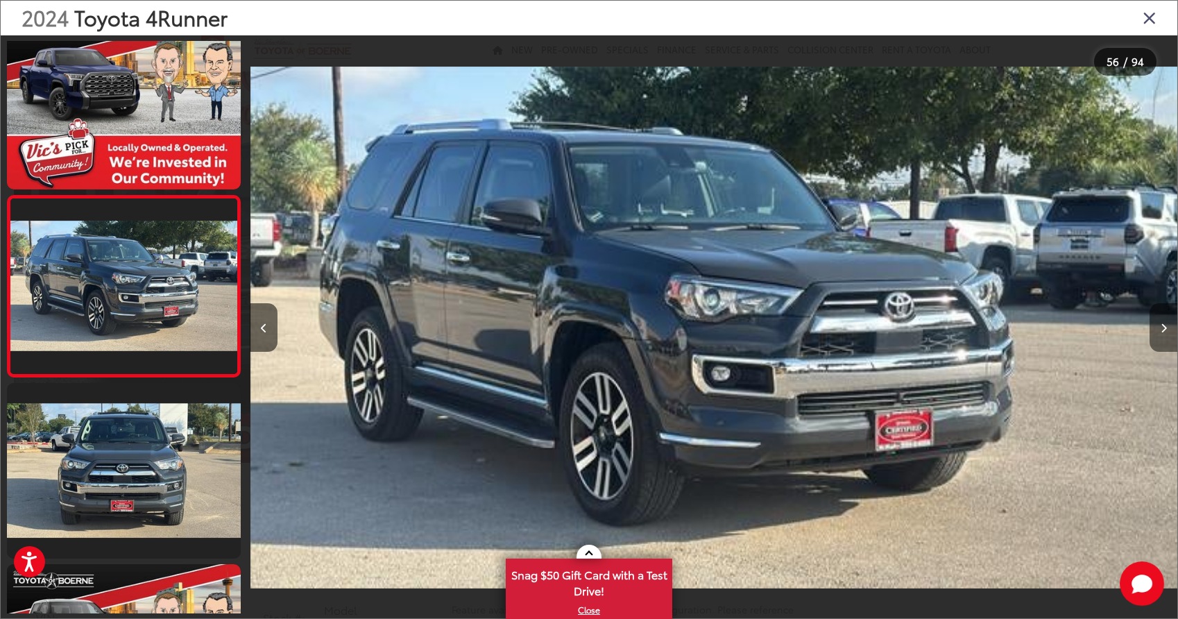
click at [1167, 330] on button "Next image" at bounding box center [1163, 327] width 28 height 49
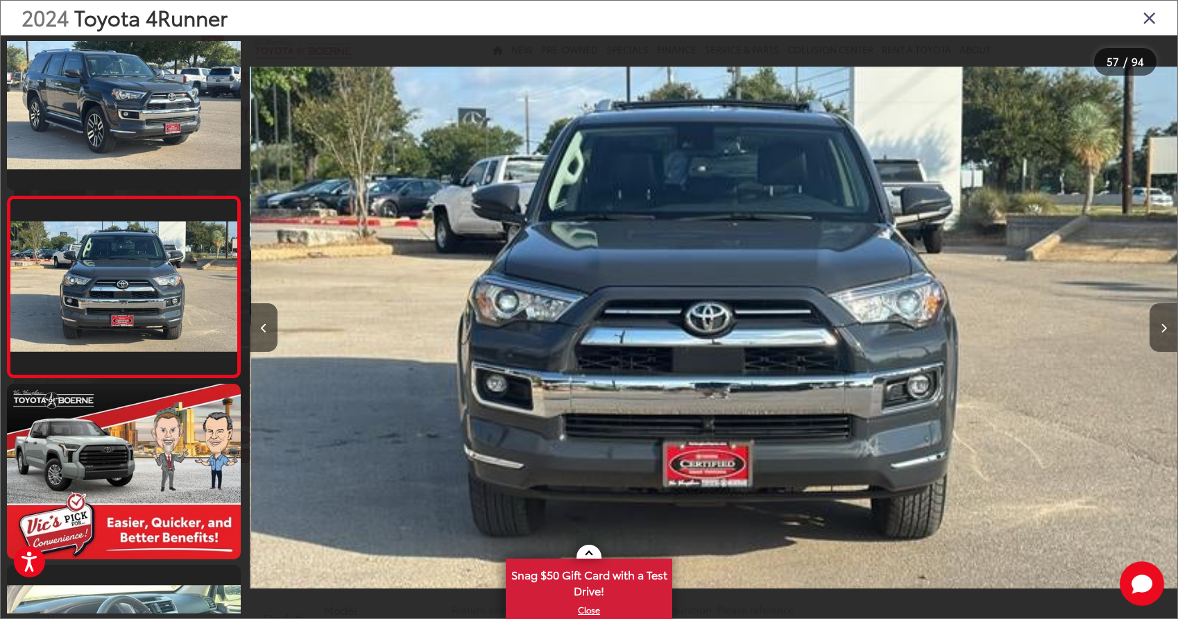
click at [1167, 330] on button "Next image" at bounding box center [1163, 327] width 28 height 49
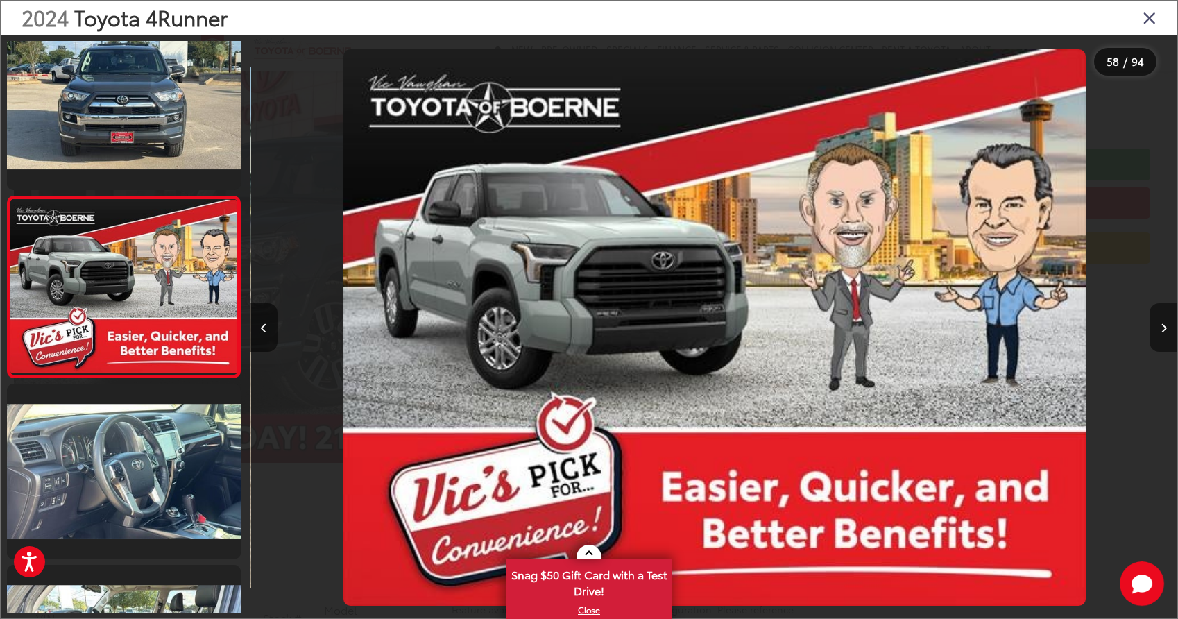
click at [1167, 330] on button "Next image" at bounding box center [1163, 327] width 28 height 49
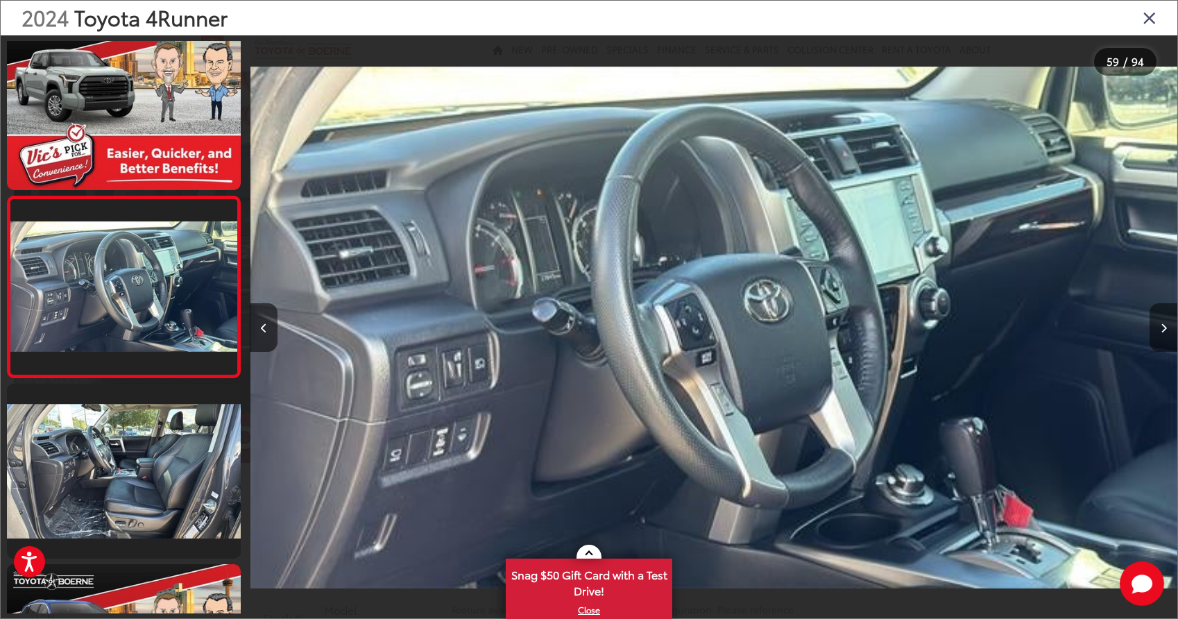
click at [1167, 330] on button "Next image" at bounding box center [1163, 327] width 28 height 49
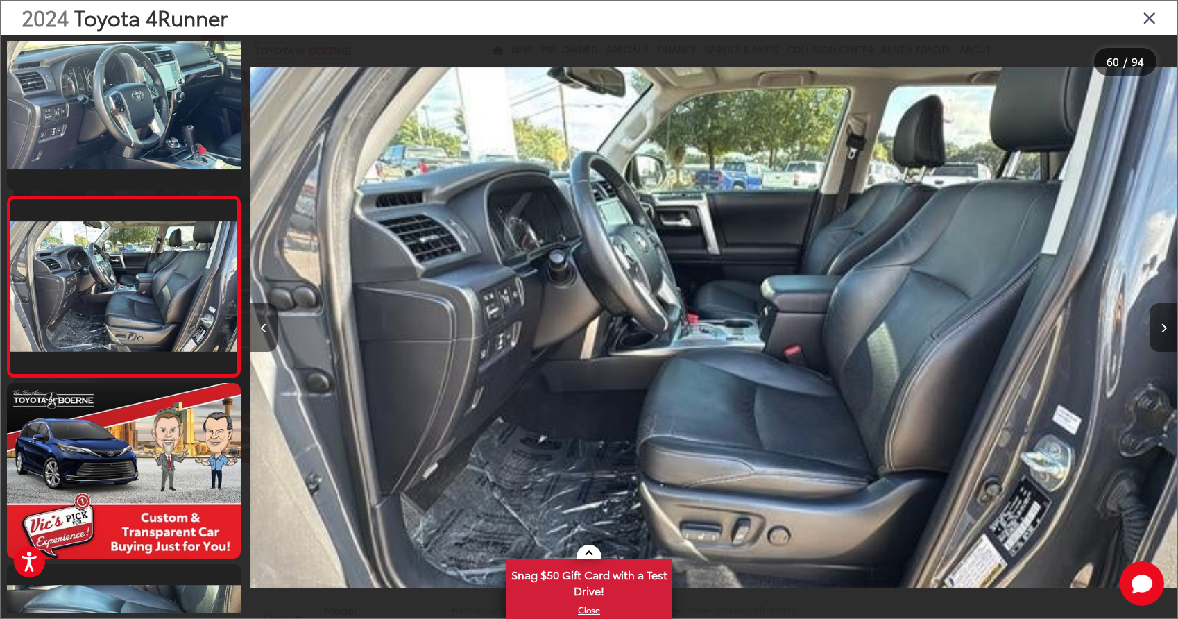
click at [1162, 323] on icon "Next image" at bounding box center [1163, 328] width 6 height 10
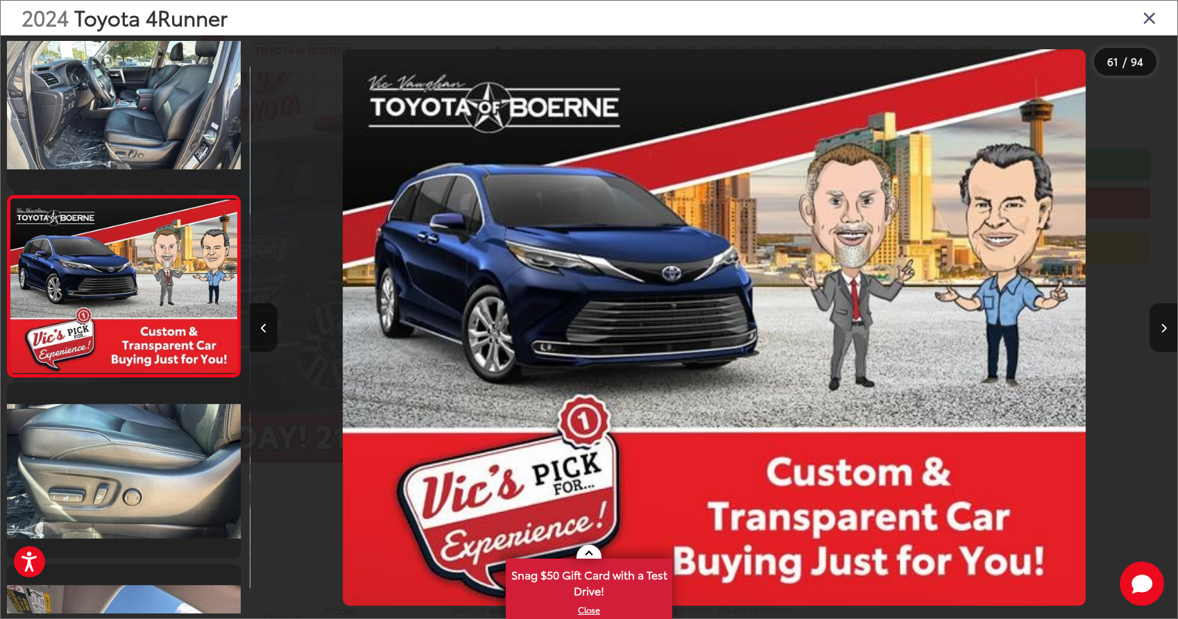
click at [1162, 323] on icon "Next image" at bounding box center [1163, 328] width 6 height 10
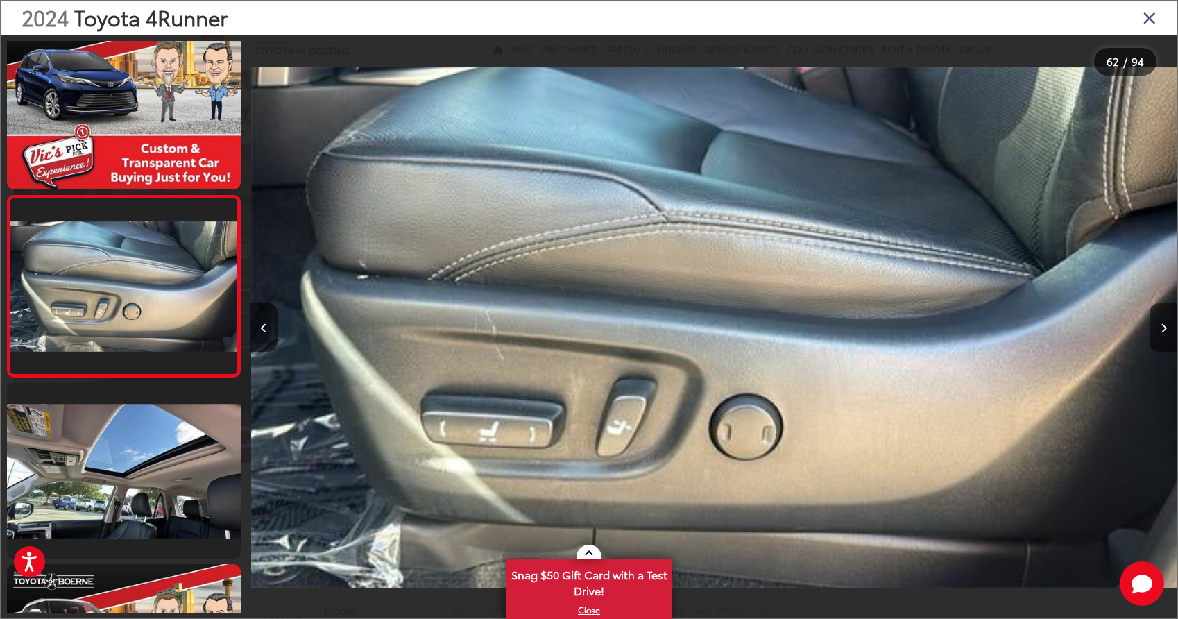
click at [1162, 323] on icon "Next image" at bounding box center [1163, 328] width 6 height 10
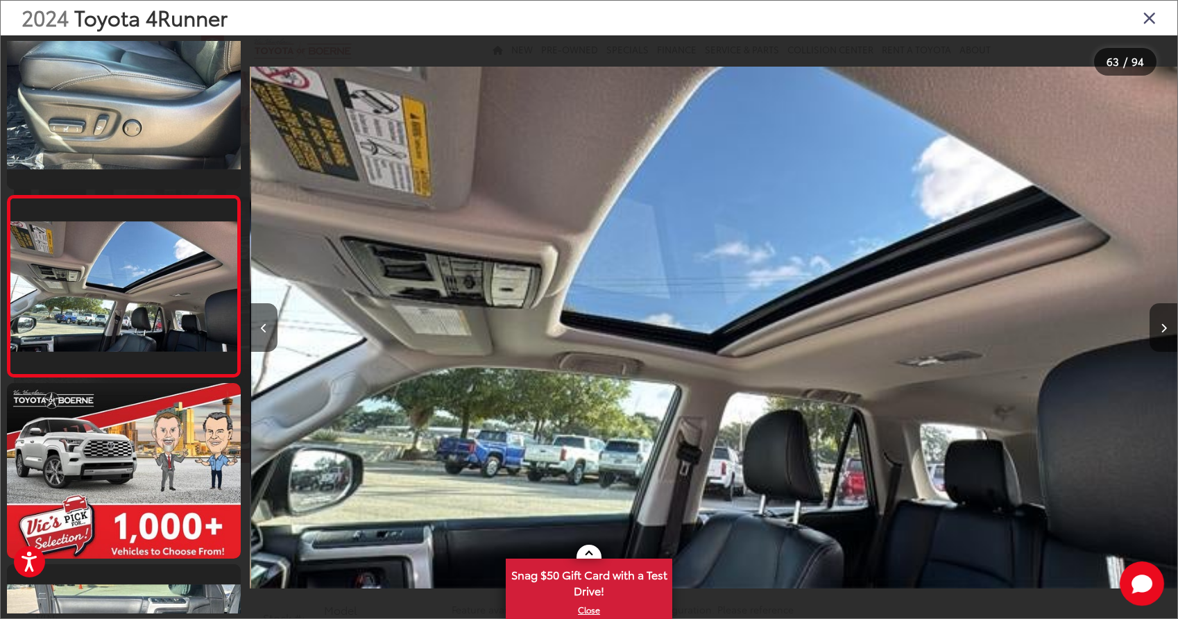
click at [1142, 21] on icon "Close gallery" at bounding box center [1149, 17] width 14 height 18
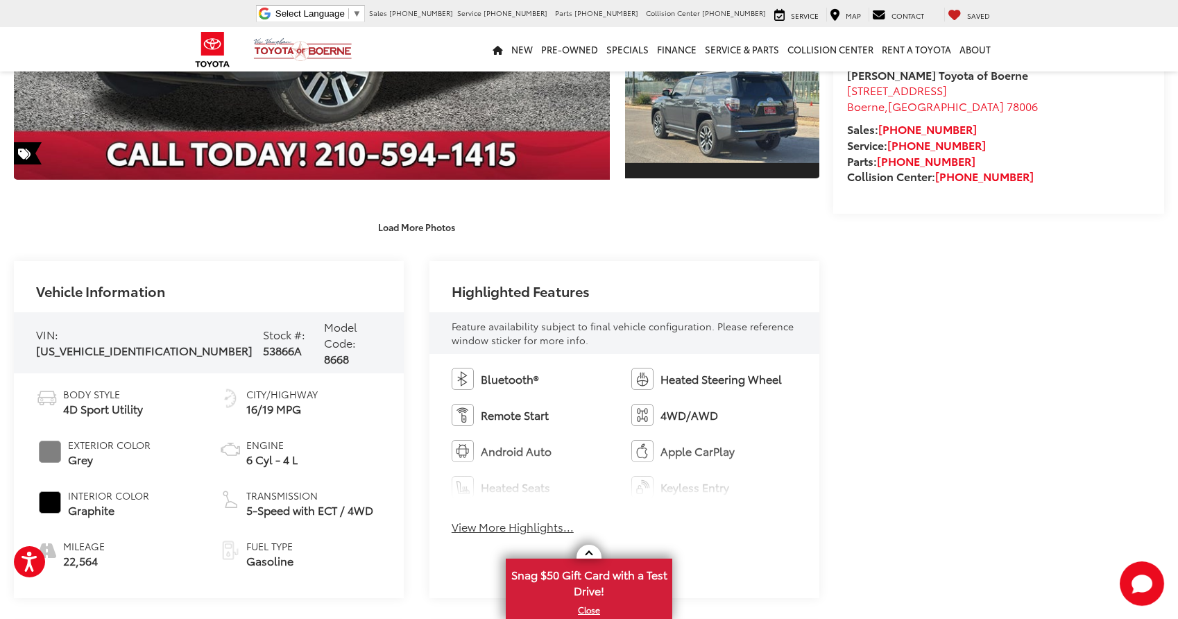
click at [508, 531] on button "View More Highlights..." at bounding box center [513, 527] width 122 height 16
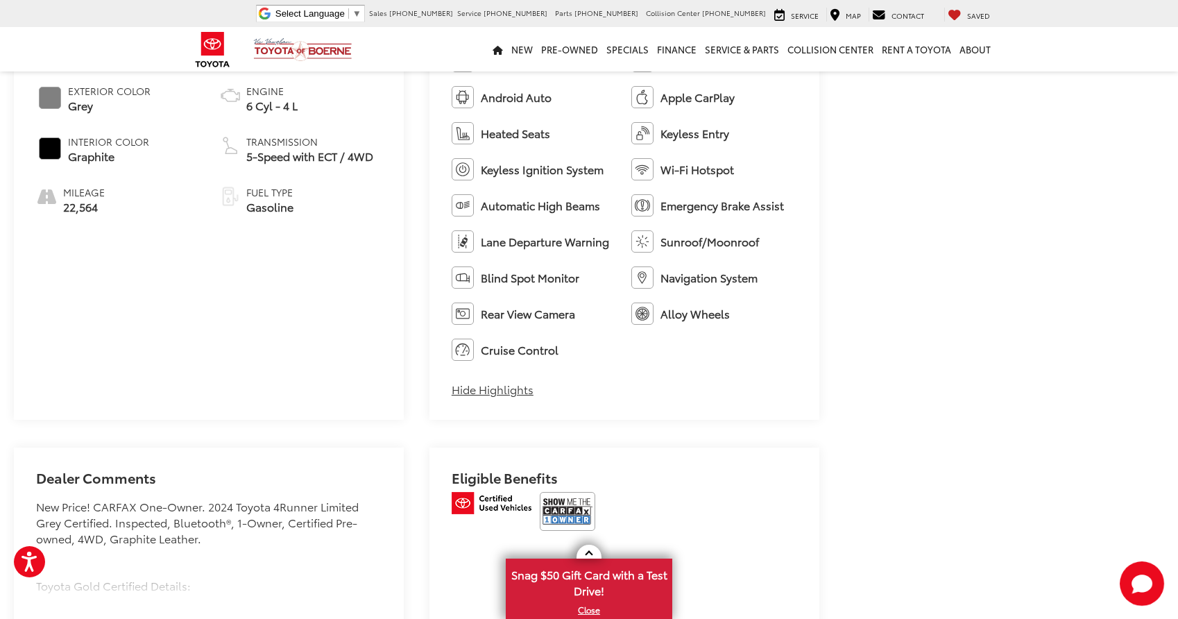
click at [566, 516] on img at bounding box center [567, 511] width 55 height 39
